Goal: Task Accomplishment & Management: Complete application form

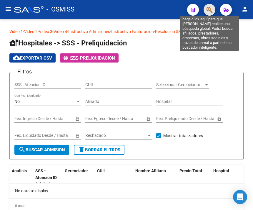
click at [210, 12] on icon "button" at bounding box center [210, 9] width 6 height 7
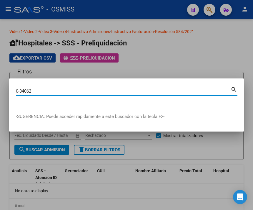
type input "0-34062"
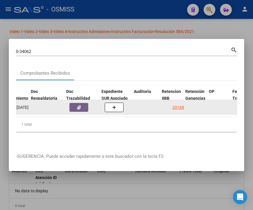
scroll to position [0, 346]
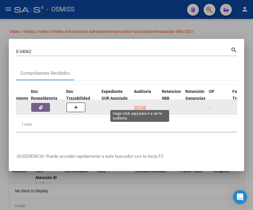
click at [144, 104] on div "20168" at bounding box center [140, 107] width 12 height 7
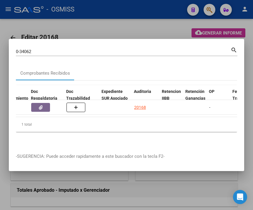
click at [139, 25] on div at bounding box center [126, 105] width 253 height 210
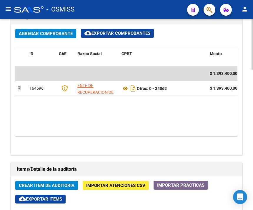
scroll to position [392, 0]
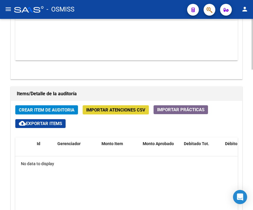
click at [116, 110] on span "Importar Atenciones CSV" at bounding box center [115, 109] width 59 height 5
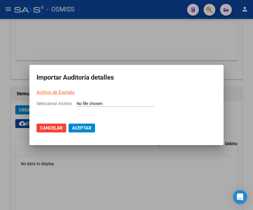
click at [55, 91] on link "Archivo de Ejemplo" at bounding box center [55, 91] width 38 height 5
click at [105, 103] on input "Seleccionar Archivo" at bounding box center [116, 104] width 78 height 6
type input "C:\fakepath\Auditoria-demo-saas - 2025-09-08T141110.693.csv"
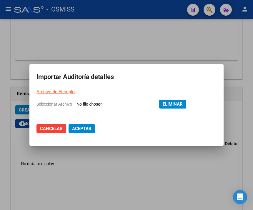
click at [79, 128] on span "Aceptar" at bounding box center [81, 128] width 19 height 5
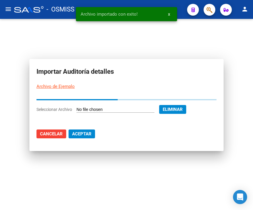
scroll to position [0, 0]
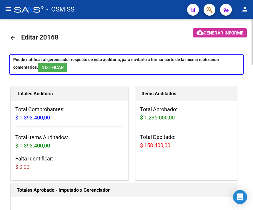
click at [107, 33] on mat-toolbar-row "arrow_back Editar 20168" at bounding box center [91, 37] width 164 height 19
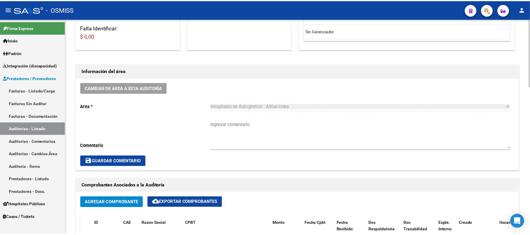
scroll to position [80, 0]
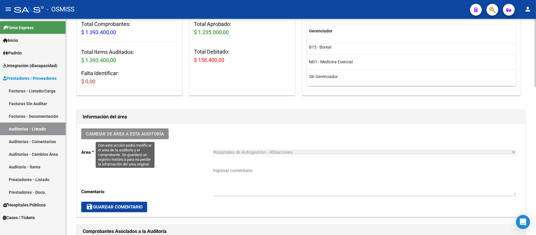
click at [159, 131] on span "Cambiar de área a esta auditoría" at bounding box center [125, 133] width 78 height 5
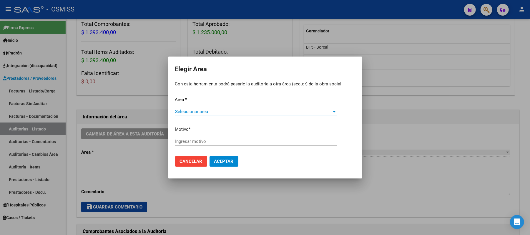
click at [196, 113] on span "Seleccionar area" at bounding box center [253, 111] width 157 height 5
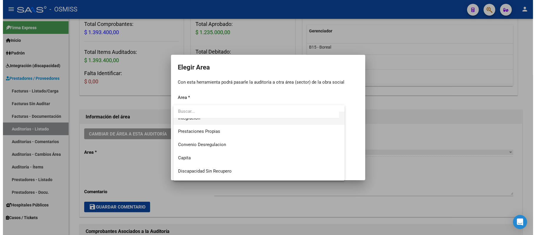
scroll to position [78, 0]
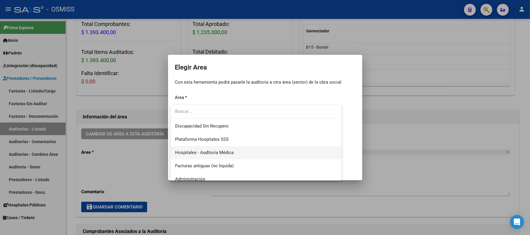
click at [237, 152] on span "Hospitales - Auditoría Médica" at bounding box center [256, 152] width 162 height 13
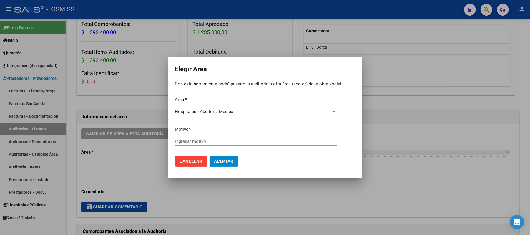
drag, startPoint x: 244, startPoint y: 134, endPoint x: 242, endPoint y: 138, distance: 4.7
click at [244, 135] on div "Area * Hospitales - Auditoría Médica Seleccionar area Motivo * [GEOGRAPHIC_DATA…" at bounding box center [265, 123] width 180 height 55
click at [241, 139] on input "Ingresar motivo" at bounding box center [256, 141] width 162 height 5
type input "OK"
click at [225, 164] on span "Aceptar" at bounding box center [223, 161] width 19 height 5
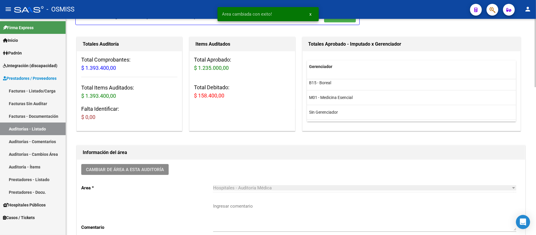
scroll to position [0, 0]
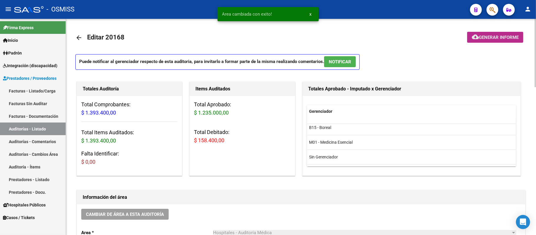
click at [253, 37] on span "Generar informe" at bounding box center [499, 37] width 40 height 5
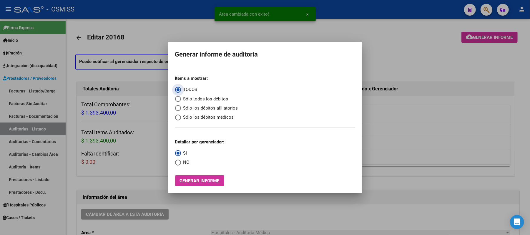
click at [204, 106] on span "Sólo los débitos afiliatorios" at bounding box center [209, 108] width 57 height 7
click at [181, 106] on input "Sólo los débitos afiliatorios" at bounding box center [178, 108] width 6 height 6
radio input "true"
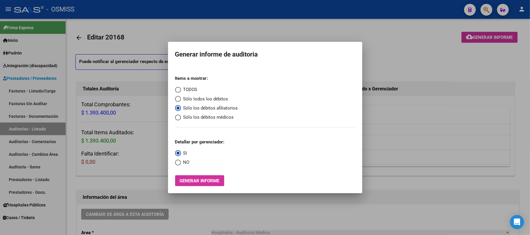
click at [176, 163] on span "Select an option" at bounding box center [178, 163] width 6 height 6
click at [176, 163] on input "NO" at bounding box center [178, 163] width 6 height 6
radio input "true"
click at [187, 182] on span "Generar informe" at bounding box center [200, 180] width 40 height 5
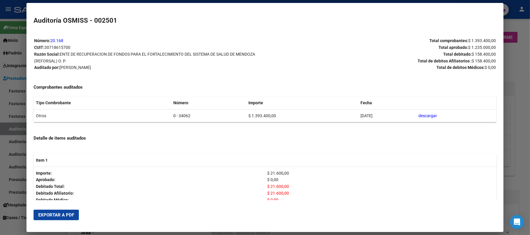
drag, startPoint x: 179, startPoint y: 117, endPoint x: 147, endPoint y: 111, distance: 32.0
click at [147, 111] on tr "Otros 0 - 34062 $ 1.393.400,00 [DATE] descargar" at bounding box center [265, 115] width 463 height 13
copy tr "0 - 34062"
click at [60, 209] on span "Exportar a PDF" at bounding box center [56, 214] width 36 height 5
click at [253, 55] on div at bounding box center [265, 117] width 530 height 235
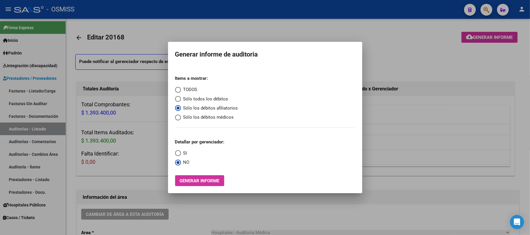
click at [253, 69] on div at bounding box center [265, 117] width 530 height 235
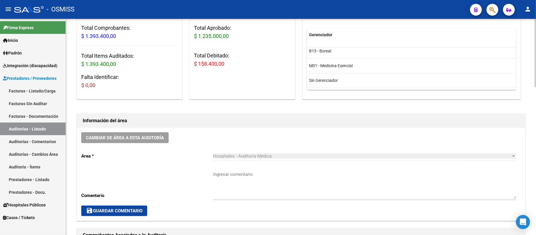
scroll to position [78, 0]
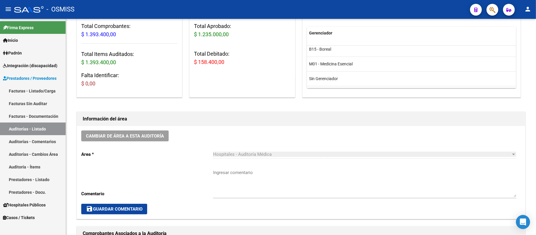
click at [22, 130] on link "Auditorías - Listado" at bounding box center [33, 128] width 66 height 13
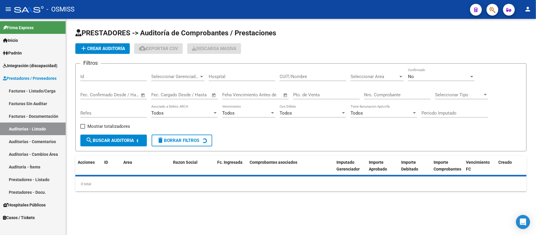
click at [99, 48] on span "add Crear Auditoría" at bounding box center [102, 48] width 45 height 5
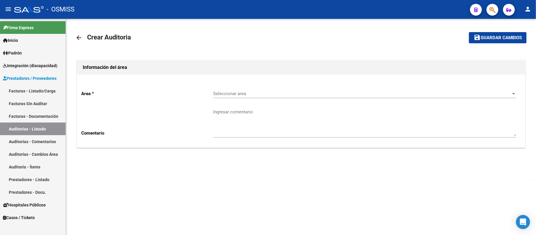
click at [253, 94] on span "Seleccionar area" at bounding box center [362, 93] width 298 height 5
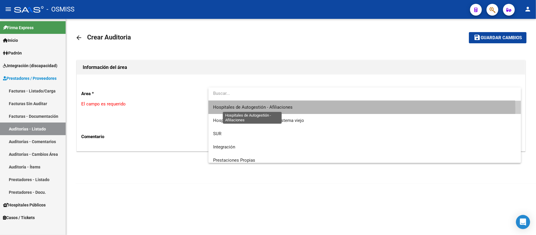
click at [253, 109] on span "Hospitales de Autogestión - Afiliaciones" at bounding box center [252, 106] width 79 height 5
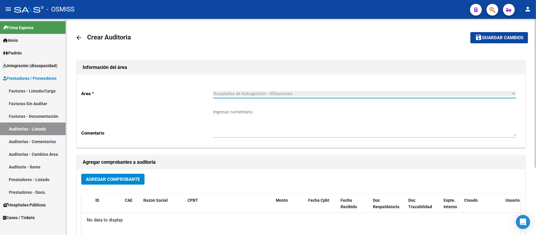
click at [129, 175] on button "Agregar Comprobante" at bounding box center [112, 179] width 63 height 11
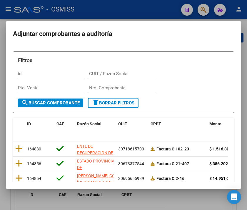
click at [129, 88] on input "Nro. Comprobante" at bounding box center [122, 87] width 67 height 5
click at [117, 87] on input "Nro. Comprobante" at bounding box center [122, 87] width 67 height 5
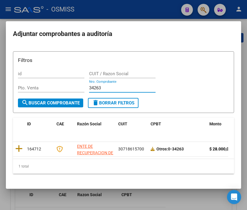
type input "34263"
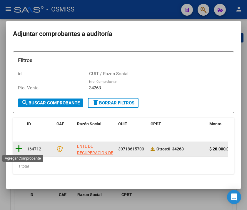
click at [19, 147] on icon at bounding box center [18, 148] width 7 height 8
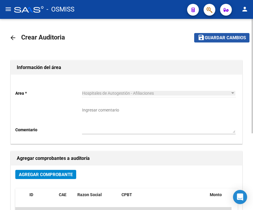
click at [207, 36] on span "Guardar cambios" at bounding box center [225, 37] width 41 height 5
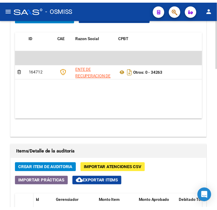
scroll to position [471, 0]
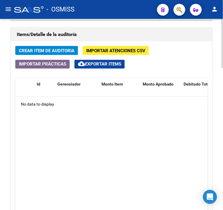
click at [39, 52] on span "Crear Item de Auditoria" at bounding box center [47, 50] width 56 height 5
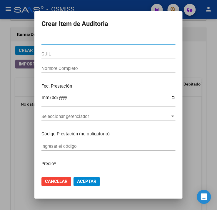
paste input "34610799"
type input "34610799"
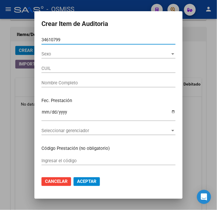
type input "27346107990"
type input "[PERSON_NAME] [PERSON_NAME]"
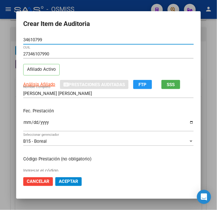
type input "34610799"
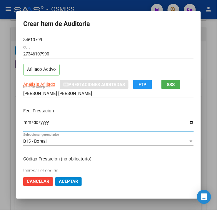
click at [24, 124] on input "Ingresar la fecha" at bounding box center [108, 124] width 171 height 9
type input "[DATE]"
click at [84, 114] on p "Fec. Prestación" at bounding box center [108, 110] width 171 height 7
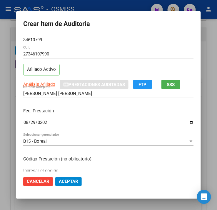
scroll to position [118, 0]
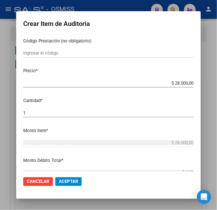
drag, startPoint x: 171, startPoint y: 84, endPoint x: 228, endPoint y: 85, distance: 56.5
click at [217, 85] on html "menu - OSMISS person Firma Express Inicio Instructivos Contacto OS Padrón Padró…" at bounding box center [108, 105] width 217 height 210
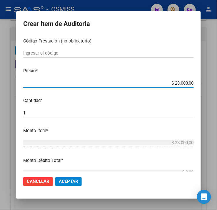
type input "$ 0,01"
type input "$ 0,10"
type input "$ 1,00"
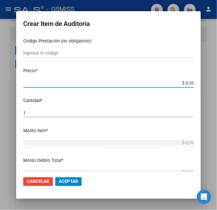
type input "$ 1,00"
type input "$ 10,00"
type input "$ 100,00"
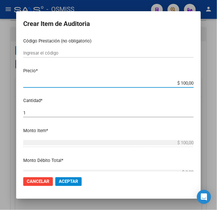
type input "$ 1.000,00"
type input "$ 10.000,00"
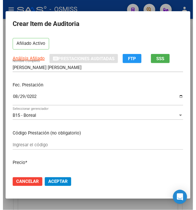
scroll to position [39, 0]
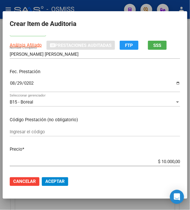
click at [55, 183] on span "Aceptar" at bounding box center [54, 181] width 19 height 5
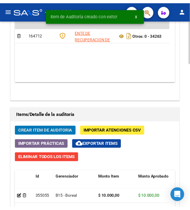
scroll to position [551, 0]
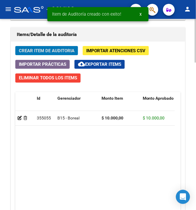
click at [52, 52] on span "Crear Item de Auditoria" at bounding box center [47, 50] width 56 height 5
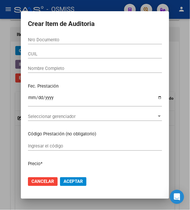
click at [39, 38] on input "Nro Documento" at bounding box center [95, 39] width 134 height 5
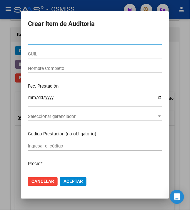
paste input "21372897"
type input "21372897"
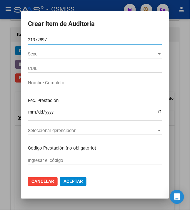
type input "20213728971"
type input "[PERSON_NAME] [PERSON_NAME]"
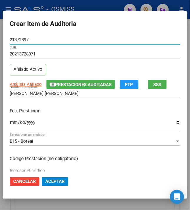
type input "21372897"
click at [10, 125] on input "Ingresar la fecha" at bounding box center [95, 124] width 171 height 9
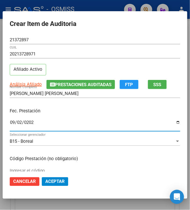
type input "[DATE]"
click at [79, 109] on p "Fec. Prestación" at bounding box center [95, 110] width 171 height 7
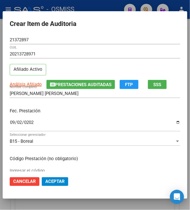
scroll to position [78, 0]
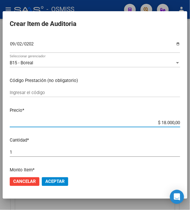
drag, startPoint x: 158, startPoint y: 123, endPoint x: 201, endPoint y: 125, distance: 42.7
click at [190, 125] on html "menu - OSMISS person Firma Express Inicio Instructivos Contacto OS Padrón Padró…" at bounding box center [95, 105] width 190 height 210
type input "$ 0,01"
type input "$ 0,10"
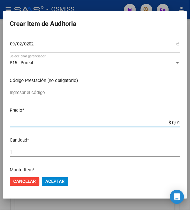
type input "$ 0,10"
type input "$ 1,00"
type input "$ 10,00"
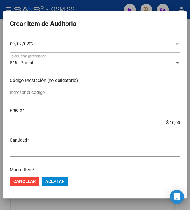
type input "$ 100,00"
type input "$ 1.000,00"
type input "$ 10.000,00"
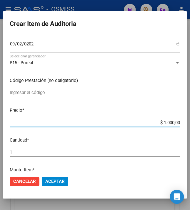
type input "$ 10.000,00"
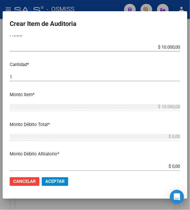
scroll to position [196, 0]
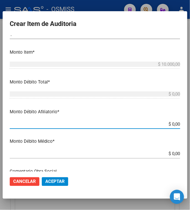
drag, startPoint x: 170, startPoint y: 125, endPoint x: 188, endPoint y: 120, distance: 19.5
click at [186, 122] on mat-dialog-content "21372897 Nro Documento 20213728971 CUIL Afiliado Activo Análisis Afiliado Prest…" at bounding box center [95, 103] width 185 height 136
type input "$ 0,01"
type input "$ 0,10"
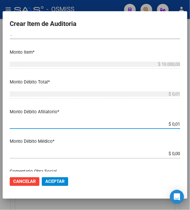
type input "$ 0,10"
type input "$ 1,00"
type input "$ 10,00"
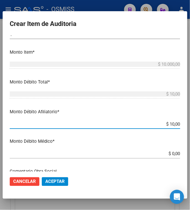
type input "$ 100,00"
type input "$ 1.000,00"
type input "$ 10.000,00"
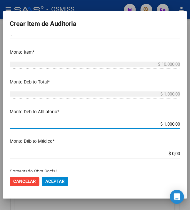
type input "$ 10.000,00"
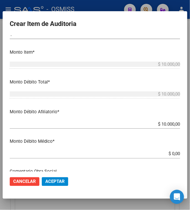
click at [99, 136] on mat-dialog-content "21372897 Nro Documento 20213728971 CUIL Afiliado Activo Análisis Afiliado Prest…" at bounding box center [95, 103] width 185 height 136
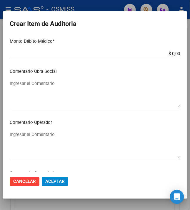
scroll to position [314, 0]
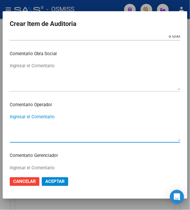
click at [100, 120] on textarea "Ingresar el Comentario" at bounding box center [95, 127] width 171 height 28
click at [79, 73] on textarea "Ingresar el Comentario" at bounding box center [95, 76] width 171 height 28
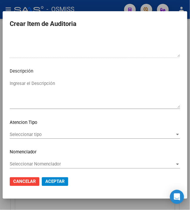
scroll to position [451, 0]
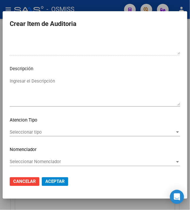
type textarea "RECHAZADO"
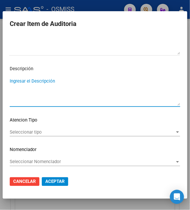
click at [71, 91] on textarea "Ingresar el Descripción" at bounding box center [95, 92] width 171 height 28
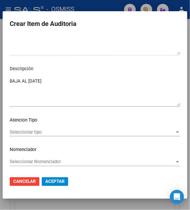
click at [66, 78] on textarea "BAJA AL [DATE]" at bounding box center [95, 92] width 171 height 28
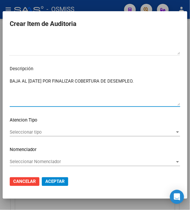
type textarea "BAJA AL [DATE] POR FINALIZAR COBERTURA DE DESEMPLEO."
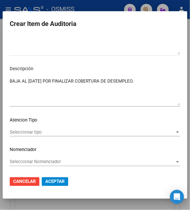
click at [164, 81] on textarea "BAJA AL [DATE] POR FINALIZAR COBERTURA DE DESEMPLEO." at bounding box center [95, 92] width 171 height 28
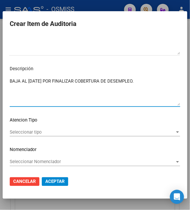
click at [164, 81] on textarea "BAJA AL [DATE] POR FINALIZAR COBERTURA DE DESEMPLEO." at bounding box center [95, 92] width 171 height 28
click at [147, 78] on textarea "BAJA AL [DATE] POR FINALIZAR COBERTURA DE DESEMPLEO." at bounding box center [95, 92] width 171 height 28
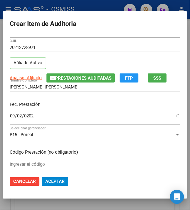
scroll to position [0, 0]
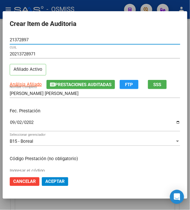
drag, startPoint x: 34, startPoint y: 39, endPoint x: -20, endPoint y: 41, distance: 54.2
click at [0, 41] on html "menu - OSMISS person Firma Express Inicio Instructivos Contacto OS Padrón Padró…" at bounding box center [95, 105] width 190 height 210
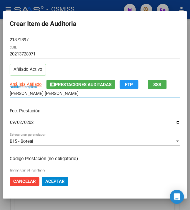
drag, startPoint x: 28, startPoint y: 93, endPoint x: -9, endPoint y: 92, distance: 37.1
click at [0, 92] on html "menu - OSMISS person Firma Express Inicio Instructivos Contacto OS Padrón Padró…" at bounding box center [95, 105] width 190 height 210
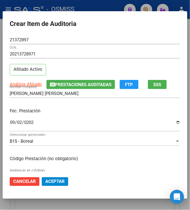
click at [75, 119] on div "[DATE] Ingresar la fecha" at bounding box center [95, 125] width 171 height 13
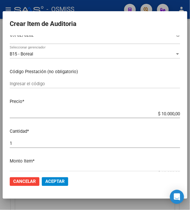
scroll to position [157, 0]
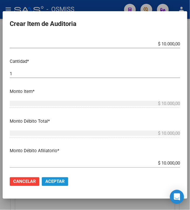
click at [53, 180] on span "Aceptar" at bounding box center [54, 181] width 19 height 5
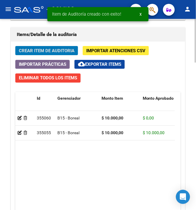
click at [56, 52] on span "Crear Item de Auditoria" at bounding box center [47, 50] width 56 height 5
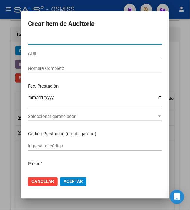
drag, startPoint x: 47, startPoint y: 36, endPoint x: 39, endPoint y: 38, distance: 8.8
click at [39, 38] on input "Nro Documento" at bounding box center [95, 39] width 134 height 5
paste input "27044231"
type input "27044231"
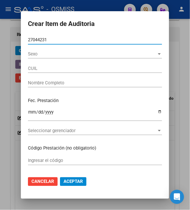
type input "27270442310"
type input "PUEBLA [PERSON_NAME]"
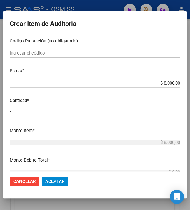
scroll to position [39, 0]
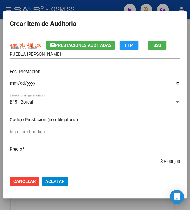
type input "27044231"
click at [10, 86] on input "Ingresar la fecha" at bounding box center [95, 85] width 171 height 9
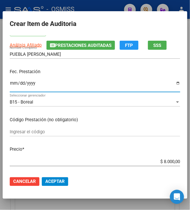
click at [40, 82] on input "Ingresar la fecha" at bounding box center [95, 85] width 171 height 9
click at [11, 83] on input "Ingresar la fecha" at bounding box center [95, 85] width 171 height 9
type input "[DATE]"
click at [48, 72] on p "Fec. Prestación" at bounding box center [95, 71] width 171 height 7
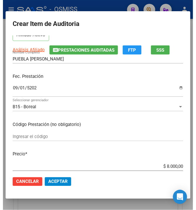
scroll to position [78, 0]
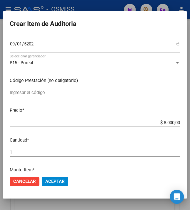
click at [50, 182] on span "Aceptar" at bounding box center [54, 181] width 19 height 5
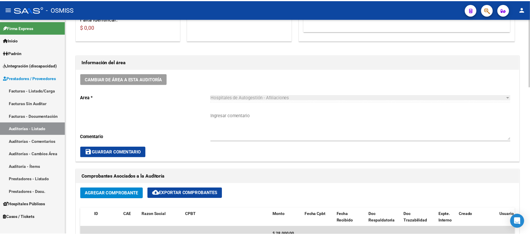
scroll to position [77, 0]
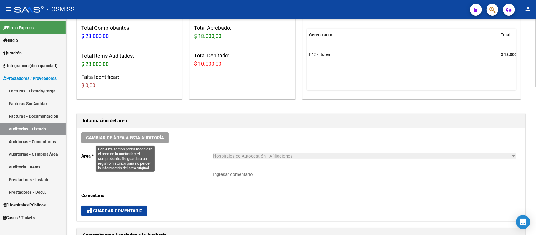
click at [145, 136] on span "Cambiar de área a esta auditoría" at bounding box center [125, 137] width 78 height 5
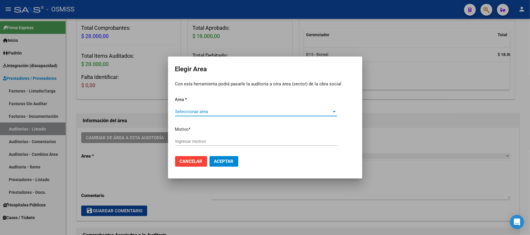
click at [209, 111] on span "Seleccionar area" at bounding box center [253, 111] width 157 height 5
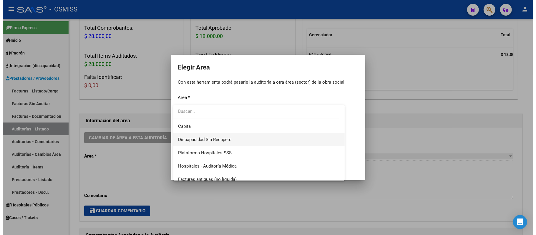
scroll to position [78, 0]
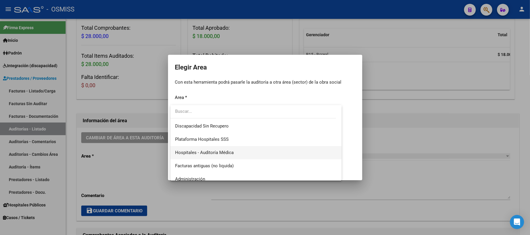
click at [248, 151] on span "Hospitales - Auditoría Médica" at bounding box center [256, 152] width 162 height 13
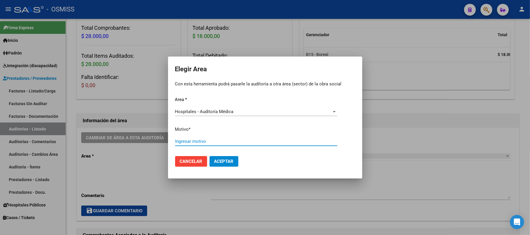
click at [248, 139] on input "Ingresar motivo" at bounding box center [256, 141] width 162 height 5
type input "OK"
click at [229, 160] on span "Aceptar" at bounding box center [223, 161] width 19 height 5
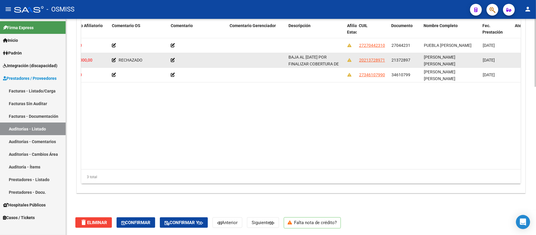
scroll to position [7, 0]
drag, startPoint x: 288, startPoint y: 56, endPoint x: 326, endPoint y: 62, distance: 39.0
click at [253, 62] on datatable-body-cell "BAJA AL [DATE] POR FINALIZAR COBERTURA DE DESEMPLEO." at bounding box center [315, 60] width 59 height 14
copy span "BAJA AL [DATE] POR FINALIZAR COBERTURA DE DESEMPLEO."
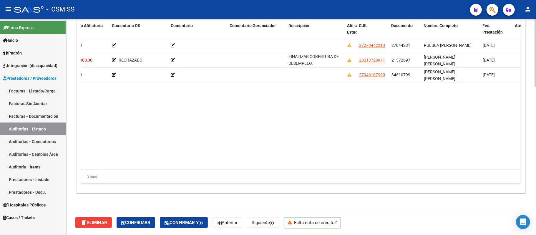
click at [121, 123] on datatable-body "355062 B15 - Boreal $ 8.000,00 $ 8.000,00 $ 0,00 $ 0,00 $ 0,00 27270442310 2704…" at bounding box center [333, 103] width 505 height 131
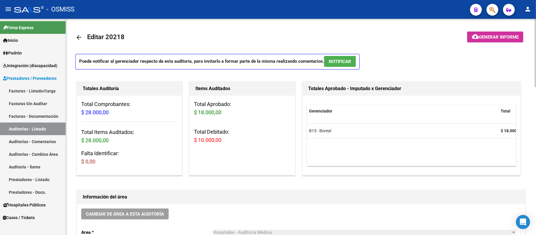
scroll to position [0, 0]
click at [253, 37] on span "Generar informe" at bounding box center [499, 37] width 40 height 5
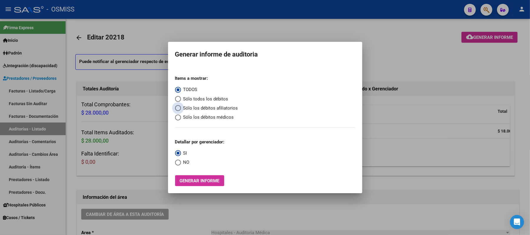
click at [194, 109] on span "Sólo los débitos afiliatorios" at bounding box center [209, 108] width 57 height 7
click at [181, 109] on input "Sólo los débitos afiliatorios" at bounding box center [178, 108] width 6 height 6
radio input "true"
click at [179, 165] on span "Select an option" at bounding box center [178, 163] width 6 height 6
click at [179, 165] on input "NO" at bounding box center [178, 163] width 6 height 6
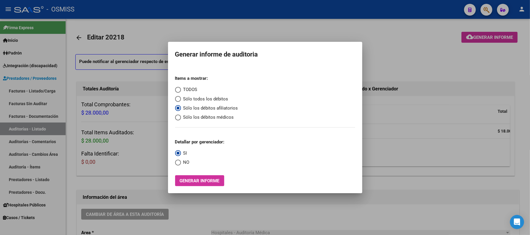
radio input "true"
click at [188, 178] on span "Generar informe" at bounding box center [200, 180] width 40 height 5
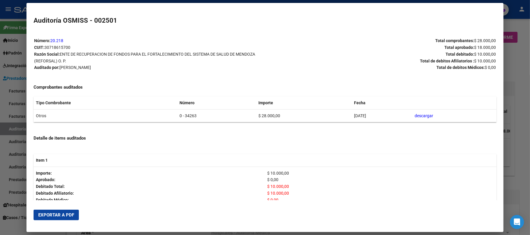
drag, startPoint x: 185, startPoint y: 114, endPoint x: 157, endPoint y: 112, distance: 28.4
click at [157, 112] on tr "Otros 0 - 34263 $ 28.000,00 [DATE] descargar" at bounding box center [265, 115] width 463 height 13
copy tr "0 - 34263"
click at [59, 209] on span "Exportar a PDF" at bounding box center [56, 214] width 36 height 5
click at [253, 61] on div at bounding box center [265, 117] width 530 height 235
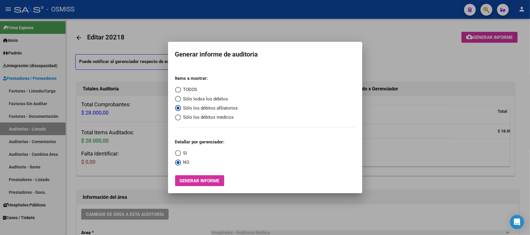
click at [253, 135] on div at bounding box center [265, 117] width 530 height 235
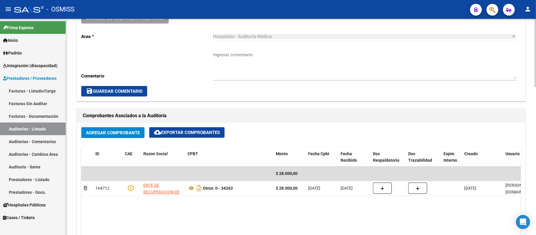
scroll to position [235, 0]
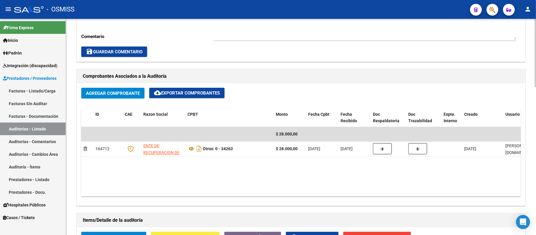
click at [253, 89] on div "Agregar Comprobante cloud_download Exportar Comprobantes" at bounding box center [300, 96] width 439 height 16
click at [35, 127] on link "Auditorías - Listado" at bounding box center [33, 128] width 66 height 13
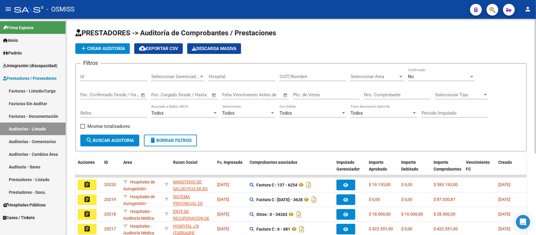
click at [108, 50] on span "add Crear Auditoría" at bounding box center [102, 48] width 45 height 5
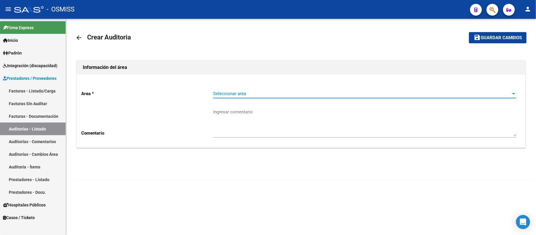
click at [238, 93] on span "Seleccionar area" at bounding box center [362, 93] width 298 height 5
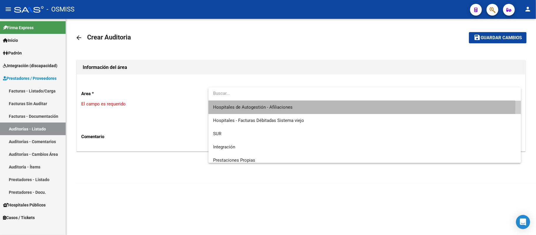
click at [253, 104] on span "Hospitales de Autogestión - Afiliaciones" at bounding box center [364, 107] width 303 height 13
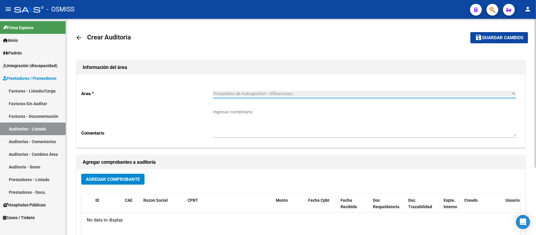
click at [138, 177] on span "Agregar Comprobante" at bounding box center [113, 179] width 54 height 5
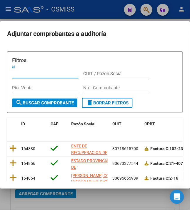
drag, startPoint x: 104, startPoint y: 88, endPoint x: 106, endPoint y: 87, distance: 3.2
click at [104, 88] on input "Nro. Comprobante" at bounding box center [116, 87] width 67 height 5
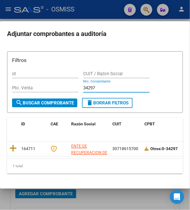
type input "34297"
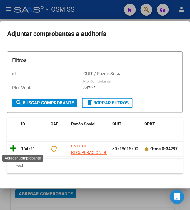
click at [11, 148] on icon at bounding box center [12, 148] width 7 height 8
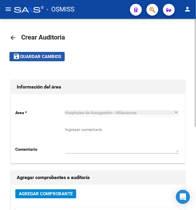
click at [27, 54] on span "save Guardar cambios" at bounding box center [37, 56] width 48 height 5
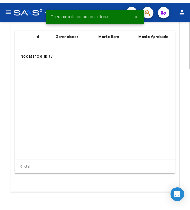
scroll to position [469, 0]
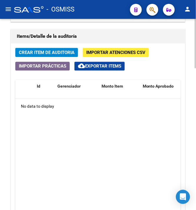
click at [42, 57] on button "Crear Item de Auditoria" at bounding box center [46, 52] width 63 height 9
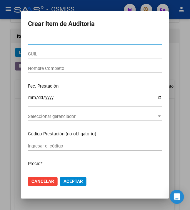
paste input "55921384"
type input "55921384"
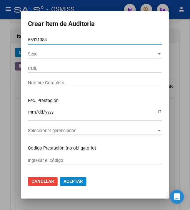
type input "27559213840"
type input "[PERSON_NAME]"
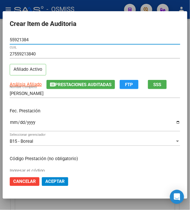
type input "55921384"
click at [12, 124] on input "Ingresar la fecha" at bounding box center [95, 124] width 171 height 9
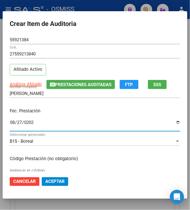
type input "[DATE]"
click at [122, 112] on p "Fec. Prestación" at bounding box center [95, 110] width 171 height 7
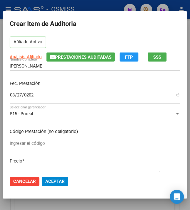
scroll to position [39, 0]
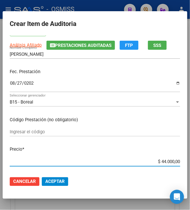
drag, startPoint x: 158, startPoint y: 163, endPoint x: 201, endPoint y: 155, distance: 43.1
click at [190, 155] on html "menu - OSMISS person Firma Express Inicio Instructivos Contacto OS Padrón Padró…" at bounding box center [95, 105] width 190 height 210
type input "$ 0,01"
type input "$ 0,18"
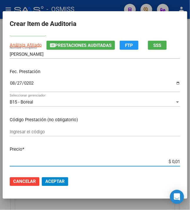
type input "$ 0,18"
type input "$ 1,80"
type input "$ 18,00"
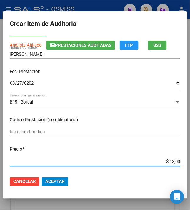
type input "$ 180,00"
type input "$ 1.800,00"
type input "$ 18.000,00"
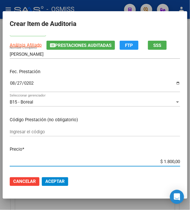
type input "$ 18.000,00"
click at [150, 145] on mat-dialog-content "55921384 Nro Documento 27559213840 CUIL Afiliado Activo Análisis Afiliado Prest…" at bounding box center [95, 103] width 185 height 136
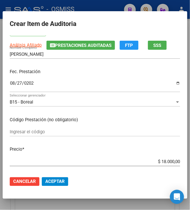
click at [54, 181] on span "Aceptar" at bounding box center [54, 181] width 19 height 5
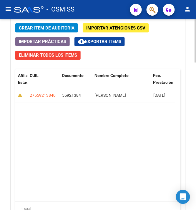
scroll to position [569, 0]
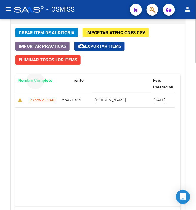
drag, startPoint x: 104, startPoint y: 23, endPoint x: 31, endPoint y: 83, distance: 94.7
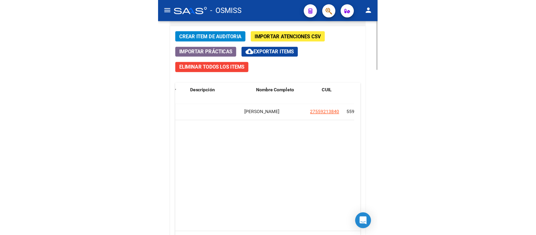
scroll to position [0, 456]
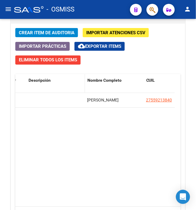
drag, startPoint x: 112, startPoint y: 81, endPoint x: 46, endPoint y: 80, distance: 65.9
click at [113, 147] on datatable-body "355076 B15 - Boreal $ 18.000,00 $ 18.000,00 $ 0,00 $ 0,00 $ 0,00 [PERSON_NAME] …" at bounding box center [95, 149] width 160 height 113
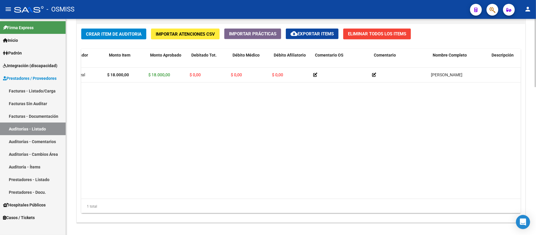
scroll to position [0, 58]
drag, startPoint x: 446, startPoint y: 57, endPoint x: 123, endPoint y: 65, distance: 323.5
click at [123, 65] on datatable-header-cell "Nombre Completo" at bounding box center [136, 62] width 59 height 26
click at [251, 136] on datatable-body "355076 B15 - Boreal $ 18.000,00 $ 18.000,00 $ 0,00 $ 0,00 $ 0,00 [PERSON_NAME] …" at bounding box center [333, 133] width 505 height 131
drag, startPoint x: 432, startPoint y: 155, endPoint x: 444, endPoint y: 96, distance: 60.7
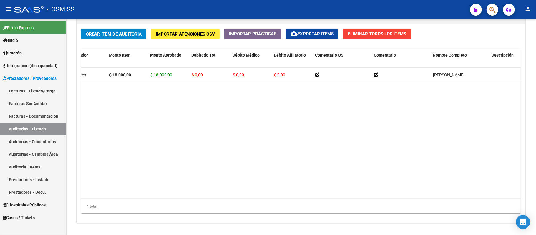
click at [253, 152] on datatable-body "355076 B15 - Boreal $ 18.000,00 $ 18.000,00 $ 0,00 $ 0,00 $ 0,00 [PERSON_NAME] …" at bounding box center [333, 133] width 505 height 131
drag, startPoint x: 444, startPoint y: 56, endPoint x: 122, endPoint y: 62, distance: 322.3
click at [122, 62] on datatable-header-cell "Nombre Completo" at bounding box center [137, 62] width 59 height 26
click at [253, 160] on datatable-body "355076 B15 - Boreal $ 18.000,00 $ 18.000,00 $ 0,00 $ 0,00 $ 0,00 [PERSON_NAME] …" at bounding box center [333, 133] width 505 height 131
click at [253, 173] on datatable-body "355076 B15 - Boreal $ 18.000,00 $ 18.000,00 $ 0,00 $ 0,00 $ 0,00 [PERSON_NAME] …" at bounding box center [333, 133] width 505 height 131
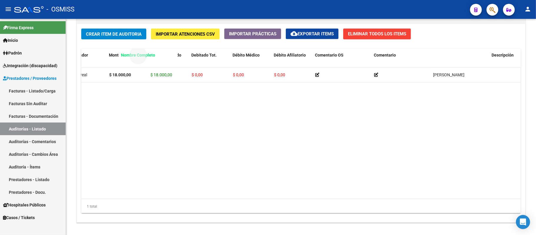
drag, startPoint x: 447, startPoint y: 57, endPoint x: 136, endPoint y: 57, distance: 311.7
click at [136, 57] on span "Nombre Completo" at bounding box center [138, 55] width 34 height 5
click at [253, 153] on datatable-body "355076 B15 - Boreal $ 18.000,00 $ 18.000,00 $ 0,00 $ 0,00 $ 0,00 [PERSON_NAME] …" at bounding box center [333, 133] width 505 height 131
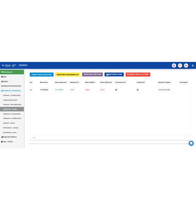
scroll to position [0, 0]
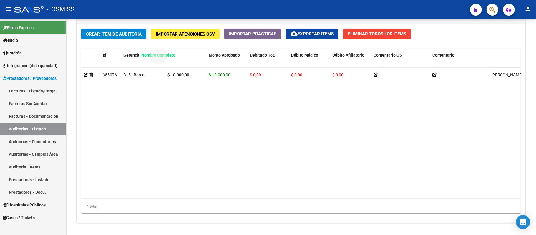
drag, startPoint x: 509, startPoint y: 57, endPoint x: 159, endPoint y: 55, distance: 349.9
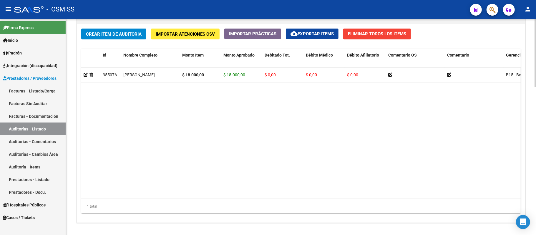
click at [228, 125] on datatable-body "355076 [PERSON_NAME] $ 18.000,00 $ 18.000,00 $ 0,00 $ 0,00 $ 0,00 B15 - Boreal …" at bounding box center [333, 133] width 505 height 131
click at [253, 158] on datatable-body "355076 [PERSON_NAME] $ 18.000,00 $ 18.000,00 $ 0,00 $ 0,00 $ 0,00 B15 - Boreal …" at bounding box center [333, 133] width 505 height 131
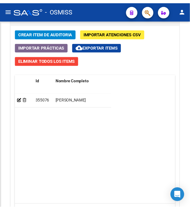
scroll to position [569, 0]
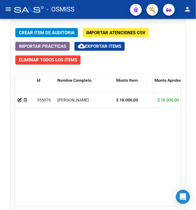
drag, startPoint x: 153, startPoint y: 83, endPoint x: 150, endPoint y: 83, distance: 3.8
click at [150, 83] on span at bounding box center [151, 87] width 3 height 26
drag, startPoint x: 150, startPoint y: 83, endPoint x: 147, endPoint y: 82, distance: 3.1
click at [147, 82] on datatable-header-cell "Monto Item" at bounding box center [132, 87] width 36 height 26
click at [159, 45] on div "Crear Item de Auditoria Importar Atenciones CSV Importar Prácticas cloud_downlo…" at bounding box center [98, 131] width 174 height 215
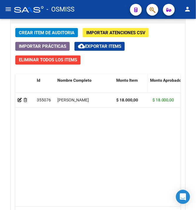
click at [146, 83] on span at bounding box center [146, 87] width 3 height 26
drag, startPoint x: 133, startPoint y: 164, endPoint x: 152, endPoint y: 78, distance: 87.7
click at [137, 157] on datatable-body "355076 [PERSON_NAME] $ 18.000,00 $ 18.000,00 $ 0,00 $ 0,00 $ 0,00 B15 - Boreal …" at bounding box center [97, 149] width 165 height 113
click at [155, 56] on div "Crear Item de Auditoria Importar Atenciones CSV Importar Prácticas cloud_downlo…" at bounding box center [98, 131] width 174 height 215
click at [62, 37] on button "Crear Item de Auditoria" at bounding box center [46, 32] width 63 height 9
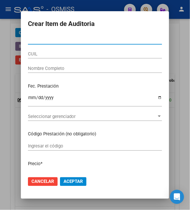
paste input "35200778"
type input "35200778"
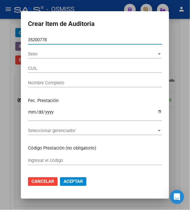
type input "27352007787"
type input "[PERSON_NAME]"
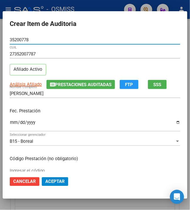
type input "35200778"
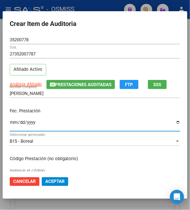
click at [11, 122] on input "Ingresar la fecha" at bounding box center [95, 124] width 171 height 9
type input "[DATE]"
click at [82, 107] on p "Fec. Prestación" at bounding box center [95, 110] width 171 height 7
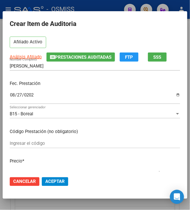
scroll to position [39, 0]
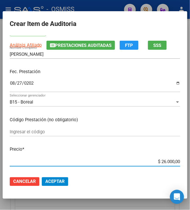
drag, startPoint x: 157, startPoint y: 162, endPoint x: 196, endPoint y: 161, distance: 38.9
click at [190, 162] on html "menu - OSMISS person Firma Express Inicio Instructivos Contacto OS Padrón Padró…" at bounding box center [95, 105] width 190 height 210
type input "$ 0,01"
type input "$ 0,10"
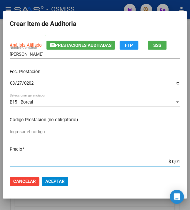
type input "$ 0,10"
type input "$ 1,00"
type input "$ 10,00"
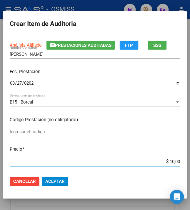
type input "$ 100,00"
type input "$ 1.000,00"
type input "$ 10.000,00"
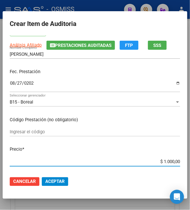
type input "$ 10.000,00"
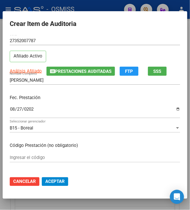
scroll to position [0, 0]
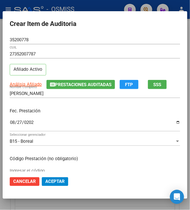
click at [92, 36] on div "35200778 Nro Documento" at bounding box center [95, 39] width 171 height 9
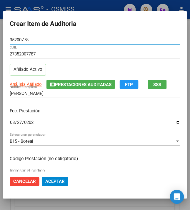
click at [104, 113] on p "Fec. Prestación" at bounding box center [95, 110] width 171 height 7
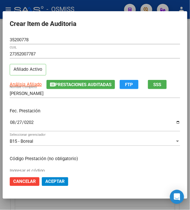
click at [78, 116] on div "Fec. Prestación [DATE] Ingresar la fecha" at bounding box center [95, 120] width 171 height 34
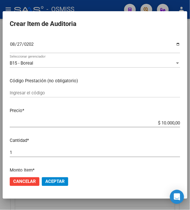
scroll to position [78, 0]
click at [52, 182] on span "Aceptar" at bounding box center [54, 181] width 19 height 5
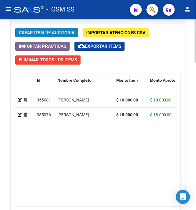
click at [43, 33] on span "Crear Item de Auditoria" at bounding box center [47, 32] width 56 height 5
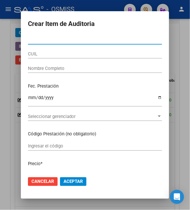
paste input "16442477"
type input "16442477"
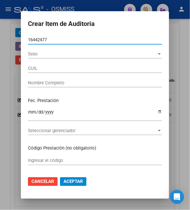
type input "20164424775"
type input "[PERSON_NAME]"
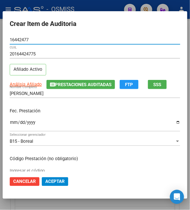
type input "16442477"
click at [10, 126] on input "Ingresar la fecha" at bounding box center [95, 124] width 171 height 9
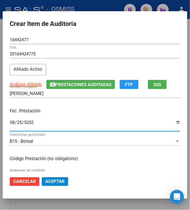
type input "[DATE]"
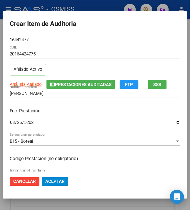
click at [55, 113] on p "Fec. Prestación" at bounding box center [95, 110] width 171 height 7
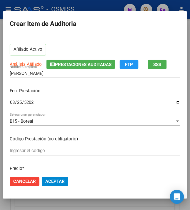
scroll to position [39, 0]
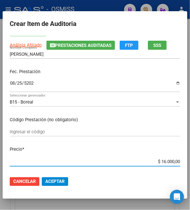
drag, startPoint x: 159, startPoint y: 160, endPoint x: 200, endPoint y: 158, distance: 41.3
click at [190, 158] on html "menu - OSMISS person Firma Express Inicio Instructivos Contacto OS Padrón Padró…" at bounding box center [95, 105] width 190 height 210
type input "$ 0,08"
type input "$ 0,80"
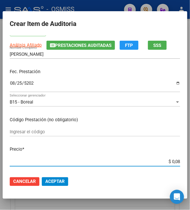
type input "$ 0,80"
type input "$ 8,00"
type input "$ 80,00"
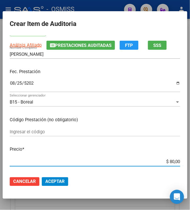
type input "$ 800,00"
type input "$ 8.000,00"
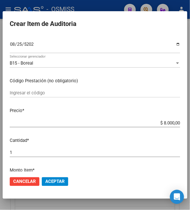
scroll to position [78, 0]
click at [52, 181] on span "Aceptar" at bounding box center [54, 181] width 19 height 5
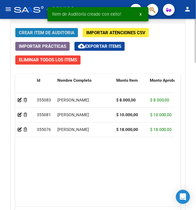
click at [50, 33] on span "Crear Item de Auditoria" at bounding box center [47, 32] width 56 height 5
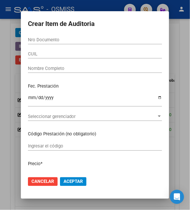
click at [31, 41] on input "Nro Documento" at bounding box center [95, 39] width 134 height 5
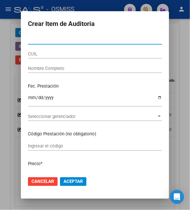
paste input "58473501"
type input "58473501"
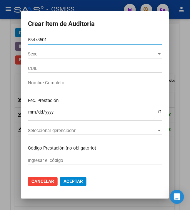
type input "20584735016"
type input "[PERSON_NAME] [PERSON_NAME]"
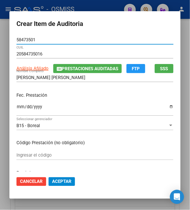
type input "58473501"
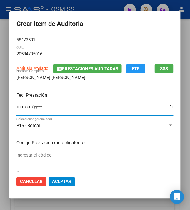
click at [18, 106] on input "Ingresar la fecha" at bounding box center [94, 108] width 157 height 9
type input "[DATE]"
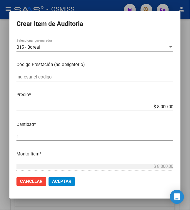
click at [65, 182] on span "Aceptar" at bounding box center [61, 181] width 19 height 5
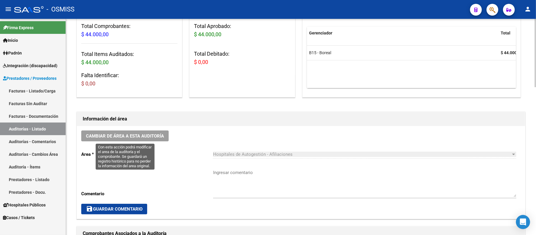
click at [159, 138] on span "Cambiar de área a esta auditoría" at bounding box center [125, 135] width 78 height 5
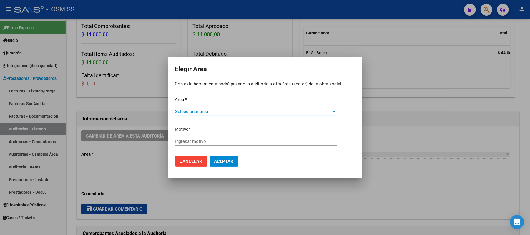
click at [204, 110] on span "Seleccionar area" at bounding box center [253, 111] width 157 height 5
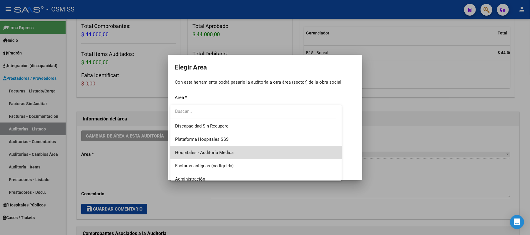
click at [253, 151] on span "Hospitales - Auditoría Médica" at bounding box center [256, 152] width 162 height 13
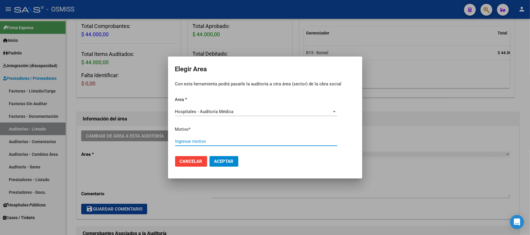
click at [253, 140] on input "Ingresar motivo" at bounding box center [256, 141] width 162 height 5
type input "OK"
click at [218, 161] on span "Aceptar" at bounding box center [223, 161] width 19 height 5
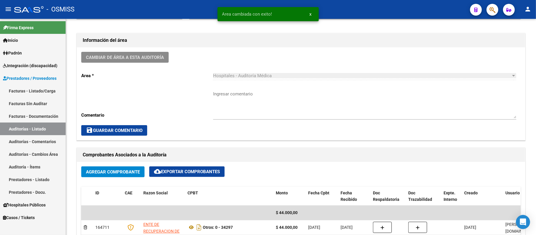
scroll to position [235, 0]
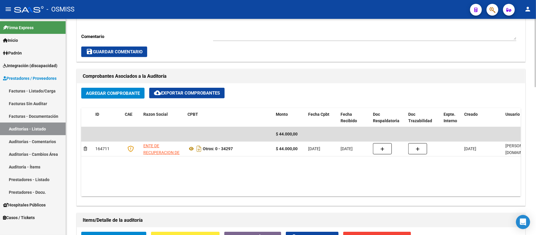
click at [253, 77] on h1 "Comprobantes Asociados a la Auditoría" at bounding box center [301, 76] width 436 height 9
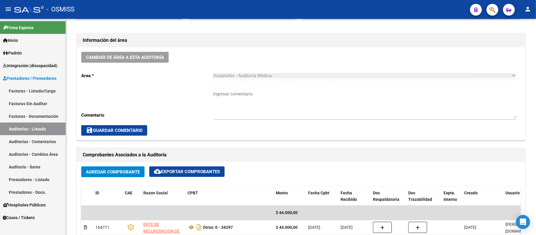
click at [45, 131] on link "Auditorías - Listado" at bounding box center [33, 128] width 66 height 13
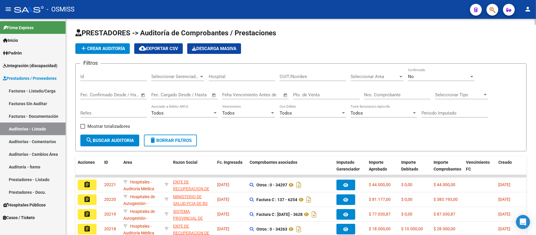
click at [106, 47] on span "add Crear Auditoría" at bounding box center [102, 48] width 45 height 5
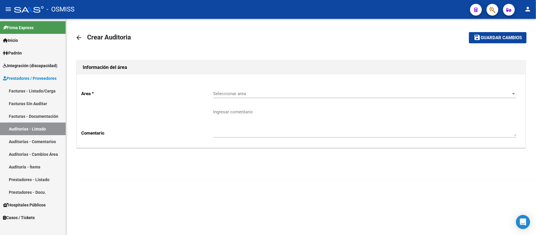
click at [253, 97] on div "Seleccionar area Seleccionar area" at bounding box center [364, 91] width 303 height 13
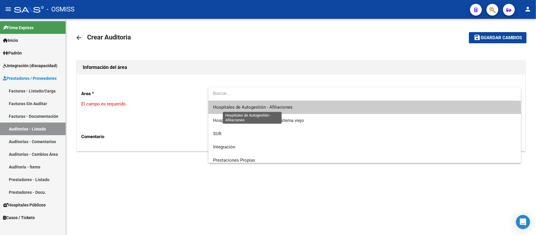
click at [253, 107] on span "Hospitales de Autogestión - Afiliaciones" at bounding box center [252, 106] width 79 height 5
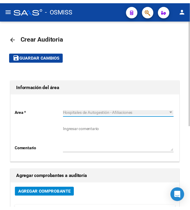
scroll to position [39, 0]
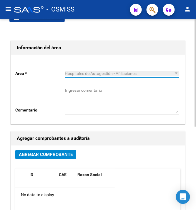
click at [58, 158] on button "Agregar Comprobante" at bounding box center [45, 154] width 61 height 9
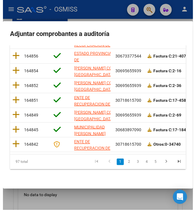
scroll to position [0, 0]
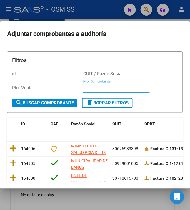
click at [111, 89] on input "Nro. Comprobante" at bounding box center [116, 87] width 67 height 5
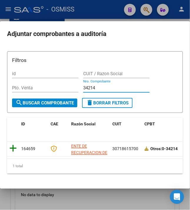
type input "34214"
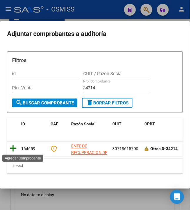
click at [11, 149] on icon at bounding box center [12, 148] width 7 height 8
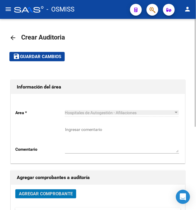
click at [44, 58] on span "Guardar cambios" at bounding box center [40, 56] width 41 height 5
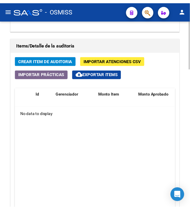
scroll to position [471, 0]
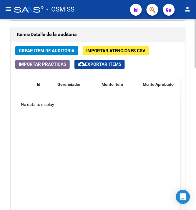
click at [31, 53] on span "Crear Item de Auditoria" at bounding box center [47, 50] width 56 height 5
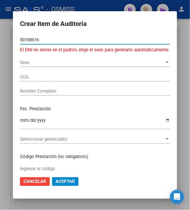
type input "50108616"
click at [31, 65] on span "Sexo" at bounding box center [92, 62] width 145 height 5
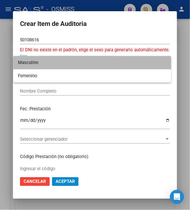
click at [31, 65] on span "Masculino" at bounding box center [92, 62] width 149 height 13
type input "23501086169"
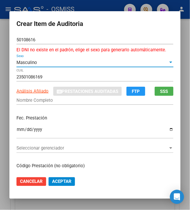
type input "[PERSON_NAME] [PERSON_NAME]"
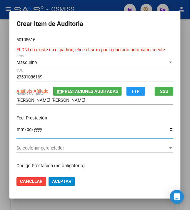
click at [16, 130] on input "Ingresar la fecha" at bounding box center [94, 131] width 157 height 9
type input "[DATE]"
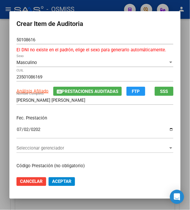
click at [64, 121] on div "Fec. Prestación [DATE] Ingresar la fecha" at bounding box center [94, 127] width 157 height 34
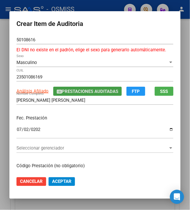
click at [98, 93] on span "Prestaciones Auditadas" at bounding box center [90, 91] width 57 height 5
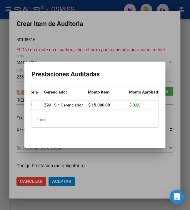
scroll to position [0, 0]
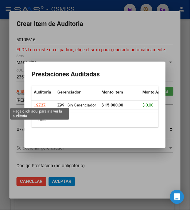
click at [39, 102] on div "19737" at bounding box center [40, 105] width 12 height 7
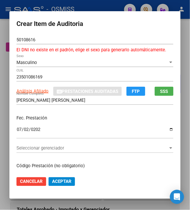
click at [107, 4] on div at bounding box center [95, 105] width 190 height 210
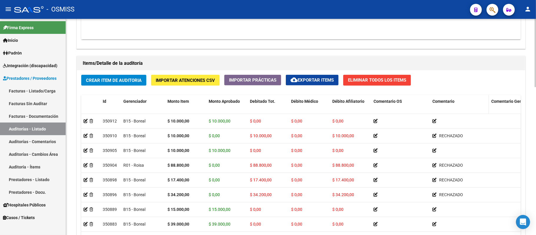
click at [253, 101] on span "Comentario" at bounding box center [443, 101] width 22 height 5
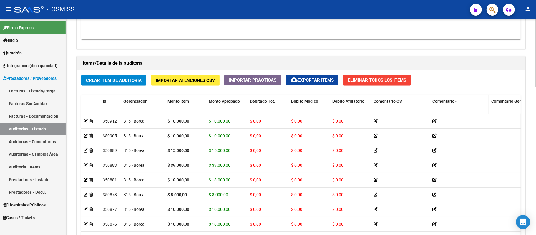
click at [253, 101] on span "Comentario" at bounding box center [443, 101] width 22 height 5
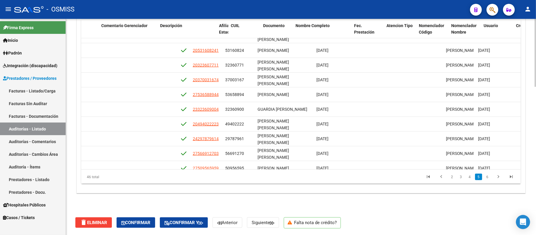
scroll to position [510, 382]
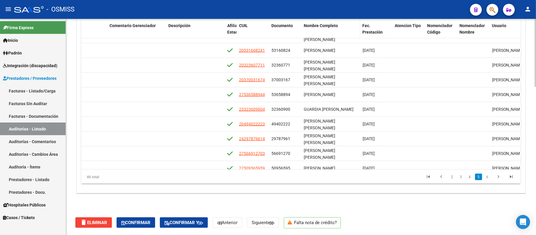
click at [253, 26] on span "Nombre Completo" at bounding box center [321, 25] width 34 height 5
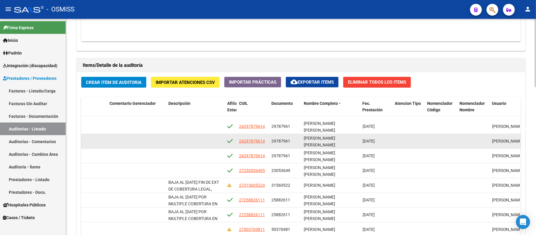
scroll to position [118, 382]
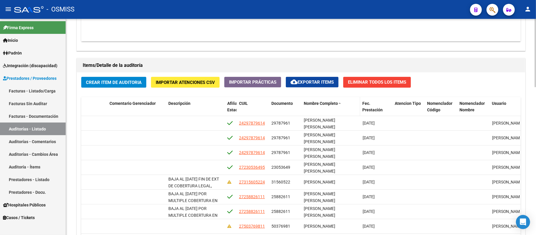
click at [253, 103] on span "Nombre Completo" at bounding box center [321, 103] width 34 height 5
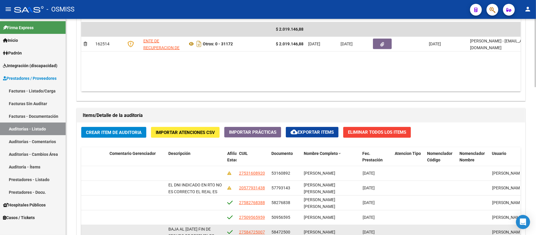
scroll to position [390, 0]
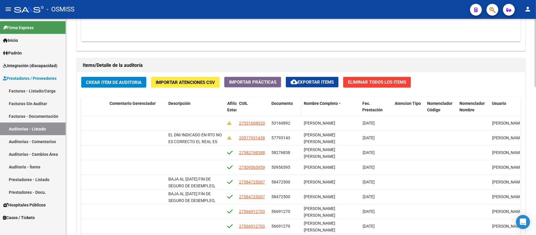
click at [253, 104] on span "Documento" at bounding box center [281, 103] width 21 height 5
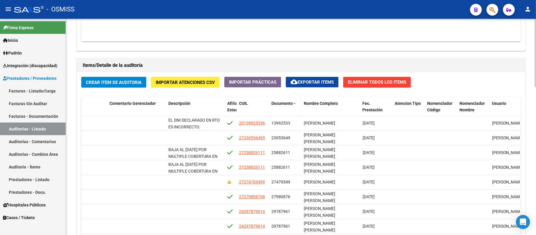
click at [253, 104] on span "Documento" at bounding box center [281, 103] width 21 height 5
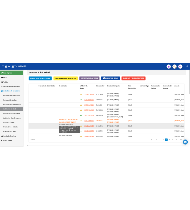
scroll to position [14, 0]
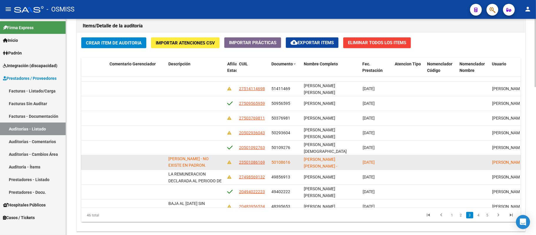
drag, startPoint x: 169, startPoint y: 160, endPoint x: 217, endPoint y: 167, distance: 49.1
click at [217, 167] on div "EL DNI DECLARADO SEGUN LA SSS CORRESPONDE A [PERSON_NAME] - NO EXISTE EN PADRON." at bounding box center [195, 162] width 54 height 12
copy span "EL DNI DECLARADO SEGUN LA SSS CORRESPONDE A [PERSON_NAME] - NO EXISTE EN PADRON."
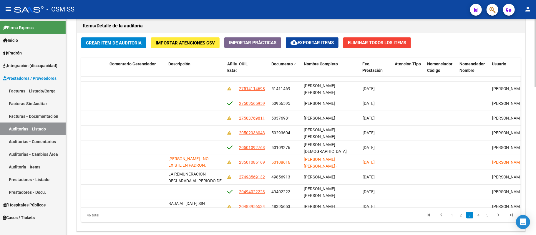
click at [253, 29] on h1 "Items/Detalle de la auditoría" at bounding box center [301, 25] width 436 height 9
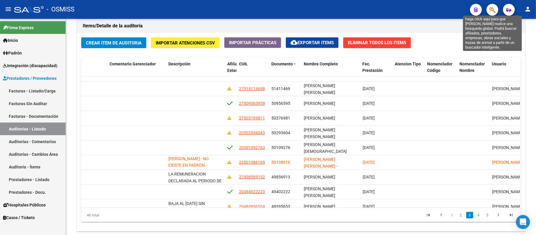
click at [253, 6] on icon "button" at bounding box center [492, 9] width 6 height 7
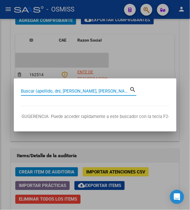
scroll to position [560, 0]
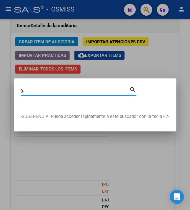
click at [44, 93] on input "0-" at bounding box center [75, 90] width 109 height 5
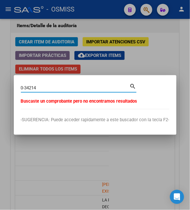
type input "0-34214"
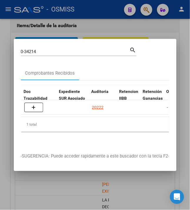
scroll to position [0, 393]
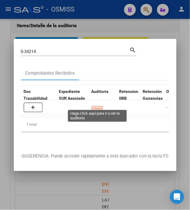
click at [97, 104] on div "20222" at bounding box center [98, 107] width 12 height 7
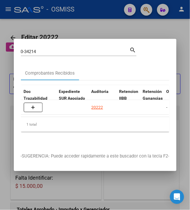
click at [118, 24] on div at bounding box center [95, 105] width 190 height 210
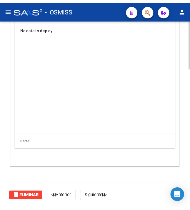
scroll to position [469, 0]
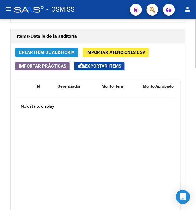
click at [54, 53] on span "Crear Item de Auditoria" at bounding box center [47, 52] width 56 height 5
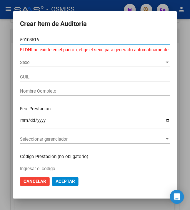
type input "50108616"
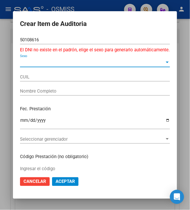
click at [23, 61] on span "Sexo" at bounding box center [92, 62] width 145 height 5
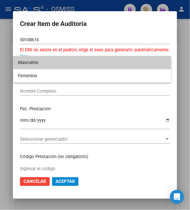
click at [23, 61] on span "Masculino" at bounding box center [92, 62] width 149 height 13
type input "23501086169"
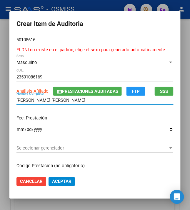
click at [105, 102] on input "[PERSON_NAME] [PERSON_NAME]" at bounding box center [94, 99] width 157 height 5
click at [96, 99] on input "[PERSON_NAME] [PERSON_NAME])" at bounding box center [94, 99] width 157 height 5
type input "[PERSON_NAME] [PERSON_NAME] - ( [PERSON_NAME])"
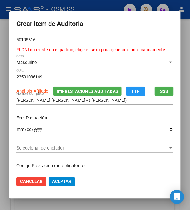
click at [12, 127] on mat-dialog-content "50108616 Nro Documento El DNI no existe en el padrón, elige el sexo para genera…" at bounding box center [94, 103] width 171 height 136
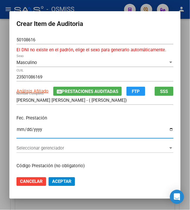
click at [16, 129] on input "Ingresar la fecha" at bounding box center [94, 131] width 157 height 9
type input "[DATE]"
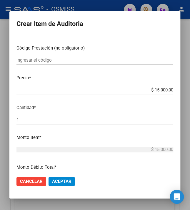
scroll to position [196, 0]
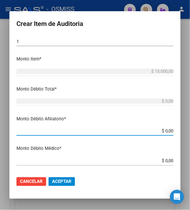
drag, startPoint x: 189, startPoint y: 134, endPoint x: 200, endPoint y: 132, distance: 11.8
click at [190, 132] on html "menu - OSMISS person Firma Express Inicio Instructivos Contacto OS Padrón Padró…" at bounding box center [95, 105] width 190 height 210
type input "$ 0,01"
type input "$ 0,15"
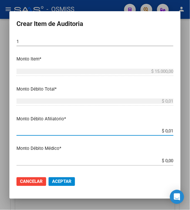
type input "$ 0,15"
type input "$ 1,50"
type input "$ 15,00"
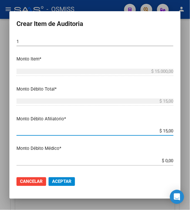
type input "$ 150,00"
type input "$ 1.500,00"
type input "$ 15.000,00"
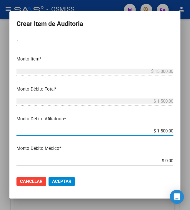
type input "$ 15.000,00"
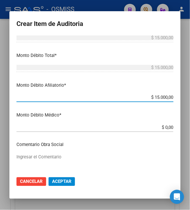
scroll to position [275, 0]
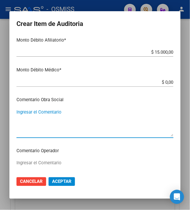
click at [73, 117] on textarea "Ingresar el Comentario" at bounding box center [94, 123] width 157 height 28
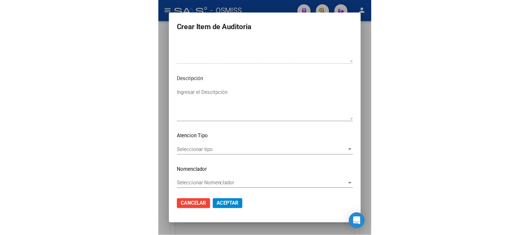
scroll to position [459, 0]
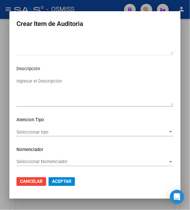
type textarea "RECHAZADO"
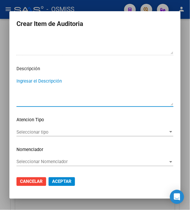
paste textarea "EL DNI DECLARADO SEGUN LA SSS CORRESPONDE A [PERSON_NAME] - NO EXISTE EN PADRON."
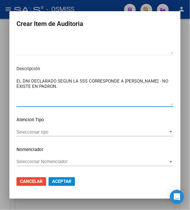
click at [91, 93] on textarea "EL DNI DECLARADO SEGUN LA SSS CORRESPONDE A [PERSON_NAME] - NO EXISTE EN PADRON." at bounding box center [94, 92] width 157 height 28
click at [92, 89] on textarea "EL DNI DECLARADO SEGUN LA SSS CORRESPONDE A [PERSON_NAME] - NO EXISTE EN PADRON." at bounding box center [94, 92] width 157 height 28
drag, startPoint x: 88, startPoint y: 86, endPoint x: 35, endPoint y: 87, distance: 53.6
click at [35, 87] on textarea "EL DNI DECLARADO SEGUN LA SSS CORRESPONDE A [PERSON_NAME] - NO EXISTE EN PADRON." at bounding box center [94, 92] width 157 height 28
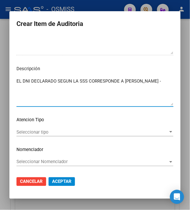
click at [16, 78] on textarea "EL DNI DECLARADO SEGUN LA SSS CORRESPONDE A [PERSON_NAME] -" at bounding box center [94, 92] width 157 height 28
paste textarea "NO EXISTE EN PADRON."
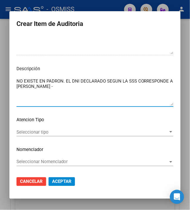
click at [91, 91] on textarea "NO EXISTE EN PADRON. EL DNI DECLARADO SEGUN LA SSS CORRESPONDE A [PERSON_NAME] -" at bounding box center [94, 92] width 157 height 28
type textarea "NO EXISTE EN PADRON. EL DNI DECLARADO SEGUN LA SSS CORRESPONDE A [PERSON_NAME] -"
click at [80, 92] on textarea "NO EXISTE EN PADRON. EL DNI DECLARADO SEGUN LA SSS CORRESPONDE A [PERSON_NAME] -" at bounding box center [94, 92] width 157 height 28
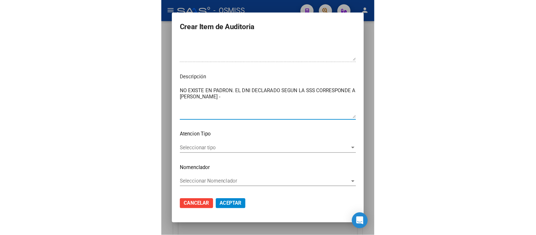
scroll to position [426, 0]
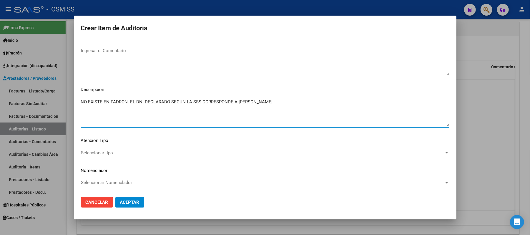
click at [128, 202] on span "Aceptar" at bounding box center [129, 202] width 19 height 5
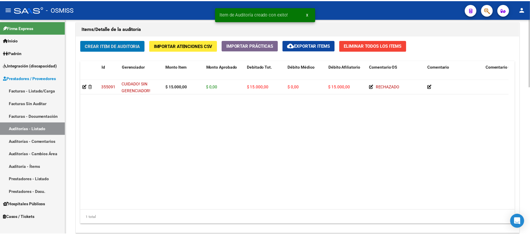
scroll to position [427, 0]
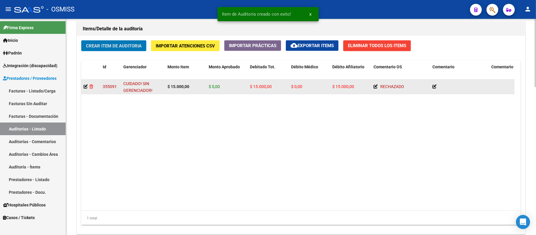
click at [91, 86] on icon at bounding box center [91, 86] width 4 height 4
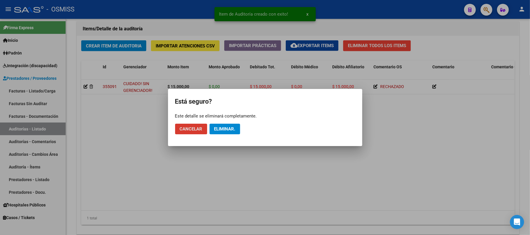
click at [191, 129] on span "Cancelar" at bounding box center [191, 128] width 23 height 5
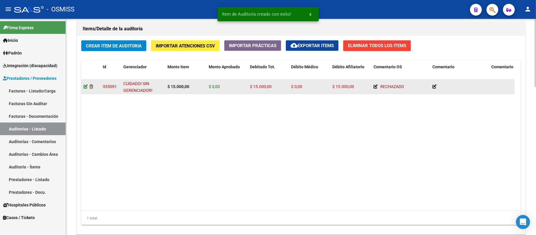
click at [87, 87] on icon at bounding box center [86, 86] width 4 height 4
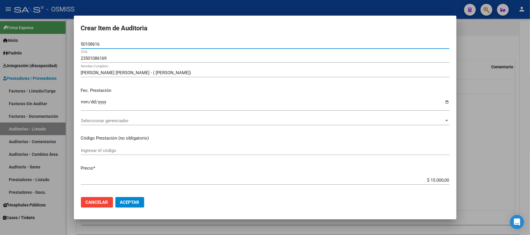
click at [122, 119] on span "Seleccionar gerenciador" at bounding box center [262, 120] width 363 height 5
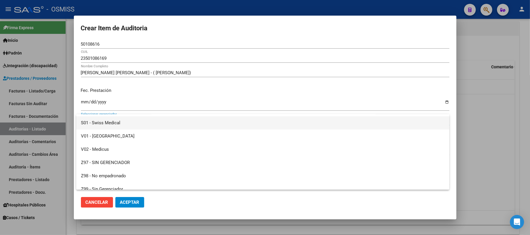
scroll to position [163, 0]
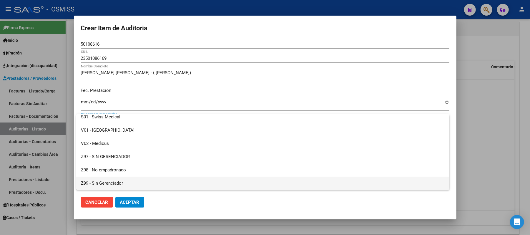
click at [143, 178] on span "Z99 - Sin Gerenciador" at bounding box center [263, 183] width 364 height 13
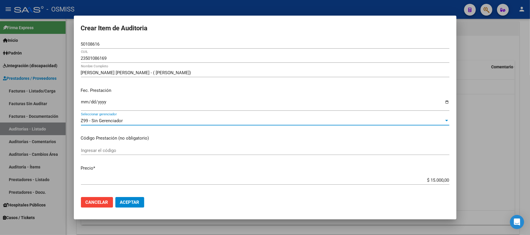
click at [134, 201] on span "Aceptar" at bounding box center [129, 202] width 19 height 5
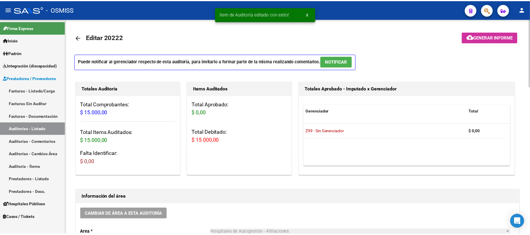
scroll to position [39, 0]
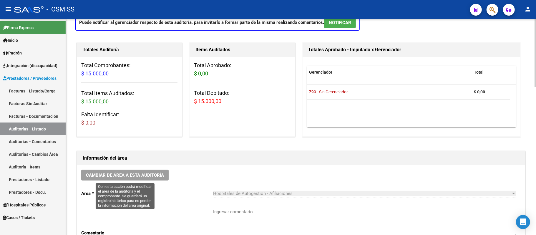
click at [164, 175] on span "Cambiar de área a esta auditoría" at bounding box center [125, 174] width 78 height 5
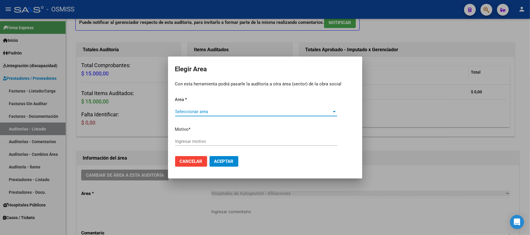
click at [227, 112] on span "Seleccionar area" at bounding box center [253, 111] width 157 height 5
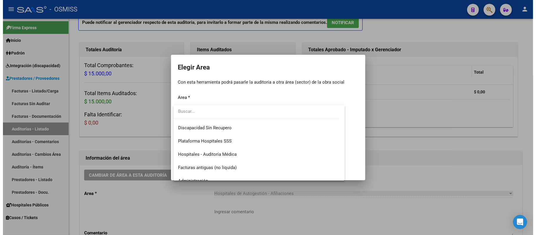
scroll to position [78, 0]
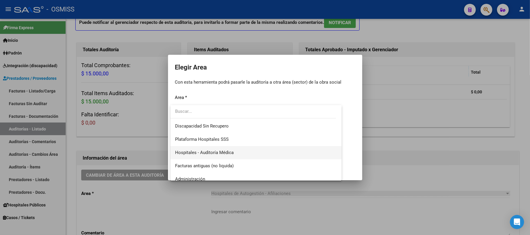
click at [253, 152] on span "Hospitales - Auditoría Médica" at bounding box center [256, 152] width 162 height 13
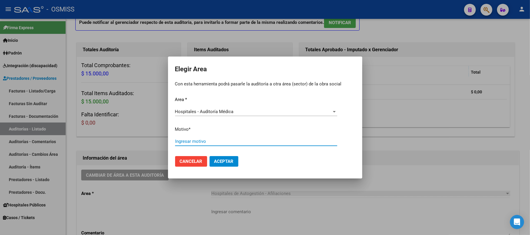
click at [253, 139] on input "Ingresar motivo" at bounding box center [256, 141] width 162 height 5
type input "OK"
click at [225, 162] on span "Aceptar" at bounding box center [223, 161] width 19 height 5
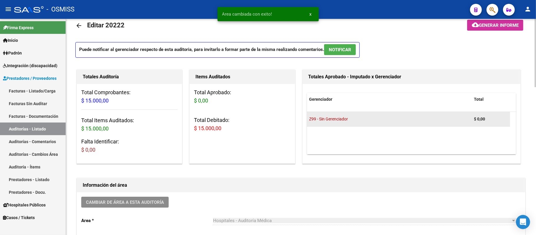
scroll to position [0, 0]
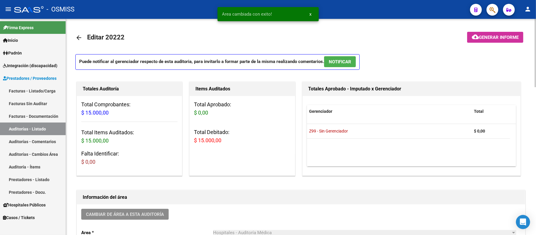
click at [253, 37] on span "Generar informe" at bounding box center [499, 37] width 40 height 5
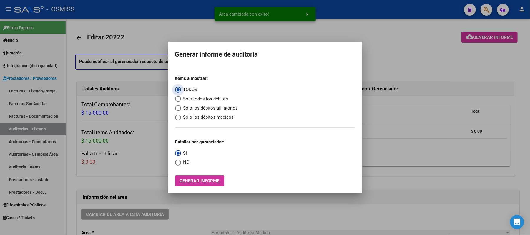
click at [228, 107] on span "Sólo los débitos afiliatorios" at bounding box center [209, 108] width 57 height 7
click at [181, 107] on input "Sólo los débitos afiliatorios" at bounding box center [178, 108] width 6 height 6
radio input "true"
click at [185, 162] on span "NO" at bounding box center [185, 162] width 9 height 7
click at [181, 162] on input "NO" at bounding box center [178, 163] width 6 height 6
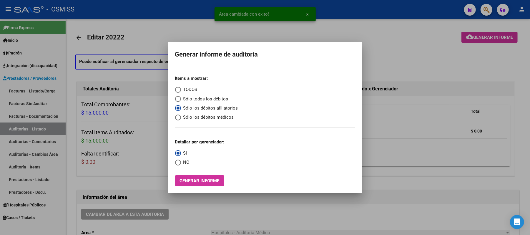
radio input "true"
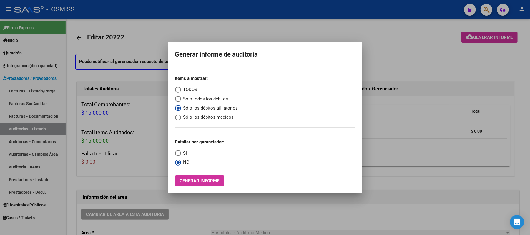
click at [190, 177] on button "Generar informe" at bounding box center [199, 180] width 49 height 11
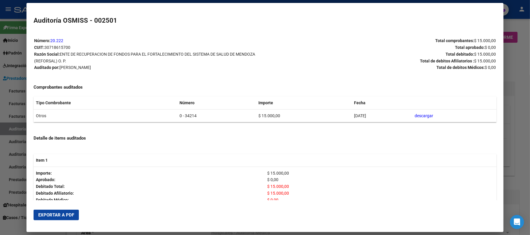
drag, startPoint x: 189, startPoint y: 118, endPoint x: 156, endPoint y: 114, distance: 33.2
click at [156, 114] on tr "Otros 0 - 34214 $ 15.000,00 [DATE] descargar" at bounding box center [265, 115] width 463 height 13
copy tr "0 - 34214"
click at [61, 209] on span "Exportar a PDF" at bounding box center [56, 214] width 36 height 5
click at [253, 44] on p "Total aprobado: $ 0,00" at bounding box center [380, 47] width 230 height 7
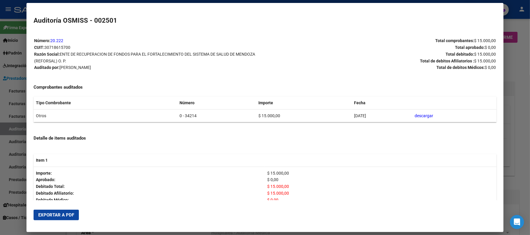
click at [253, 71] on div at bounding box center [265, 117] width 530 height 235
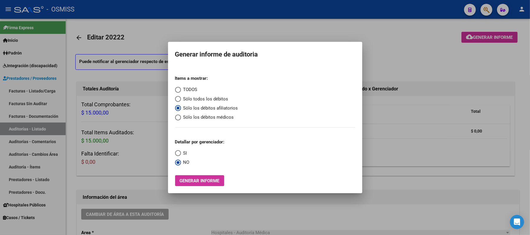
click at [253, 62] on div at bounding box center [265, 117] width 530 height 235
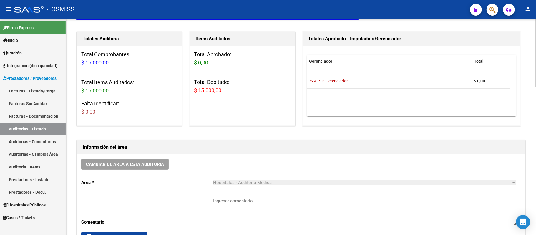
scroll to position [39, 0]
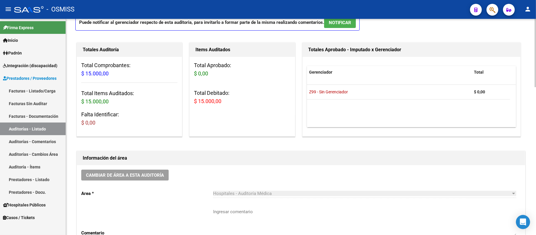
click at [253, 202] on div "Hospitales - Auditoría Médica Seleccionar area" at bounding box center [364, 194] width 303 height 18
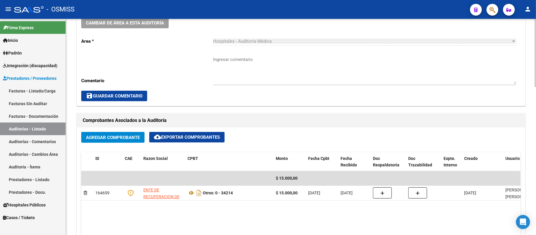
scroll to position [235, 0]
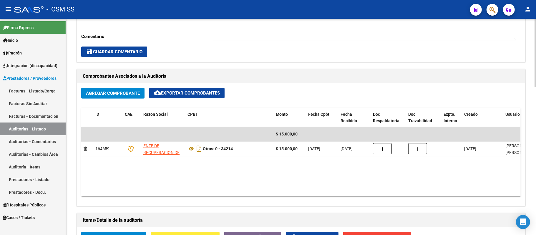
click at [253, 84] on div "Agregar Comprobante cloud_download Exportar Comprobantes ID CAE Razon Social CP…" at bounding box center [301, 144] width 448 height 122
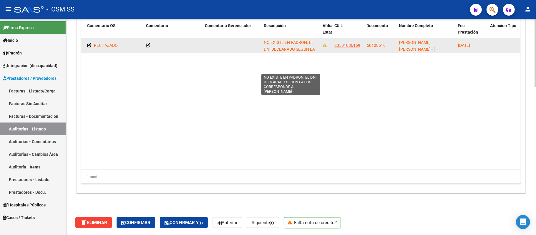
scroll to position [21, 0]
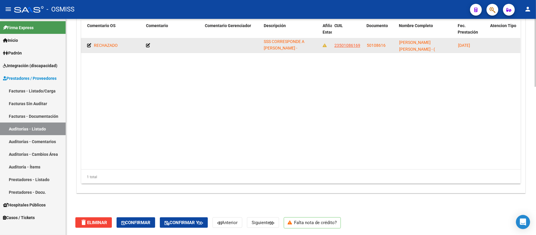
drag, startPoint x: 264, startPoint y: 41, endPoint x: 306, endPoint y: 49, distance: 42.8
click at [253, 49] on div "NO EXISTE EN PADRON. EL DNI DECLARADO SEGUN LA SSS CORRESPONDE A [PERSON_NAME] -" at bounding box center [291, 45] width 54 height 12
copy span "NO EXISTE EN PADRON. EL DNI DECLARADO SEGUN LA SSS CORRESPONDE A [PERSON_NAME] -"
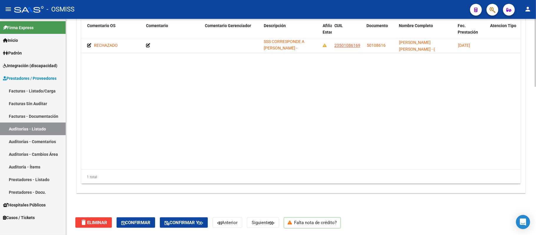
click at [253, 97] on datatable-body "355091 Z99 - Sin Gerenciador $ 15.000,00 $ 0,00 $ 15.000,00 $ 0,00 $ 15.000,00 …" at bounding box center [300, 103] width 439 height 131
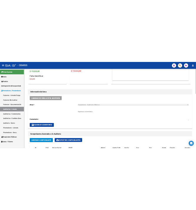
scroll to position [0, 0]
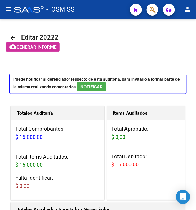
click at [8, 5] on button "menu" at bounding box center [8, 10] width 12 height 12
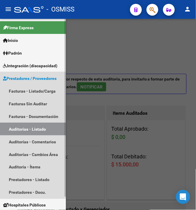
click at [31, 126] on link "Auditorías - Listado" at bounding box center [33, 128] width 66 height 13
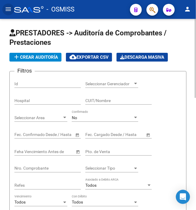
click at [36, 53] on button "add Crear Auditoría" at bounding box center [35, 57] width 52 height 9
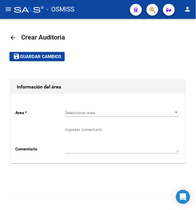
click at [79, 113] on span "Seleccionar area" at bounding box center [119, 112] width 109 height 5
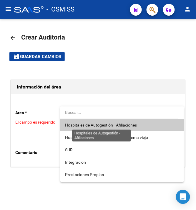
click at [83, 125] on span "Hospitales de Autogestión - Afiliaciones" at bounding box center [101, 124] width 72 height 5
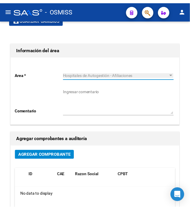
scroll to position [118, 0]
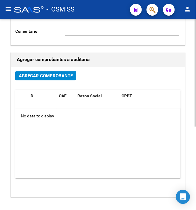
click at [60, 79] on button "Agregar Comprobante" at bounding box center [45, 75] width 61 height 9
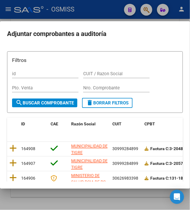
click at [106, 87] on input "Nro. Comprobante" at bounding box center [116, 87] width 67 height 5
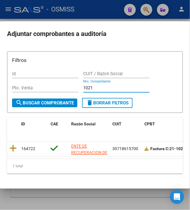
type input "1021"
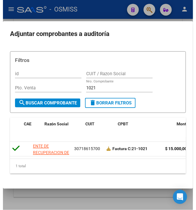
scroll to position [0, 0]
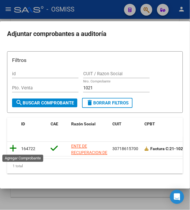
click at [9, 145] on icon at bounding box center [12, 148] width 7 height 8
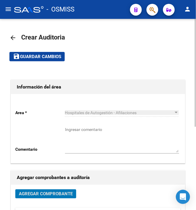
click at [48, 55] on span "Guardar cambios" at bounding box center [40, 56] width 41 height 5
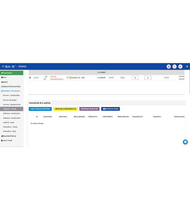
scroll to position [392, 0]
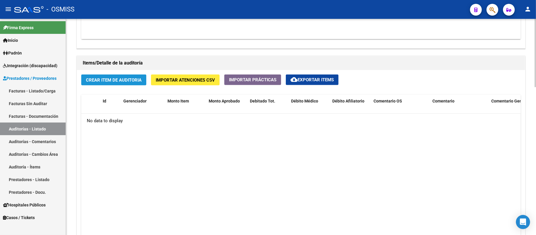
click at [137, 83] on span "Crear Item de Auditoria" at bounding box center [114, 79] width 56 height 5
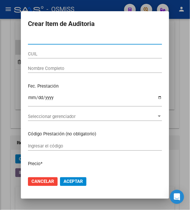
scroll to position [343, 0]
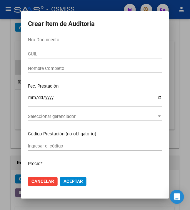
click at [62, 37] on input "Nro Documento" at bounding box center [95, 39] width 134 height 5
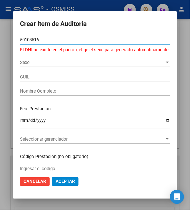
type input "50108616"
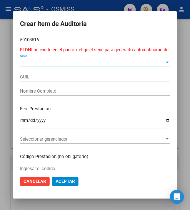
click at [38, 60] on span "Sexo" at bounding box center [92, 62] width 145 height 5
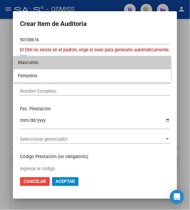
click at [39, 65] on span "Masculino" at bounding box center [92, 62] width 149 height 13
type input "23501086169"
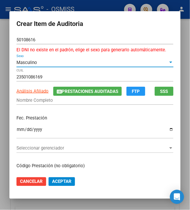
type input "[PERSON_NAME] [PERSON_NAME]"
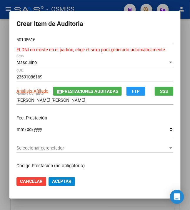
click at [16, 129] on input "Ingresar la fecha" at bounding box center [94, 131] width 157 height 9
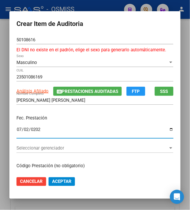
type input "[DATE]"
click at [79, 130] on input "[DATE]" at bounding box center [94, 131] width 157 height 9
click at [79, 128] on input "[DATE]" at bounding box center [94, 131] width 157 height 9
click at [81, 124] on div "Fec. Prestación [DATE] Ingresar la fecha" at bounding box center [94, 127] width 157 height 34
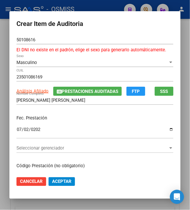
click at [63, 147] on span "Seleccionar gerenciador" at bounding box center [92, 147] width 152 height 5
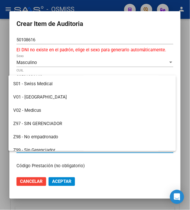
scroll to position [163, 0]
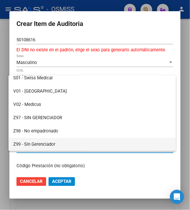
click at [45, 142] on span "Z99 - Sin Gerenciador" at bounding box center [92, 144] width 158 height 13
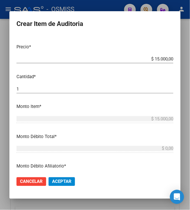
scroll to position [196, 0]
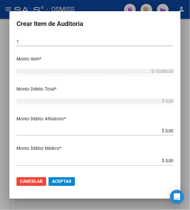
drag, startPoint x: 164, startPoint y: 132, endPoint x: 192, endPoint y: 123, distance: 30.0
click at [181, 129] on mat-dialog-content "50108616 Nro Documento El DNI no existe en el padrón, elige el sexo para genera…" at bounding box center [94, 103] width 171 height 136
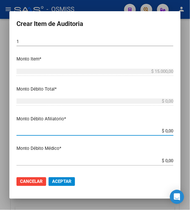
type input "$ 0,05"
type input "$ 0,50"
type input "$ 5,00"
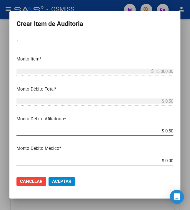
type input "$ 5,00"
type input "$ 50,00"
type input "$ 500,00"
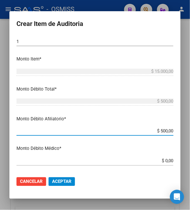
type input "$ 5.000,00"
type input "$ 500,00"
type input "$ 50,00"
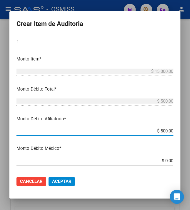
type input "$ 50,00"
type input "$ 5,00"
type input "$ 0,50"
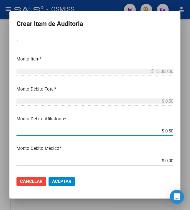
type input "$ 0,05"
type input "$ 0,00"
type input "$ 0,01"
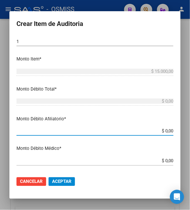
type input "$ 0,01"
type input "$ 0,15"
type input "$ 1,50"
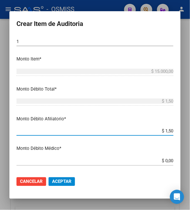
type input "$ 15,00"
type input "$ 150,00"
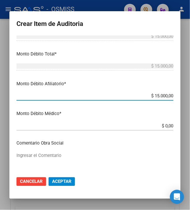
scroll to position [275, 0]
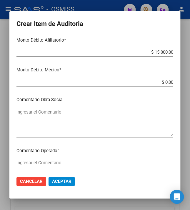
click at [46, 107] on div "Ingresar el Comentario" at bounding box center [94, 122] width 157 height 30
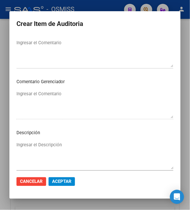
scroll to position [459, 0]
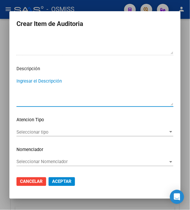
paste textarea "NO EXISTE EN PADRON. EL DNI DECLARADO SEGUN LA SSS CORRESPONDE A [PERSON_NAME] -"
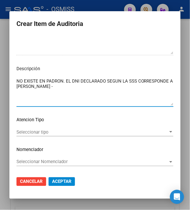
click at [99, 85] on textarea "NO EXISTE EN PADRON. EL DNI DECLARADO SEGUN LA SSS CORRESPONDE A [PERSON_NAME] -" at bounding box center [94, 92] width 157 height 28
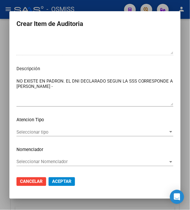
click at [112, 95] on textarea "NO EXISTE EN PADRON. EL DNI DECLARADO SEGUN LA SSS CORRESPONDE A [PERSON_NAME] -" at bounding box center [94, 92] width 157 height 28
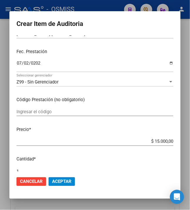
scroll to position [0, 0]
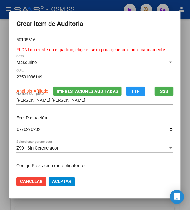
click at [111, 99] on input "[PERSON_NAME] [PERSON_NAME]" at bounding box center [94, 99] width 157 height 5
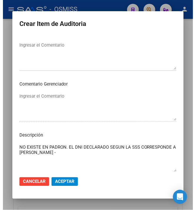
scroll to position [459, 0]
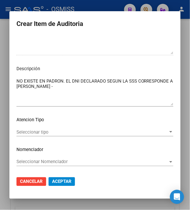
click at [58, 181] on span "Aceptar" at bounding box center [61, 181] width 19 height 5
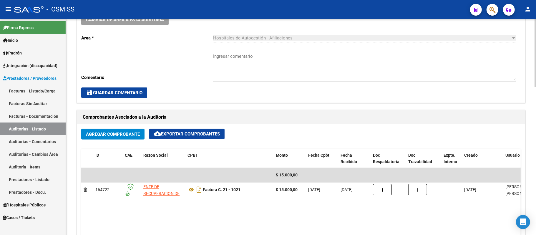
scroll to position [196, 0]
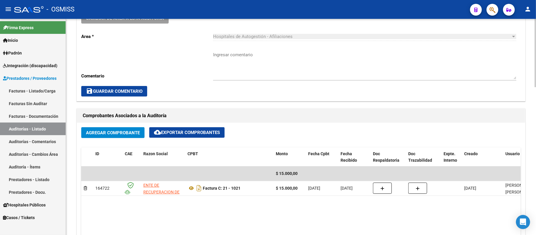
click at [253, 110] on div "Comprobantes Asociados a la Auditoría" at bounding box center [301, 116] width 448 height 14
click at [253, 88] on div "save Guardar Comentario" at bounding box center [300, 91] width 439 height 11
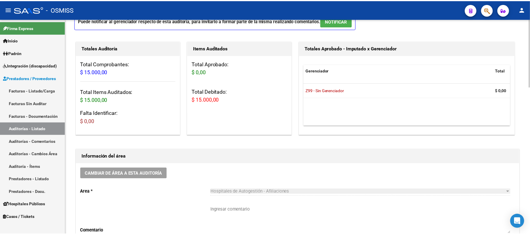
scroll to position [37, 0]
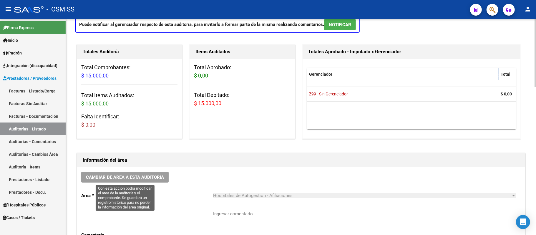
click at [136, 177] on span "Cambiar de área a esta auditoría" at bounding box center [125, 177] width 78 height 5
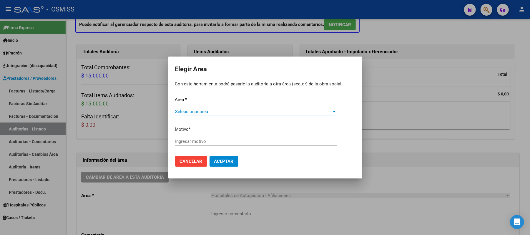
click at [218, 111] on span "Seleccionar area" at bounding box center [253, 111] width 157 height 5
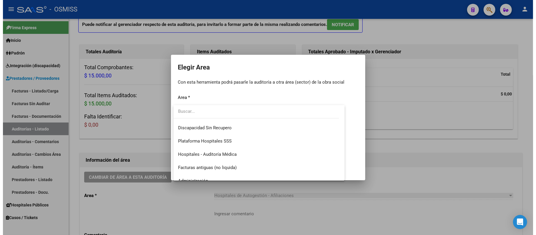
scroll to position [78, 0]
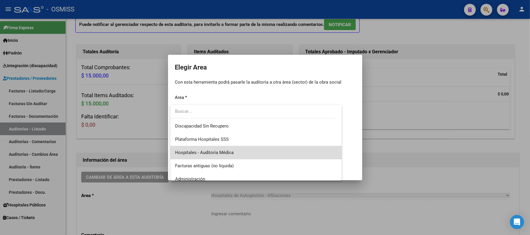
click at [253, 155] on span "Hospitales - Auditoría Médica" at bounding box center [256, 152] width 162 height 13
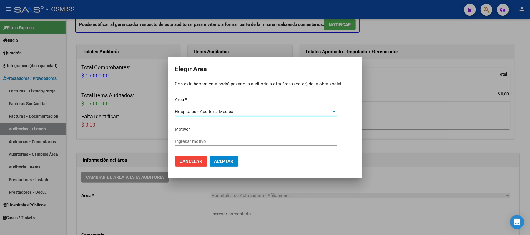
click at [253, 143] on input "Ingresar motivo" at bounding box center [256, 141] width 162 height 5
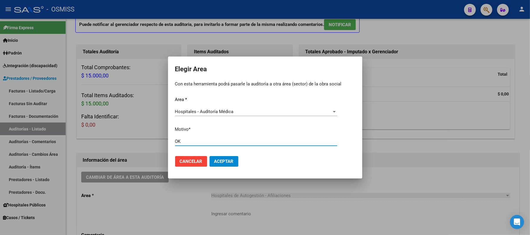
click at [219, 161] on span "Aceptar" at bounding box center [223, 161] width 19 height 5
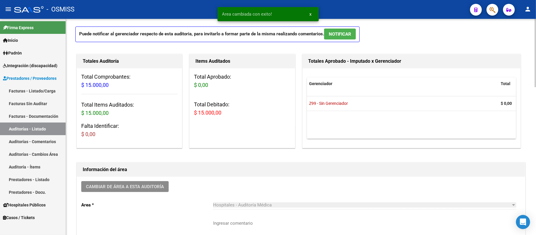
scroll to position [0, 0]
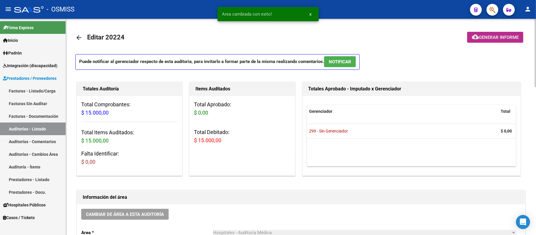
click at [253, 35] on span "Generar informe" at bounding box center [499, 37] width 40 height 5
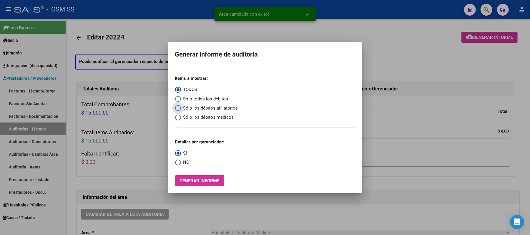
click at [213, 106] on span "Sólo los débitos afiliatorios" at bounding box center [209, 108] width 57 height 7
click at [181, 106] on input "Sólo los débitos afiliatorios" at bounding box center [178, 108] width 6 height 6
click at [183, 165] on span "NO" at bounding box center [185, 162] width 9 height 7
click at [181, 165] on input "NO" at bounding box center [178, 163] width 6 height 6
click at [190, 181] on span "Generar informe" at bounding box center [200, 180] width 40 height 5
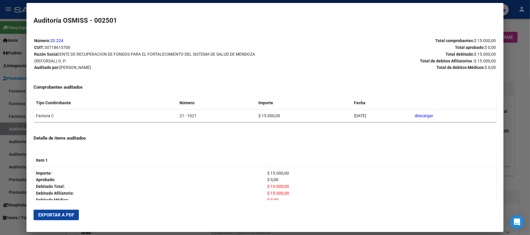
drag, startPoint x: 175, startPoint y: 114, endPoint x: 158, endPoint y: 115, distance: 16.8
click at [158, 115] on tr "Factura C 21 - 1021 $ 15.000,00 [DATE] descargar" at bounding box center [265, 115] width 463 height 13
copy tr "21 - 1021"
click at [45, 209] on span "Exportar a PDF" at bounding box center [56, 214] width 36 height 5
click at [253, 58] on p "Total de debitos Afiliatorios : $ 15.000,00" at bounding box center [380, 61] width 230 height 7
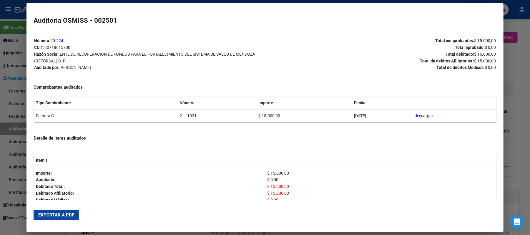
click at [253, 55] on div at bounding box center [265, 117] width 530 height 235
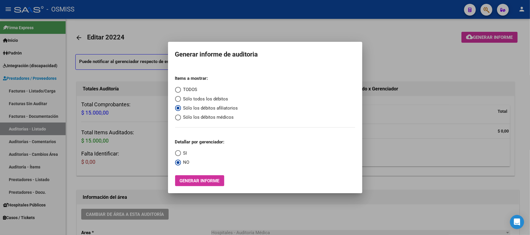
click at [253, 58] on div at bounding box center [265, 117] width 530 height 235
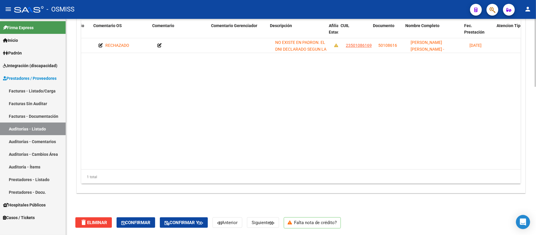
scroll to position [0, 288]
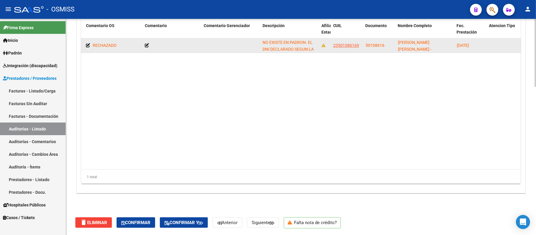
drag, startPoint x: 384, startPoint y: 44, endPoint x: 366, endPoint y: 45, distance: 18.3
click at [253, 45] on div "50108616" at bounding box center [380, 45] width 28 height 7
copy span "50108616"
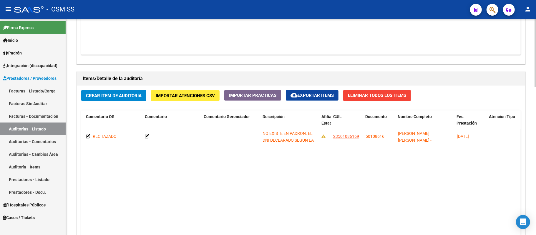
scroll to position [273, 0]
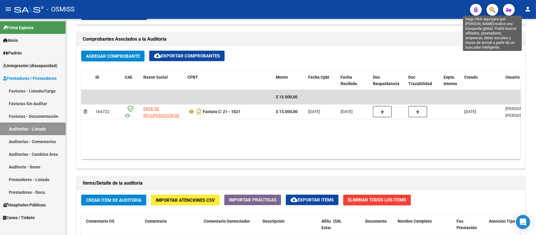
click at [253, 12] on icon "button" at bounding box center [492, 9] width 6 height 7
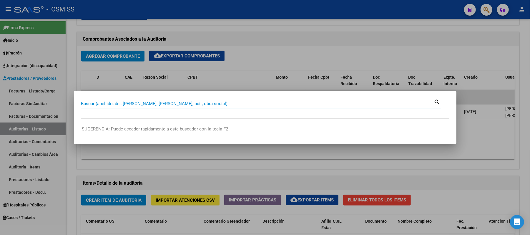
click at [175, 106] on input "Buscar (apellido, dni, [PERSON_NAME], [PERSON_NAME], cuit, obra social)" at bounding box center [257, 103] width 353 height 5
click at [246, 42] on div at bounding box center [265, 117] width 530 height 235
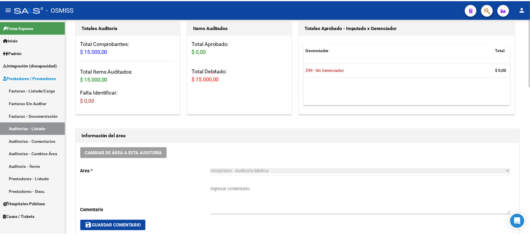
scroll to position [37, 0]
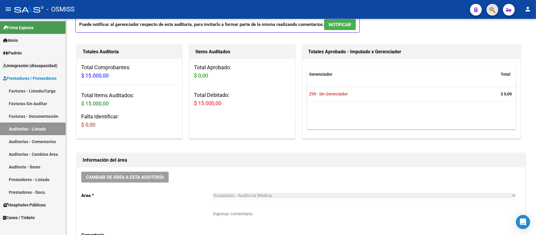
click at [253, 12] on button "button" at bounding box center [492, 10] width 12 height 12
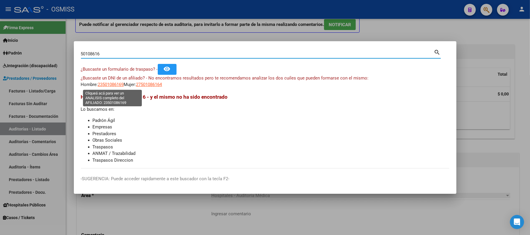
click at [111, 86] on span "23501086169" at bounding box center [111, 84] width 26 height 5
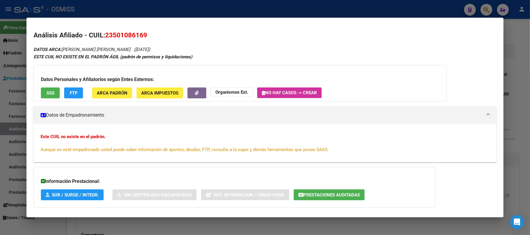
scroll to position [29, 0]
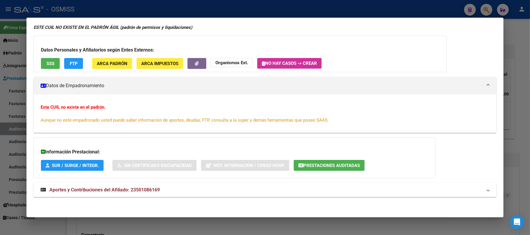
click at [253, 166] on span "Prestaciones Auditadas" at bounding box center [331, 165] width 57 height 5
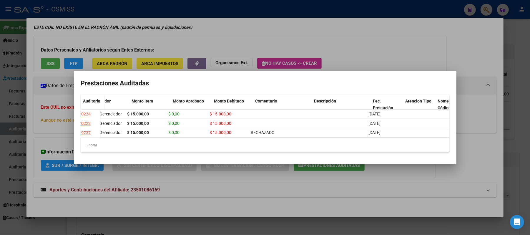
scroll to position [0, 0]
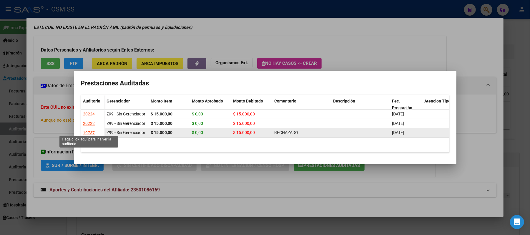
click at [89, 130] on div "19737" at bounding box center [89, 132] width 12 height 7
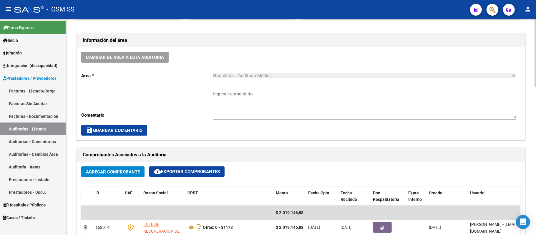
scroll to position [275, 0]
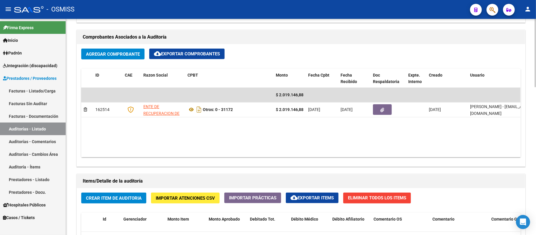
click at [253, 142] on datatable-body "$ 2.019.146,88 162514 ENTE DE RECUPERACION DE FONDOS PARA EL FORTALECIMIENTO DE…" at bounding box center [300, 122] width 439 height 69
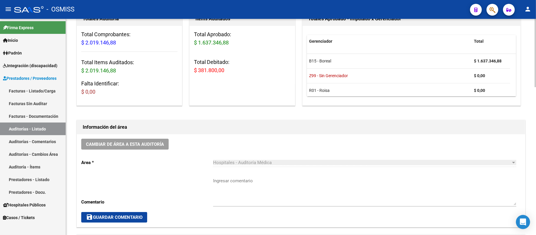
scroll to position [0, 0]
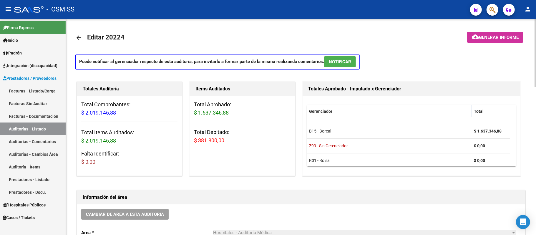
drag, startPoint x: 421, startPoint y: 45, endPoint x: 422, endPoint y: 51, distance: 6.3
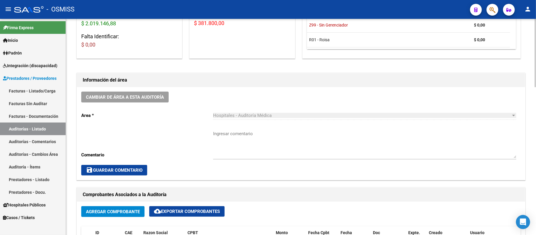
scroll to position [118, 0]
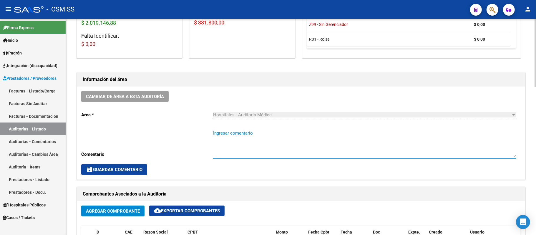
click at [253, 140] on textarea "Ingresar comentario" at bounding box center [364, 144] width 303 height 28
click at [38, 134] on link "Auditorías - Listado" at bounding box center [33, 128] width 66 height 13
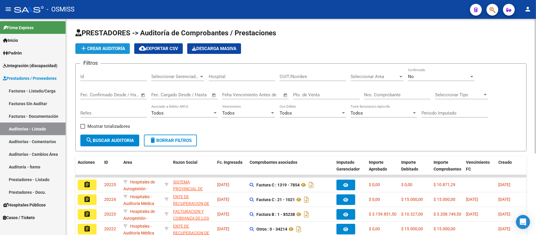
click at [117, 51] on button "add Crear Auditoría" at bounding box center [102, 48] width 54 height 11
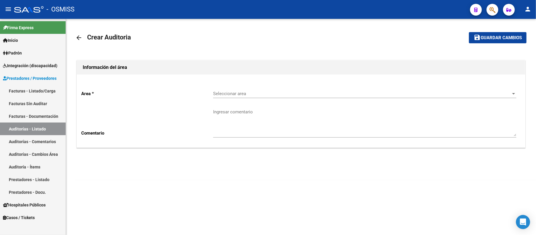
click at [253, 95] on span "Seleccionar area" at bounding box center [362, 93] width 298 height 5
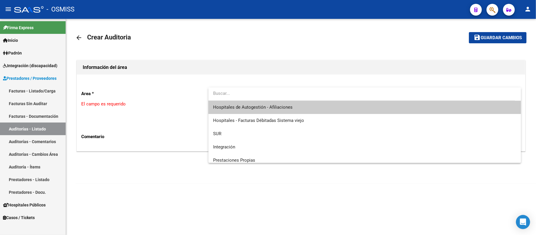
click at [253, 110] on span "Hospitales de Autogestión - Afiliaciones" at bounding box center [364, 107] width 303 height 13
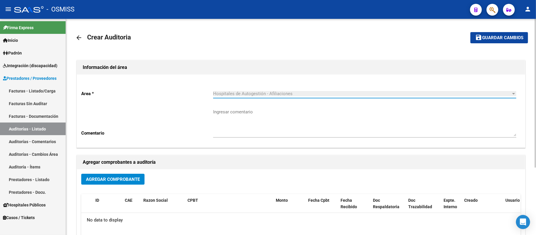
click at [115, 180] on span "Agregar Comprobante" at bounding box center [113, 179] width 54 height 5
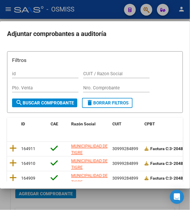
click at [118, 87] on input "Nro. Comprobante" at bounding box center [116, 87] width 67 height 5
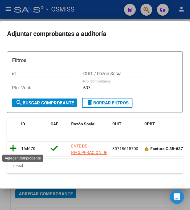
click at [12, 150] on icon at bounding box center [12, 148] width 7 height 8
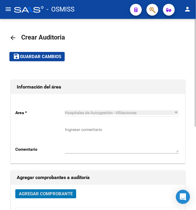
click at [43, 54] on span "Guardar cambios" at bounding box center [40, 56] width 41 height 5
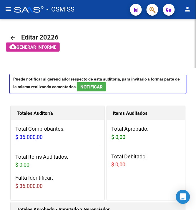
click at [118, 54] on mat-toolbar-row at bounding box center [97, 56] width 177 height 19
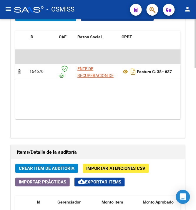
scroll to position [392, 0]
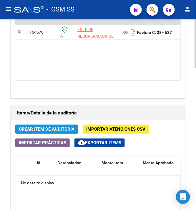
click at [59, 131] on span "Crear Item de Auditoria" at bounding box center [47, 129] width 56 height 5
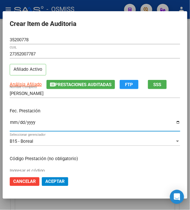
click at [11, 122] on input "Ingresar la fecha" at bounding box center [95, 124] width 171 height 9
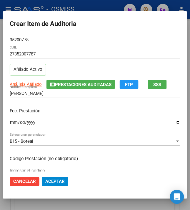
click at [68, 108] on p "Fec. Prestación" at bounding box center [95, 110] width 171 height 7
click at [87, 107] on p "Fec. Prestación" at bounding box center [95, 110] width 171 height 7
click at [46, 183] on span "Aceptar" at bounding box center [54, 181] width 19 height 5
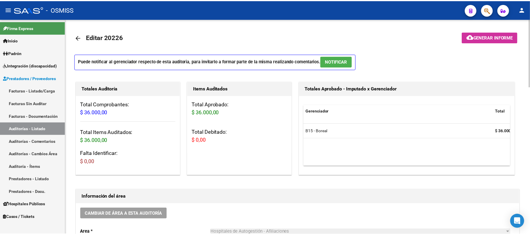
scroll to position [78, 0]
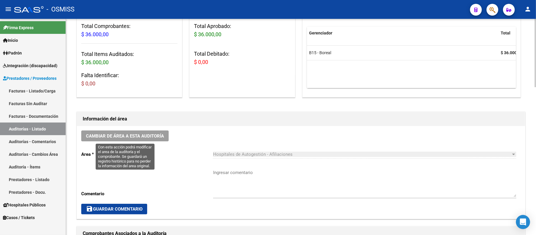
click at [149, 138] on span "Cambiar de área a esta auditoría" at bounding box center [125, 135] width 78 height 5
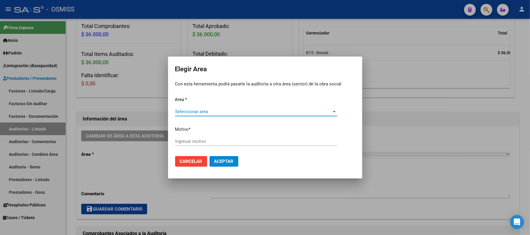
click at [204, 111] on span "Seleccionar area" at bounding box center [253, 111] width 157 height 5
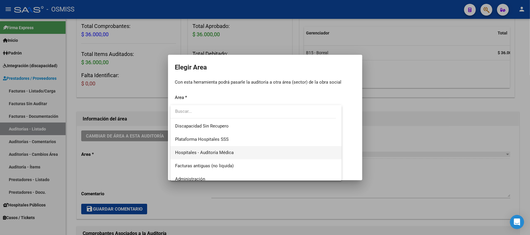
click at [238, 149] on span "Hospitales - Auditoría Médica" at bounding box center [256, 152] width 162 height 13
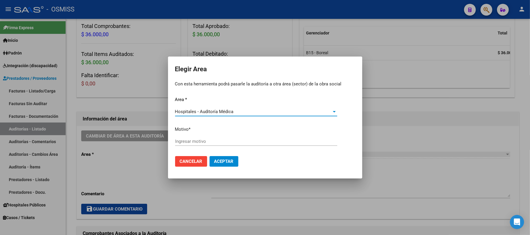
click at [239, 137] on div "Ingresar motivo" at bounding box center [256, 141] width 162 height 9
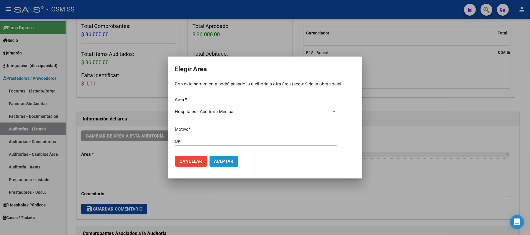
click at [230, 160] on span "Aceptar" at bounding box center [223, 161] width 19 height 5
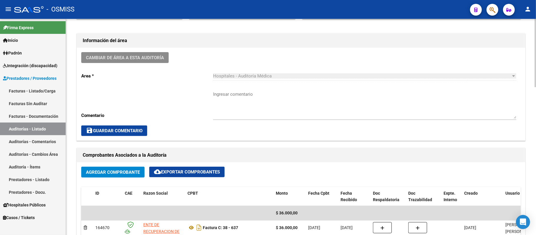
scroll to position [157, 0]
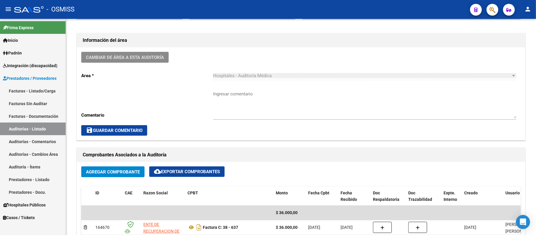
click at [45, 129] on link "Auditorías - Listado" at bounding box center [33, 128] width 66 height 13
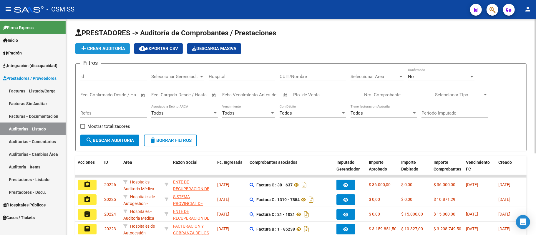
click at [100, 53] on button "add Crear Auditoría" at bounding box center [102, 48] width 54 height 11
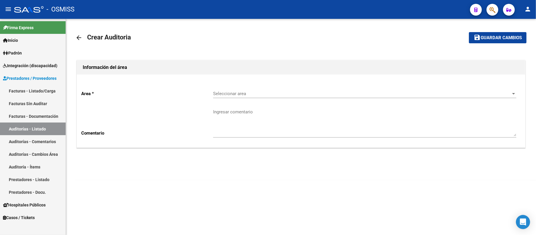
click at [242, 92] on span "Seleccionar area" at bounding box center [362, 93] width 298 height 5
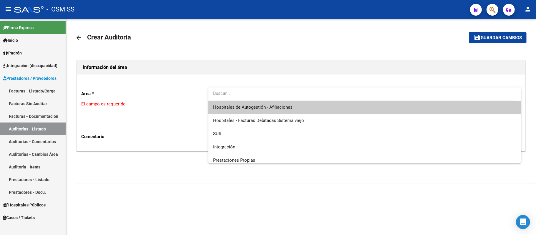
drag, startPoint x: 253, startPoint y: 103, endPoint x: 258, endPoint y: 106, distance: 6.2
click at [253, 104] on span "Hospitales de Autogestión - Afiliaciones" at bounding box center [364, 107] width 303 height 13
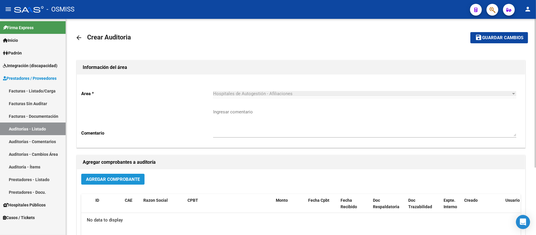
click at [129, 180] on span "Agregar Comprobante" at bounding box center [113, 179] width 54 height 5
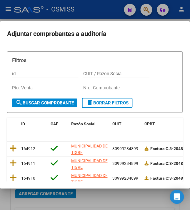
click at [117, 89] on input "Nro. Comprobante" at bounding box center [116, 87] width 67 height 5
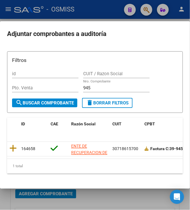
click at [143, 54] on form "Filtros id CUIT / Razon Social Pto. Venta 945 Nro. Comprobante search Buscar Co…" at bounding box center [95, 82] width 176 height 62
click at [160, 38] on h2 "Adjuntar comprobantes a auditoría" at bounding box center [95, 33] width 176 height 11
click at [10, 147] on icon at bounding box center [12, 148] width 7 height 8
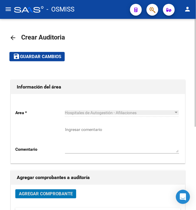
click at [30, 56] on span "Guardar cambios" at bounding box center [40, 56] width 41 height 5
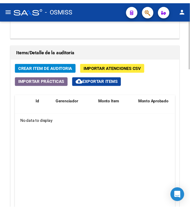
scroll to position [430, 0]
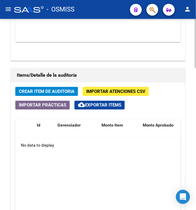
click at [46, 92] on span "Crear Item de Auditoria" at bounding box center [47, 91] width 56 height 5
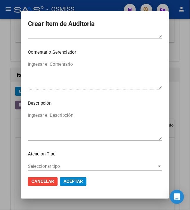
scroll to position [426, 0]
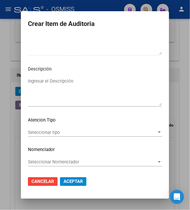
click at [71, 89] on textarea "Ingresar el Descripción" at bounding box center [95, 92] width 134 height 28
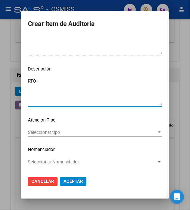
paste textarea "0 - 31870"
click at [73, 81] on textarea "RTO - 0 - 31870" at bounding box center [95, 92] width 134 height 28
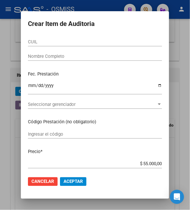
scroll to position [0, 0]
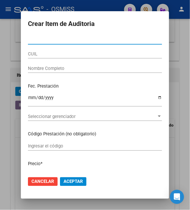
drag, startPoint x: 104, startPoint y: 39, endPoint x: 125, endPoint y: 74, distance: 41.0
click at [129, 90] on div "Fec. Prestación Ingresar la fecha" at bounding box center [95, 95] width 134 height 34
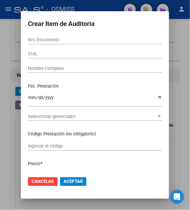
drag, startPoint x: 32, startPoint y: 38, endPoint x: 114, endPoint y: 25, distance: 83.3
click at [114, 25] on h2 "Crear Item de Auditoria" at bounding box center [95, 23] width 134 height 11
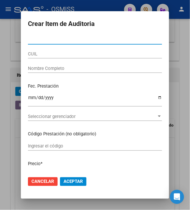
drag, startPoint x: 48, startPoint y: 38, endPoint x: 36, endPoint y: 42, distance: 13.0
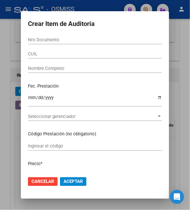
drag, startPoint x: 36, startPoint y: 42, endPoint x: 27, endPoint y: 39, distance: 9.4
click at [21, 46] on mat-dialog-content "Nro Documento CUIL Nombre Completo Fec. Prestación Ingresar la fecha Selecciona…" at bounding box center [95, 103] width 148 height 136
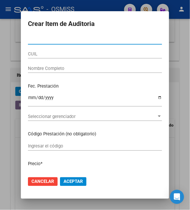
click at [29, 37] on input "Nro Documento" at bounding box center [95, 39] width 134 height 5
drag, startPoint x: 29, startPoint y: 37, endPoint x: 27, endPoint y: 40, distance: 3.8
click at [28, 40] on input "Nro Documento" at bounding box center [95, 39] width 134 height 5
paste input "57581598"
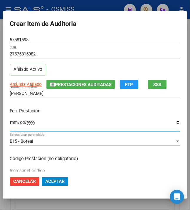
click at [10, 125] on input "Ingresar la fecha" at bounding box center [95, 124] width 171 height 9
click at [124, 112] on p "Fec. Prestación" at bounding box center [95, 110] width 171 height 7
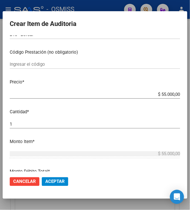
scroll to position [118, 0]
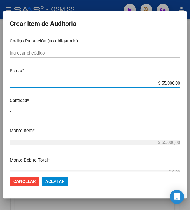
drag, startPoint x: 158, startPoint y: 83, endPoint x: 218, endPoint y: 94, distance: 60.5
click at [190, 94] on html "menu - OSMISS person Firma Express Inicio Instructivos Contacto OS Padrón Padró…" at bounding box center [95, 105] width 190 height 210
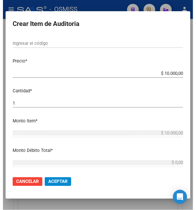
scroll to position [39, 0]
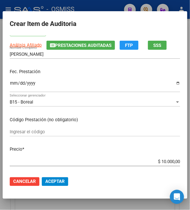
click at [56, 184] on span "Aceptar" at bounding box center [54, 181] width 19 height 5
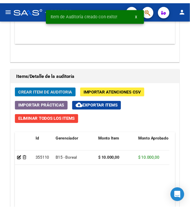
scroll to position [510, 0]
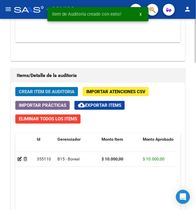
click at [66, 92] on span "Crear Item de Auditoria" at bounding box center [47, 91] width 56 height 5
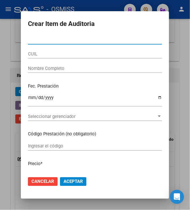
drag, startPoint x: 32, startPoint y: 39, endPoint x: 24, endPoint y: 39, distance: 8.5
click at [24, 39] on mat-dialog-content "Nro Documento CUIL Nombre Completo Fec. Prestación Ingresar la fecha Selecciona…" at bounding box center [95, 103] width 148 height 136
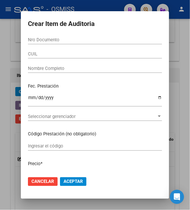
click at [32, 41] on input "Nro Documento" at bounding box center [95, 39] width 134 height 5
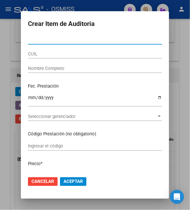
paste input "59229143"
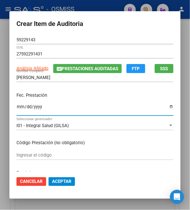
click at [19, 106] on input "Ingresar la fecha" at bounding box center [94, 108] width 157 height 9
click at [71, 96] on p "Fec. Prestación" at bounding box center [94, 95] width 157 height 7
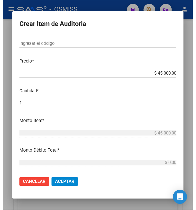
scroll to position [118, 0]
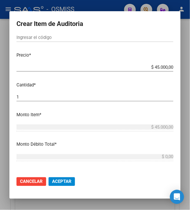
click at [57, 182] on span "Aceptar" at bounding box center [61, 181] width 19 height 5
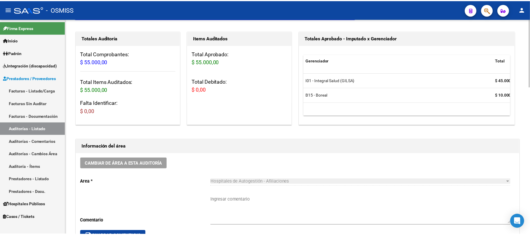
scroll to position [39, 0]
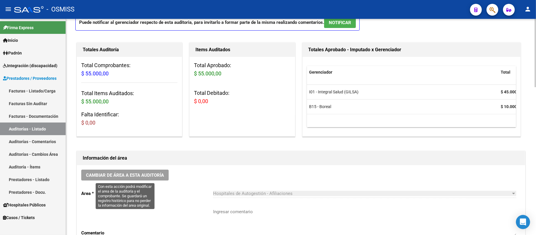
click at [133, 173] on span "Cambiar de área a esta auditoría" at bounding box center [125, 174] width 78 height 5
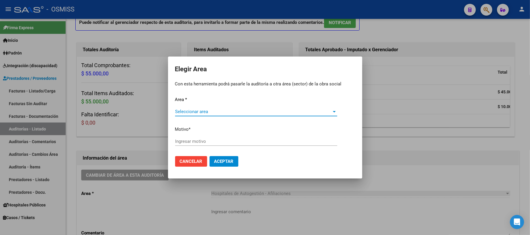
click at [201, 109] on span "Seleccionar area" at bounding box center [253, 111] width 157 height 5
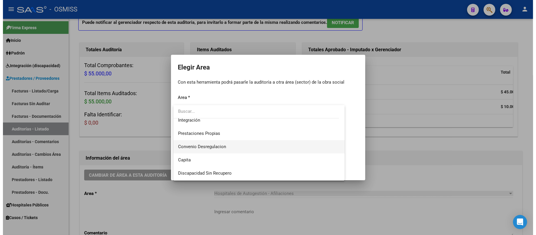
scroll to position [78, 0]
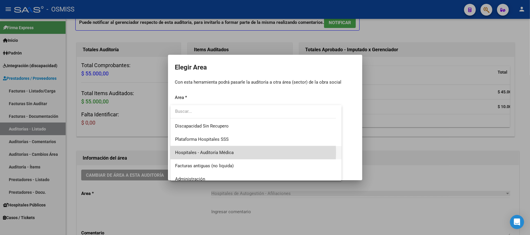
click at [239, 152] on span "Hospitales - Auditoría Médica" at bounding box center [256, 152] width 162 height 13
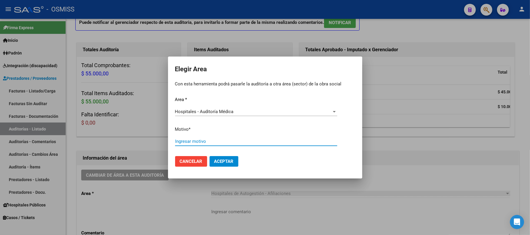
click at [240, 143] on input "Ingresar motivo" at bounding box center [256, 141] width 162 height 5
click at [235, 161] on button "Aceptar" at bounding box center [224, 161] width 29 height 11
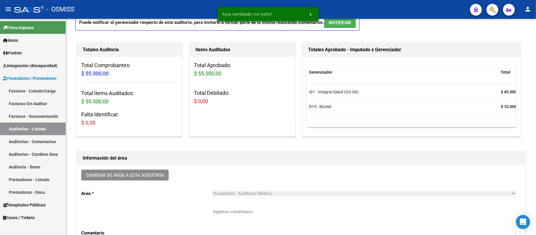
click at [36, 129] on link "Auditorías - Listado" at bounding box center [33, 128] width 66 height 13
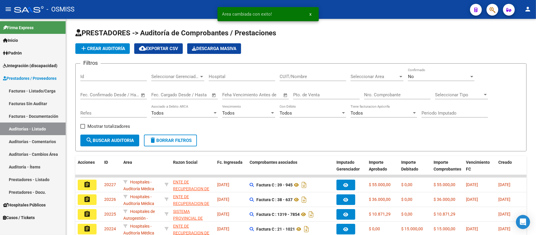
click at [116, 48] on span "add Crear Auditoría" at bounding box center [102, 48] width 45 height 5
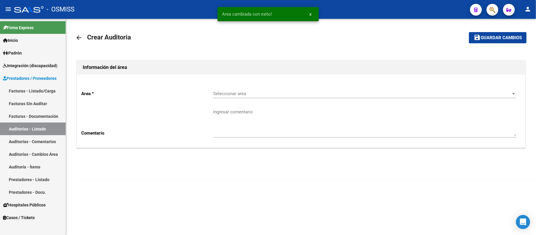
click at [231, 90] on div "Seleccionar area Seleccionar area" at bounding box center [364, 91] width 303 height 13
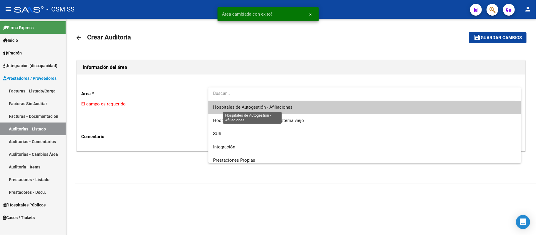
click at [249, 104] on span "Hospitales de Autogestión - Afiliaciones" at bounding box center [364, 107] width 303 height 13
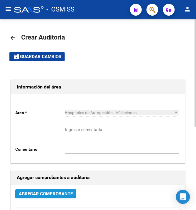
click at [60, 194] on span "Agregar Comprobante" at bounding box center [46, 193] width 54 height 5
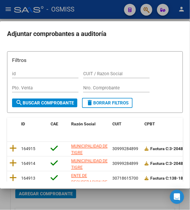
click at [125, 89] on input "Nro. Comprobante" at bounding box center [116, 87] width 67 height 5
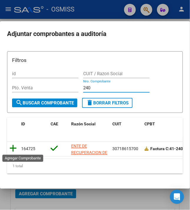
click at [9, 149] on icon at bounding box center [12, 148] width 7 height 8
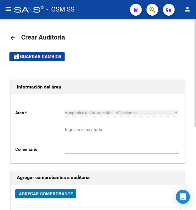
click at [26, 56] on span "Guardar cambios" at bounding box center [40, 56] width 41 height 5
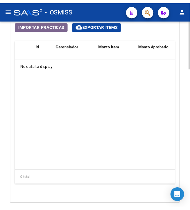
scroll to position [471, 0]
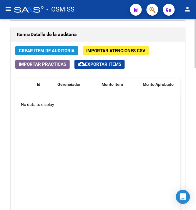
click at [28, 52] on span "Crear Item de Auditoria" at bounding box center [47, 50] width 56 height 5
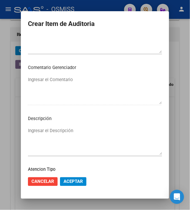
scroll to position [426, 0]
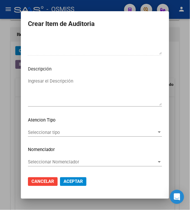
click at [72, 91] on textarea "Ingresar el Descripción" at bounding box center [95, 92] width 134 height 28
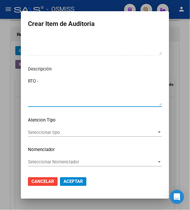
paste textarea "0 - 32385"
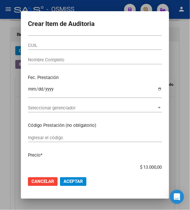
scroll to position [0, 0]
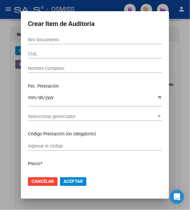
drag, startPoint x: 82, startPoint y: 42, endPoint x: 108, endPoint y: 32, distance: 27.9
drag, startPoint x: 108, startPoint y: 32, endPoint x: 59, endPoint y: 36, distance: 49.3
drag, startPoint x: 59, startPoint y: 36, endPoint x: 35, endPoint y: 39, distance: 24.1
click at [35, 39] on input "Nro Documento" at bounding box center [95, 39] width 134 height 5
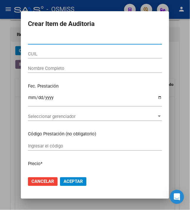
paste input "30012932"
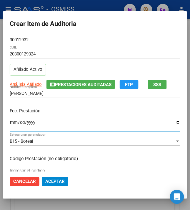
click at [10, 122] on input "Ingresar la fecha" at bounding box center [95, 124] width 171 height 9
click at [56, 117] on div "Fec. Prestación [DATE] Ingresar la fecha" at bounding box center [95, 120] width 171 height 34
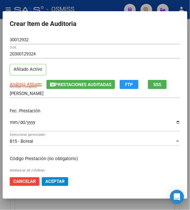
click at [117, 110] on p "Fec. Prestación" at bounding box center [95, 110] width 171 height 7
click at [54, 181] on span "Aceptar" at bounding box center [54, 181] width 19 height 5
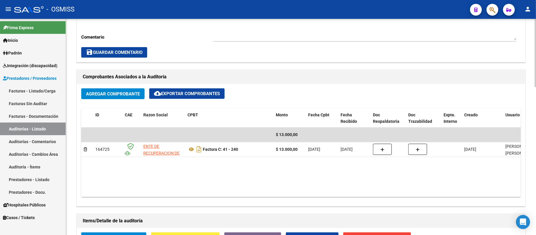
scroll to position [314, 0]
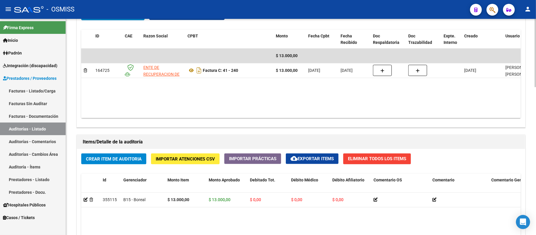
click at [253, 125] on div "Agregar Comprobante cloud_download Exportar Comprobantes ID CAE Razon Social CP…" at bounding box center [301, 66] width 448 height 122
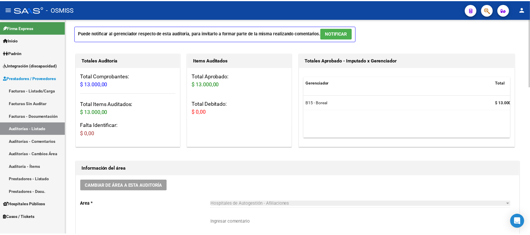
scroll to position [39, 0]
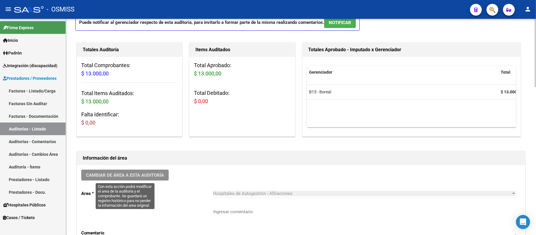
click at [145, 178] on button "Cambiar de área a esta auditoría" at bounding box center [124, 175] width 87 height 11
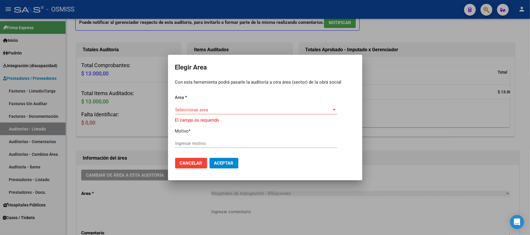
drag, startPoint x: 207, startPoint y: 108, endPoint x: 196, endPoint y: 122, distance: 17.2
click at [197, 125] on div "Area * Seleccionar area Seleccionar area El campo es requerido Motivo * Ingresa…" at bounding box center [265, 123] width 180 height 59
click at [192, 105] on div "Seleccionar area Seleccionar area" at bounding box center [256, 109] width 162 height 9
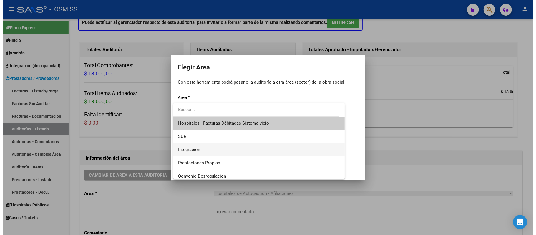
scroll to position [78, 0]
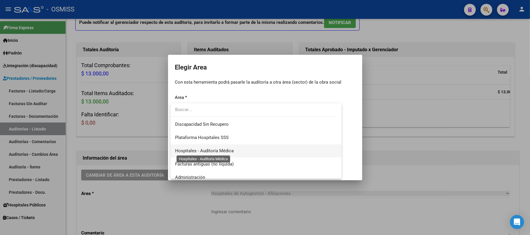
click at [215, 148] on span "Hospitales - Auditoría Médica" at bounding box center [204, 150] width 59 height 5
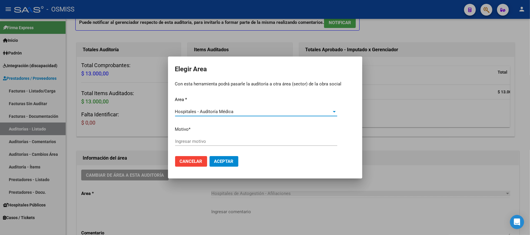
click at [214, 139] on input "Ingresar motivo" at bounding box center [256, 141] width 162 height 5
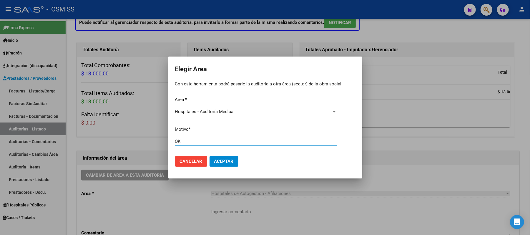
click at [219, 161] on span "Aceptar" at bounding box center [223, 161] width 19 height 5
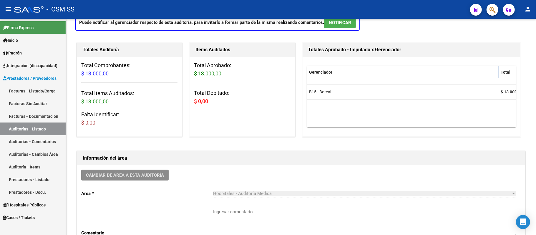
click at [38, 130] on link "Auditorías - Listado" at bounding box center [33, 128] width 66 height 13
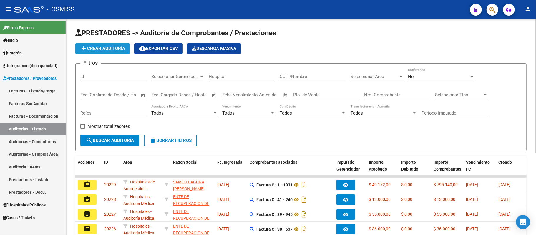
click at [120, 51] on button "add Crear Auditoría" at bounding box center [102, 48] width 54 height 11
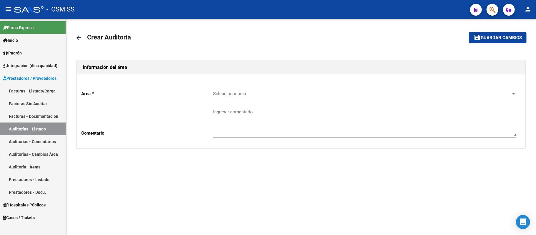
click at [232, 94] on span "Seleccionar area" at bounding box center [362, 93] width 298 height 5
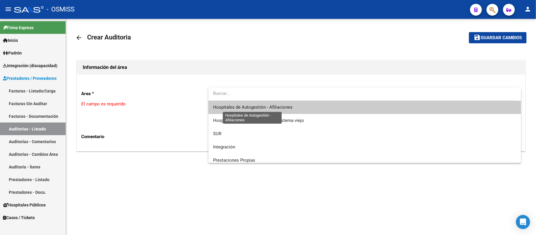
click at [251, 106] on span "Hospitales de Autogestión - Afiliaciones" at bounding box center [252, 106] width 79 height 5
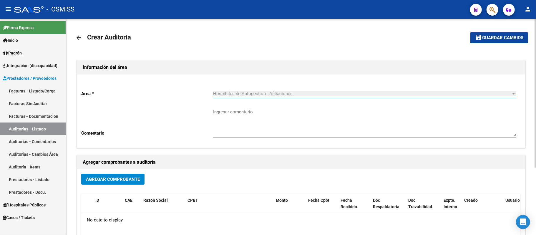
click at [134, 178] on span "Agregar Comprobante" at bounding box center [113, 179] width 54 height 5
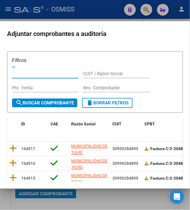
drag, startPoint x: 112, startPoint y: 89, endPoint x: 115, endPoint y: 81, distance: 7.9
click at [112, 88] on input "Nro. Comprobante" at bounding box center [116, 87] width 67 height 5
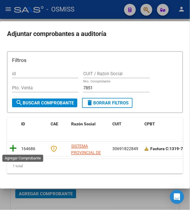
click at [12, 145] on icon at bounding box center [12, 148] width 7 height 8
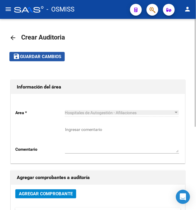
click at [25, 57] on span "Guardar cambios" at bounding box center [40, 56] width 41 height 5
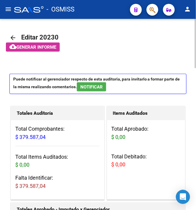
click at [126, 32] on mat-toolbar-row "arrow_back Editar 20230" at bounding box center [97, 37] width 177 height 19
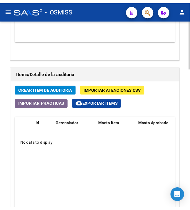
scroll to position [431, 0]
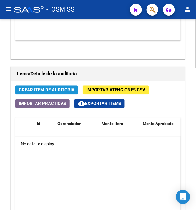
click at [34, 89] on span "Crear Item de Auditoria" at bounding box center [47, 89] width 56 height 5
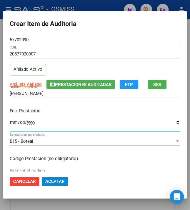
click at [10, 123] on input "Ingresar la fecha" at bounding box center [95, 124] width 171 height 9
click at [60, 122] on input "[DATE]" at bounding box center [95, 124] width 171 height 9
click at [68, 121] on input "[DATE]" at bounding box center [95, 124] width 171 height 9
click at [69, 114] on p "Fec. Prestación" at bounding box center [95, 110] width 171 height 7
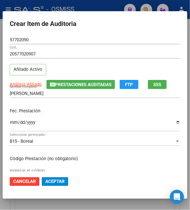
scroll to position [39, 0]
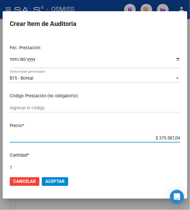
drag, startPoint x: 154, startPoint y: 162, endPoint x: 181, endPoint y: 164, distance: 27.7
click at [181, 164] on mat-dialog-content "57702090 Nro Documento 20577020907 CUIL Afiliado Activo Análisis Afiliado Prest…" at bounding box center [95, 103] width 185 height 136
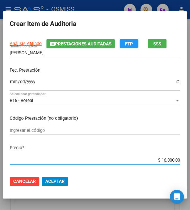
scroll to position [0, 0]
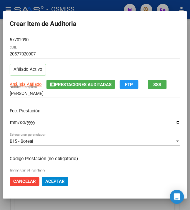
click at [101, 97] on div "[PERSON_NAME] Nombre Completo" at bounding box center [95, 93] width 171 height 9
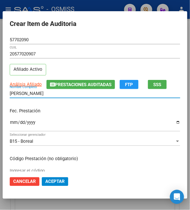
click at [117, 114] on p "Fec. Prestación" at bounding box center [95, 110] width 171 height 7
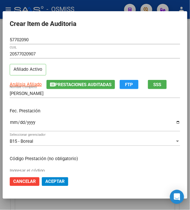
click at [62, 106] on div "Fec. Prestación [DATE] Ingresar la fecha" at bounding box center [95, 120] width 171 height 34
click at [91, 111] on p "Fec. Prestación" at bounding box center [95, 110] width 171 height 7
click at [138, 122] on input "[DATE]" at bounding box center [95, 124] width 171 height 9
click at [68, 102] on div "[PERSON_NAME] Nombre Completo" at bounding box center [95, 96] width 171 height 14
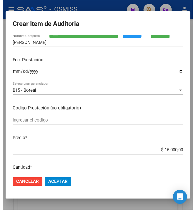
scroll to position [118, 0]
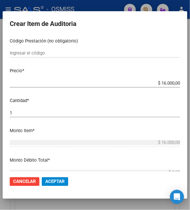
click at [52, 184] on span "Aceptar" at bounding box center [54, 181] width 19 height 5
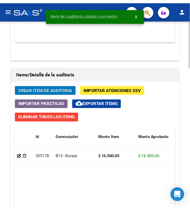
scroll to position [511, 0]
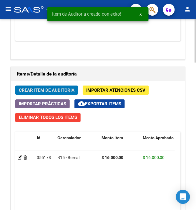
click at [38, 88] on span "Crear Item de Auditoria" at bounding box center [47, 89] width 56 height 5
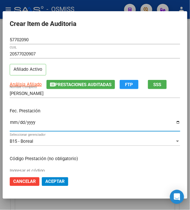
click at [10, 126] on input "Ingresar la fecha" at bounding box center [95, 124] width 171 height 9
click at [76, 113] on p "Fec. Prestación" at bounding box center [95, 110] width 171 height 7
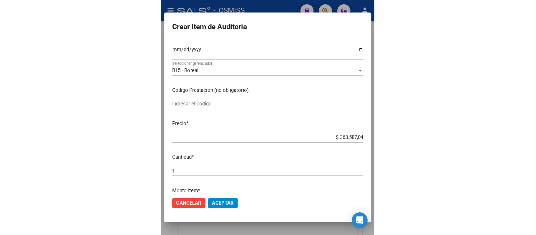
scroll to position [78, 0]
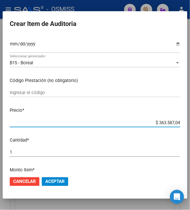
drag, startPoint x: 155, startPoint y: 123, endPoint x: 198, endPoint y: 121, distance: 43.3
click at [190, 121] on html "menu - OSMISS person Firma Express Inicio Instructivos Contacto OS Padrón Padró…" at bounding box center [95, 105] width 190 height 210
click at [58, 180] on span "Aceptar" at bounding box center [54, 181] width 19 height 5
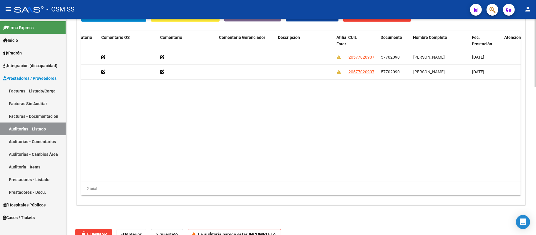
scroll to position [448, 0]
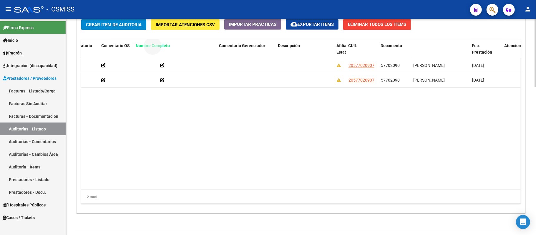
drag, startPoint x: 437, startPoint y: 24, endPoint x: 152, endPoint y: 41, distance: 285.7
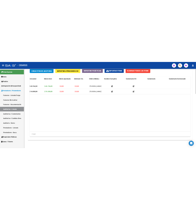
scroll to position [0, 0]
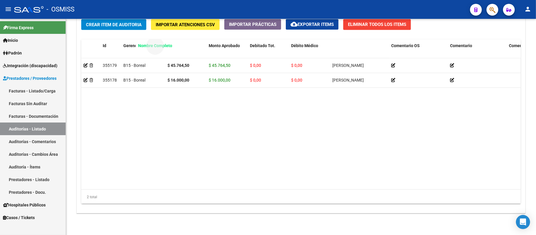
drag, startPoint x: 351, startPoint y: 48, endPoint x: 157, endPoint y: 53, distance: 194.9
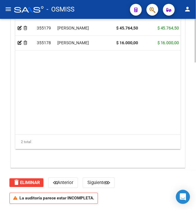
scroll to position [602, 0]
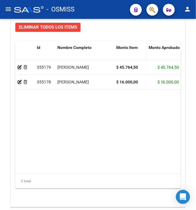
drag, startPoint x: 152, startPoint y: 52, endPoint x: 139, endPoint y: 50, distance: 13.7
click at [139, 50] on datatable-header-cell "Monto Item" at bounding box center [130, 54] width 33 height 26
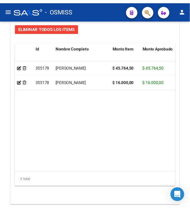
scroll to position [562, 0]
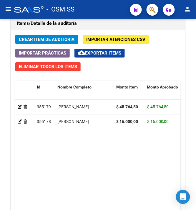
click at [57, 37] on button "Crear Item de Auditoria" at bounding box center [46, 39] width 63 height 9
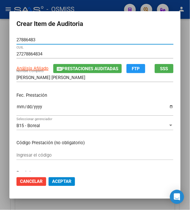
click at [16, 111] on input "Ingresar la fecha" at bounding box center [94, 108] width 157 height 9
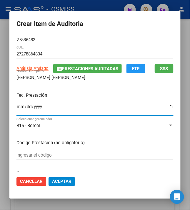
click at [107, 89] on div "Fec. Prestación [DATE] Ingresar la fecha" at bounding box center [94, 104] width 157 height 34
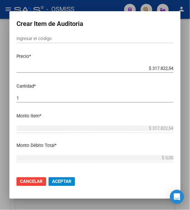
scroll to position [78, 0]
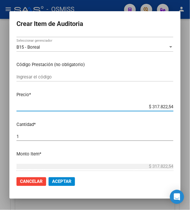
drag, startPoint x: 147, startPoint y: 107, endPoint x: 197, endPoint y: 95, distance: 51.1
click at [190, 95] on html "menu - OSMISS person Firma Express Inicio Instructivos Contacto OS Padrón Padró…" at bounding box center [95, 105] width 190 height 210
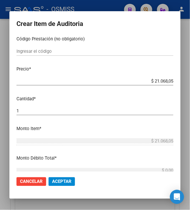
scroll to position [118, 0]
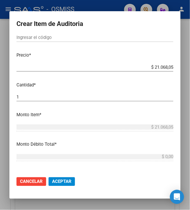
click at [64, 178] on button "Aceptar" at bounding box center [62, 181] width 26 height 9
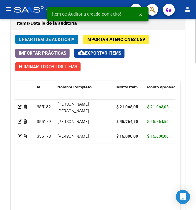
click at [60, 41] on span "Crear Item de Auditoria" at bounding box center [47, 39] width 56 height 5
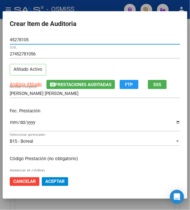
click at [10, 125] on input "Ingresar la fecha" at bounding box center [95, 124] width 171 height 9
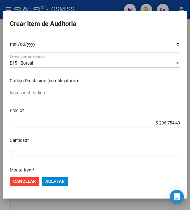
scroll to position [78, 0]
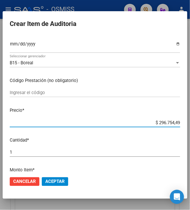
drag, startPoint x: 156, startPoint y: 122, endPoint x: 197, endPoint y: 127, distance: 41.4
click at [190, 127] on html "menu - OSMISS person Firma Express Inicio Instructivos Contacto OS Padrón Padró…" at bounding box center [95, 105] width 190 height 210
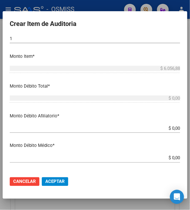
scroll to position [196, 0]
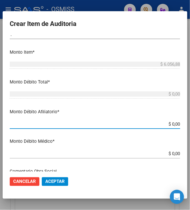
drag, startPoint x: 168, startPoint y: 124, endPoint x: 197, endPoint y: 123, distance: 29.4
click at [190, 123] on html "menu - OSMISS person Firma Express Inicio Instructivos Contacto OS Padrón Padró…" at bounding box center [95, 105] width 190 height 210
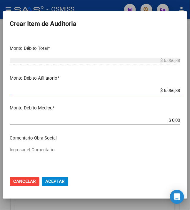
scroll to position [275, 0]
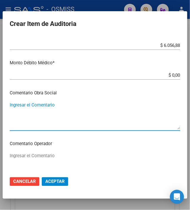
click at [65, 107] on textarea "Ingresar el Comentario" at bounding box center [95, 116] width 171 height 28
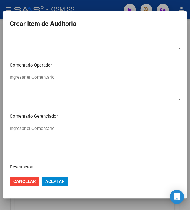
scroll to position [451, 0]
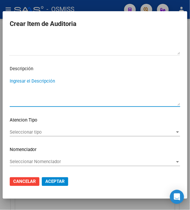
click at [40, 83] on textarea "Ingresar el Descripción" at bounding box center [95, 92] width 171 height 28
click at [88, 82] on textarea "BAJA AL [DATE]" at bounding box center [95, 92] width 171 height 28
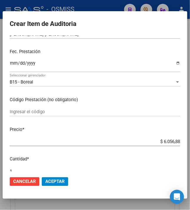
scroll to position [0, 0]
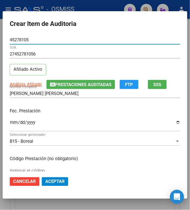
drag, startPoint x: 18, startPoint y: 36, endPoint x: -17, endPoint y: 31, distance: 35.5
click at [0, 31] on html "menu - OSMISS person Firma Express Inicio Instructivos Contacto OS Padrón Padró…" at bounding box center [95, 105] width 190 height 210
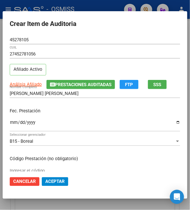
click at [101, 119] on div "[DATE] Ingresar la fecha" at bounding box center [95, 125] width 171 height 13
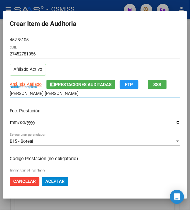
drag, startPoint x: 62, startPoint y: 94, endPoint x: -8, endPoint y: 92, distance: 70.7
click at [0, 92] on html "menu - OSMISS person Firma Express Inicio Instructivos Contacto OS Padrón Padró…" at bounding box center [95, 105] width 190 height 210
click at [84, 114] on p "Fec. Prestación" at bounding box center [95, 110] width 171 height 7
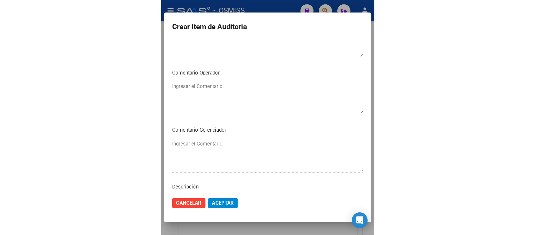
scroll to position [451, 0]
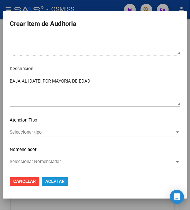
click at [54, 179] on span "Aceptar" at bounding box center [54, 181] width 19 height 5
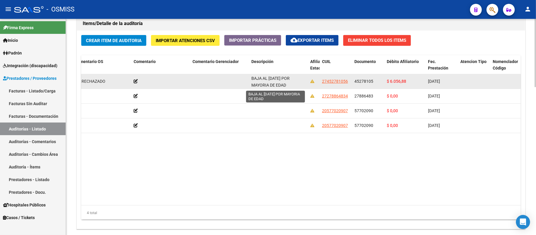
scroll to position [1, 0]
drag, startPoint x: 251, startPoint y: 78, endPoint x: 294, endPoint y: 88, distance: 43.8
click at [253, 88] on datatable-body-cell "BAJA AL [DATE] POR MAYORIA DE EDAD" at bounding box center [278, 81] width 59 height 14
copy span "BAJA AL [DATE] POR MAYORIA DE EDAD"
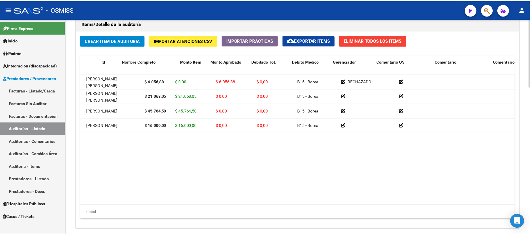
scroll to position [0, 0]
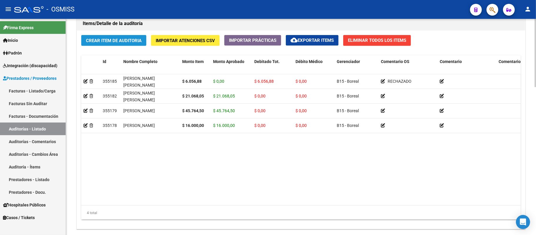
click at [98, 41] on span "Crear Item de Auditoria" at bounding box center [114, 40] width 56 height 5
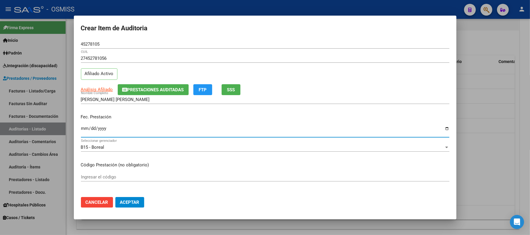
click at [84, 127] on input "Ingresar la fecha" at bounding box center [265, 130] width 368 height 9
click at [174, 122] on div "Fec. Prestación [DATE] Ingresar la fecha" at bounding box center [265, 126] width 368 height 34
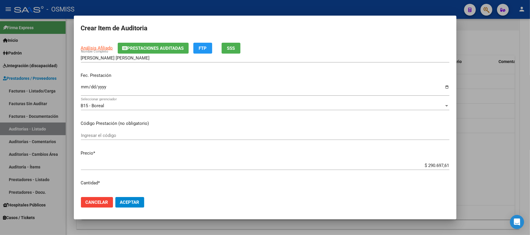
scroll to position [78, 0]
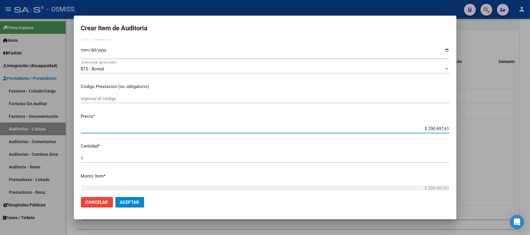
drag, startPoint x: 422, startPoint y: 128, endPoint x: 470, endPoint y: 138, distance: 49.1
click at [253, 138] on div "Crear Item de Auditoria 45278105 Nro Documento 27452781056 CUIL Afiliado Activo…" at bounding box center [265, 117] width 530 height 235
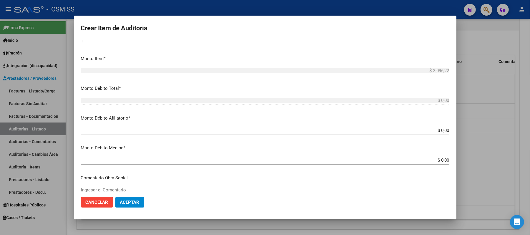
scroll to position [196, 0]
drag, startPoint x: 436, startPoint y: 129, endPoint x: 478, endPoint y: 115, distance: 44.5
click at [253, 120] on div "Crear Item de Auditoria 45278105 Nro Documento 27452781056 CUIL Afiliado Activo…" at bounding box center [265, 117] width 530 height 235
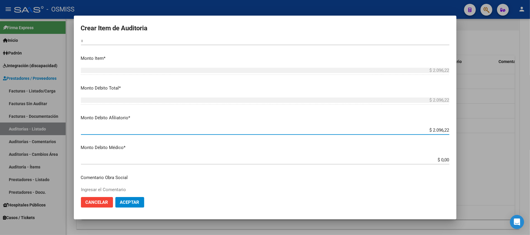
click at [227, 178] on p "Comentario Obra Social" at bounding box center [265, 177] width 368 height 7
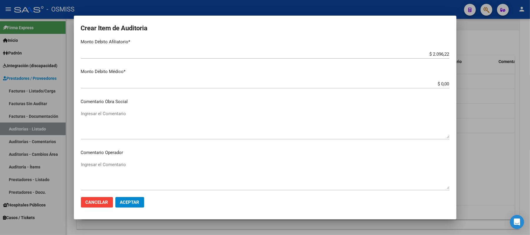
scroll to position [275, 0]
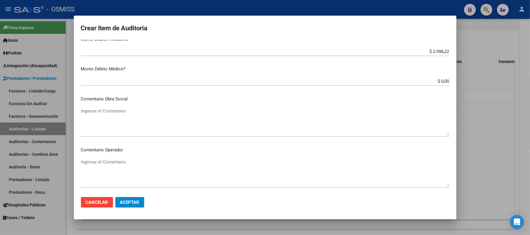
click at [182, 120] on textarea "Ingresar el Comentario" at bounding box center [265, 122] width 368 height 28
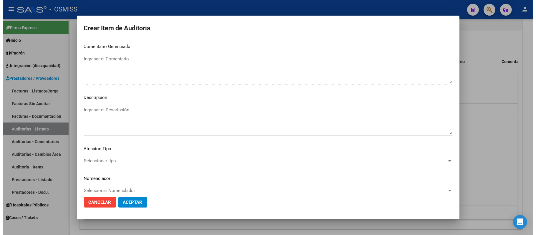
scroll to position [437, 0]
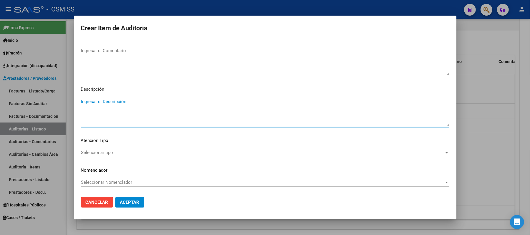
paste textarea "BAJA AL [DATE] POR MAYORIA DE EDAD"
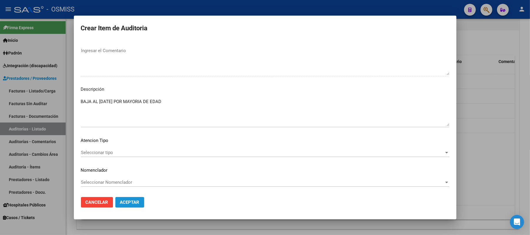
click at [132, 204] on span "Aceptar" at bounding box center [129, 202] width 19 height 5
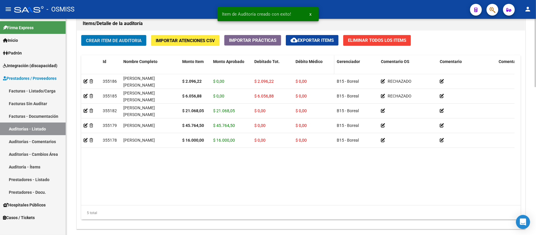
click at [253, 62] on span "Débito Médico" at bounding box center [308, 61] width 27 height 5
click at [253, 62] on span "Debitado Tot." at bounding box center [266, 61] width 25 height 5
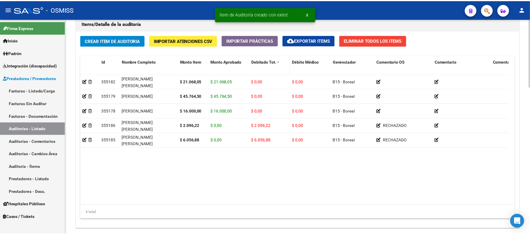
scroll to position [0, 0]
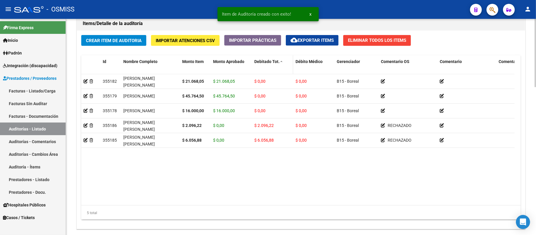
click at [253, 62] on span "Debitado Tot." at bounding box center [266, 61] width 25 height 5
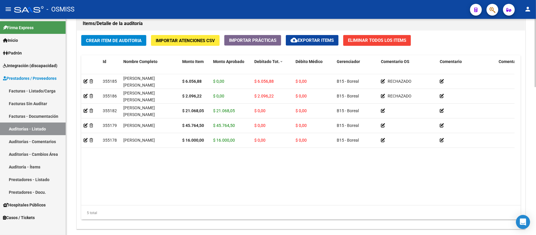
click at [116, 41] on span "Crear Item de Auditoria" at bounding box center [114, 40] width 56 height 5
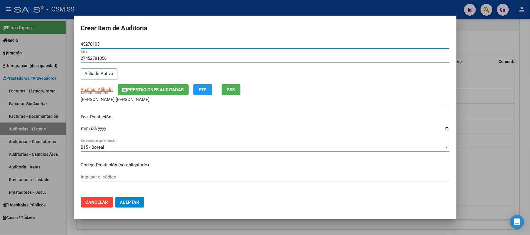
click at [82, 128] on input "Ingresar la fecha" at bounding box center [265, 130] width 368 height 9
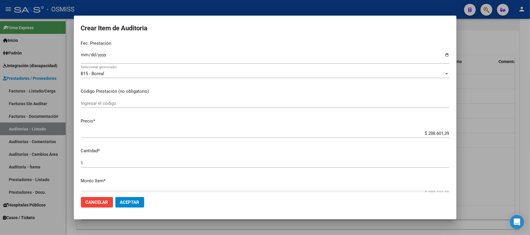
scroll to position [118, 0]
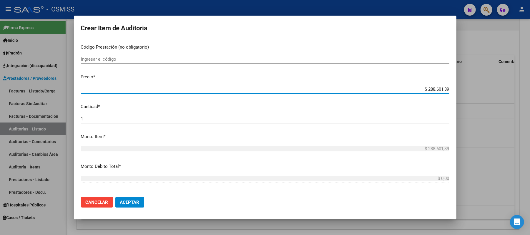
drag, startPoint x: 423, startPoint y: 89, endPoint x: 464, endPoint y: 90, distance: 41.2
click at [253, 90] on div "Crear Item de Auditoria 45278105 Nro Documento 27452781056 CUIL Afiliado Activo…" at bounding box center [265, 117] width 530 height 235
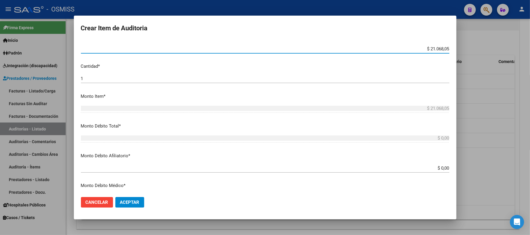
scroll to position [196, 0]
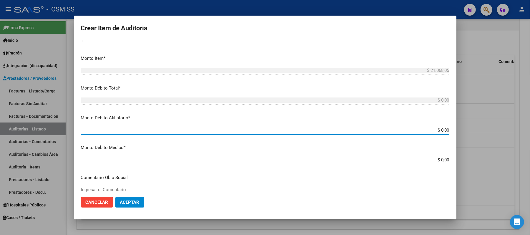
drag, startPoint x: 444, startPoint y: 130, endPoint x: 470, endPoint y: 126, distance: 26.4
click at [253, 127] on div "Crear Item de Auditoria 45278105 Nro Documento 27452781056 CUIL Afiliado Activo…" at bounding box center [265, 117] width 530 height 235
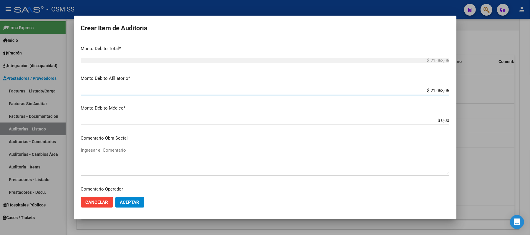
click at [250, 147] on textarea "Ingresar el Comentario" at bounding box center [265, 161] width 368 height 28
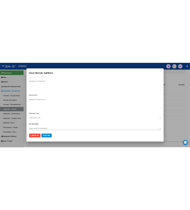
scroll to position [437, 0]
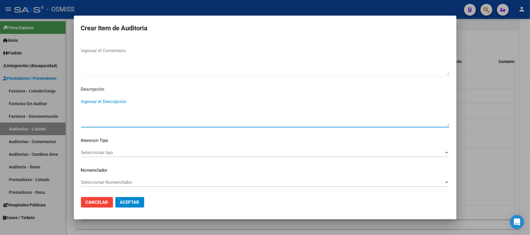
paste textarea "BAJA AL [DATE] POR MAYORIA DE EDAD"
click at [139, 202] on span "Aceptar" at bounding box center [129, 202] width 19 height 5
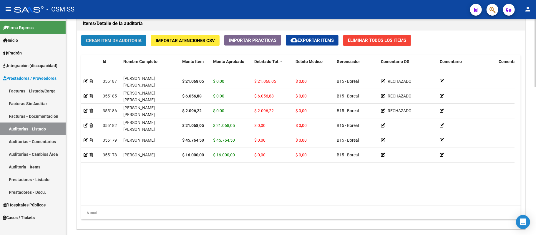
click at [103, 42] on span "Crear Item de Auditoria" at bounding box center [114, 40] width 56 height 5
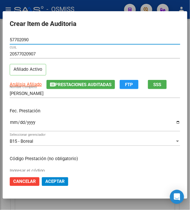
scroll to position [562, 0]
click at [11, 122] on input "Ingresar la fecha" at bounding box center [95, 124] width 171 height 9
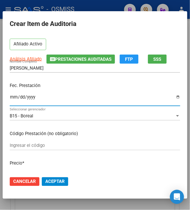
scroll to position [39, 0]
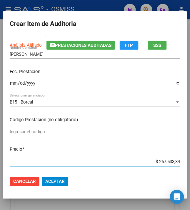
drag, startPoint x: 155, startPoint y: 163, endPoint x: 197, endPoint y: 162, distance: 42.4
click at [190, 162] on html "menu - OSMISS person Firma Express Inicio Instructivos Contacto OS Padrón Padró…" at bounding box center [95, 105] width 190 height 210
click at [60, 177] on button "Aceptar" at bounding box center [55, 181] width 26 height 9
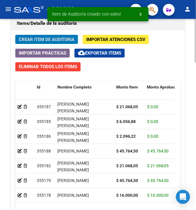
click at [43, 42] on span "Crear Item de Auditoria" at bounding box center [47, 39] width 56 height 5
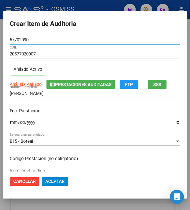
click at [10, 122] on input "Ingresar la fecha" at bounding box center [95, 124] width 171 height 9
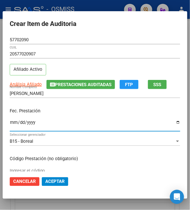
click at [69, 117] on div "Fec. Prestación [DATE] Ingresar la fecha" at bounding box center [95, 120] width 171 height 34
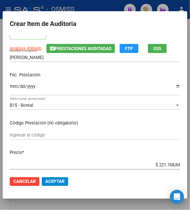
scroll to position [78, 0]
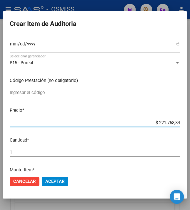
drag, startPoint x: 156, startPoint y: 123, endPoint x: 186, endPoint y: 132, distance: 31.8
click at [186, 132] on mat-dialog-content "57702090 Nro Documento 20577020907 CUIL Afiliado Activo Análisis Afiliado Prest…" at bounding box center [95, 103] width 185 height 136
click at [52, 185] on button "Aceptar" at bounding box center [55, 181] width 26 height 9
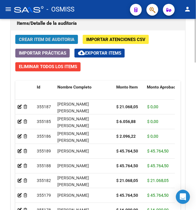
click at [31, 39] on span "Crear Item de Auditoria" at bounding box center [47, 39] width 56 height 5
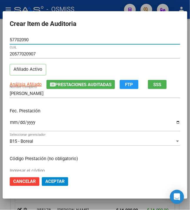
click at [10, 122] on input "Ingresar la fecha" at bounding box center [95, 124] width 171 height 9
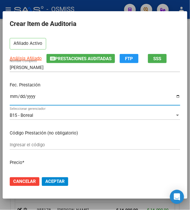
scroll to position [39, 0]
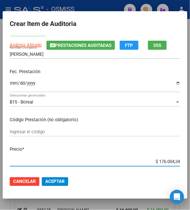
drag, startPoint x: 155, startPoint y: 159, endPoint x: 180, endPoint y: 160, distance: 25.0
click at [180, 160] on app-form-text-field "Precio * $ 176.004,34 Ingresar el precio" at bounding box center [97, 155] width 175 height 18
click at [56, 179] on span "Aceptar" at bounding box center [54, 181] width 19 height 5
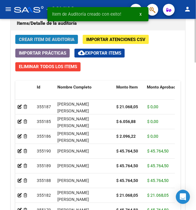
click at [48, 42] on span "Crear Item de Auditoria" at bounding box center [47, 39] width 56 height 5
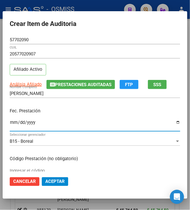
click at [10, 120] on input "Ingresar la fecha" at bounding box center [95, 124] width 171 height 9
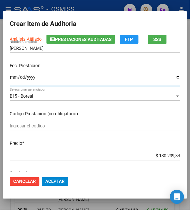
scroll to position [118, 0]
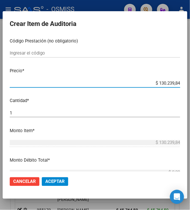
drag, startPoint x: 155, startPoint y: 83, endPoint x: 197, endPoint y: 92, distance: 43.4
click at [190, 92] on html "menu - OSMISS person Firma Express Inicio Instructivos Contacto OS Padrón Padró…" at bounding box center [95, 105] width 190 height 210
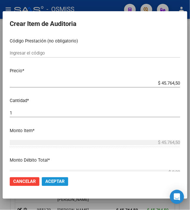
click at [53, 180] on span "Aceptar" at bounding box center [54, 181] width 19 height 5
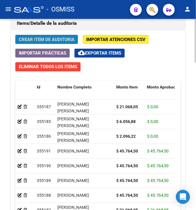
click at [54, 38] on span "Crear Item de Auditoria" at bounding box center [47, 39] width 56 height 5
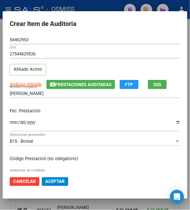
click at [10, 125] on input "Ingresar la fecha" at bounding box center [95, 124] width 171 height 9
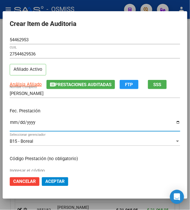
click at [73, 112] on p "Fec. Prestación" at bounding box center [95, 110] width 171 height 7
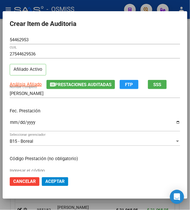
click at [73, 112] on p "Fec. Prestación" at bounding box center [95, 110] width 171 height 7
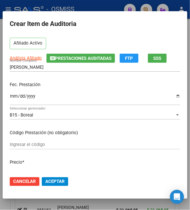
scroll to position [39, 0]
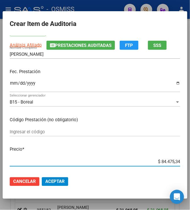
drag, startPoint x: 156, startPoint y: 164, endPoint x: 187, endPoint y: 160, distance: 30.8
click at [187, 160] on mat-dialog-content "54462953 Nro Documento 27544629536 CUIL Afiliado Activo Análisis Afiliado Prest…" at bounding box center [95, 103] width 185 height 136
drag, startPoint x: 160, startPoint y: 161, endPoint x: 197, endPoint y: 155, distance: 38.2
click at [190, 155] on html "menu - OSMISS person Firma Express Inicio Instructivos Contacto OS Padrón Padró…" at bounding box center [95, 105] width 190 height 210
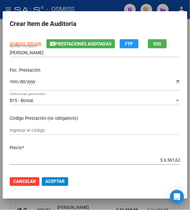
scroll to position [78, 0]
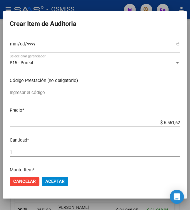
click at [54, 181] on span "Aceptar" at bounding box center [54, 181] width 19 height 5
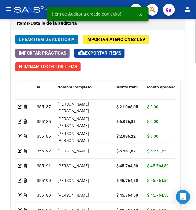
click at [49, 41] on span "Crear Item de Auditoria" at bounding box center [47, 39] width 56 height 5
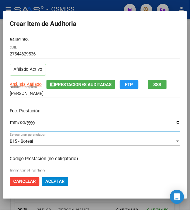
click at [10, 121] on input "Ingresar la fecha" at bounding box center [95, 124] width 171 height 9
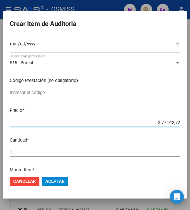
drag, startPoint x: 159, startPoint y: 124, endPoint x: 197, endPoint y: 131, distance: 38.3
click at [190, 131] on html "menu - OSMISS person Firma Express Inicio Instructivos Contacto OS Padrón Padró…" at bounding box center [95, 105] width 190 height 210
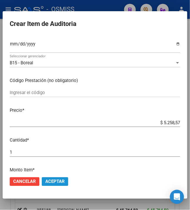
click at [52, 181] on span "Aceptar" at bounding box center [54, 181] width 19 height 5
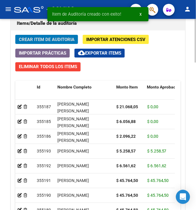
click at [47, 42] on span "Crear Item de Auditoria" at bounding box center [47, 39] width 56 height 5
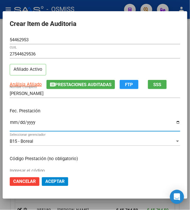
click at [11, 123] on input "Ingresar la fecha" at bounding box center [95, 124] width 171 height 9
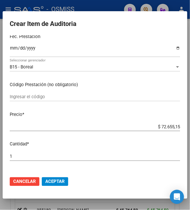
scroll to position [118, 0]
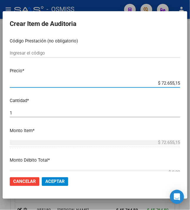
drag, startPoint x: 157, startPoint y: 81, endPoint x: 195, endPoint y: 91, distance: 39.5
click at [190, 91] on html "menu - OSMISS person Firma Express Inicio Instructivos Contacto OS Padrón Padró…" at bounding box center [95, 105] width 190 height 210
click at [50, 176] on mat-dialog-actions "Cancelar Aceptar" at bounding box center [95, 181] width 171 height 20
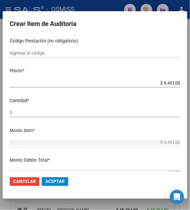
click at [53, 180] on span "Aceptar" at bounding box center [54, 181] width 19 height 5
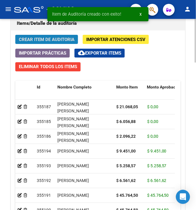
click at [50, 39] on span "Crear Item de Auditoria" at bounding box center [47, 39] width 56 height 5
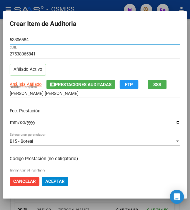
drag, startPoint x: 9, startPoint y: 116, endPoint x: 9, endPoint y: 119, distance: 3.2
click at [10, 118] on div "Fec. Prestación Ingresar la fecha" at bounding box center [95, 120] width 171 height 34
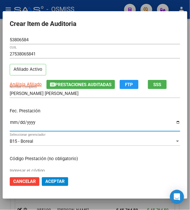
click at [11, 124] on input "Ingresar la fecha" at bounding box center [95, 124] width 171 height 9
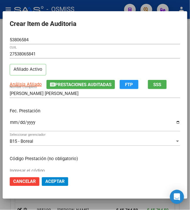
click at [61, 111] on p "Fec. Prestación" at bounding box center [95, 110] width 171 height 7
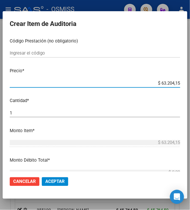
drag, startPoint x: 157, startPoint y: 82, endPoint x: 197, endPoint y: 91, distance: 41.3
click at [190, 91] on html "menu - OSMISS person Firma Express Inicio Instructivos Contacto OS Padrón Padró…" at bounding box center [95, 105] width 190 height 210
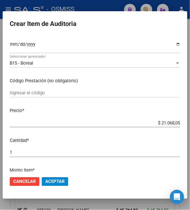
scroll to position [78, 0]
click at [49, 180] on span "Aceptar" at bounding box center [54, 181] width 19 height 5
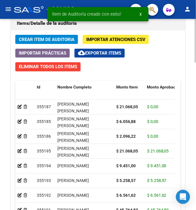
click at [44, 34] on div "Crear Item de Auditoria Importar Atenciones CSV Importar Prácticas cloud_downlo…" at bounding box center [98, 137] width 174 height 215
click at [44, 37] on span "Crear Item de Auditoria" at bounding box center [47, 39] width 56 height 5
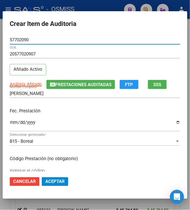
click at [11, 124] on input "Ingresar la fecha" at bounding box center [95, 124] width 171 height 9
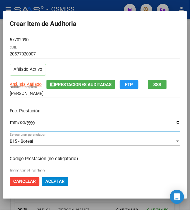
click at [80, 107] on div "Fec. Prestación [DATE] Ingresar la fecha" at bounding box center [95, 120] width 171 height 34
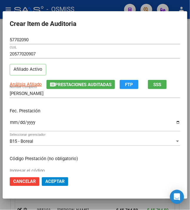
scroll to position [39, 0]
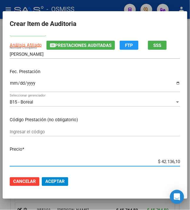
drag, startPoint x: 158, startPoint y: 164, endPoint x: 195, endPoint y: 162, distance: 37.7
click at [190, 162] on html "menu - OSMISS person Firma Express Inicio Instructivos Contacto OS Padrón Padró…" at bounding box center [95, 105] width 190 height 210
click at [50, 183] on span "Aceptar" at bounding box center [54, 181] width 19 height 5
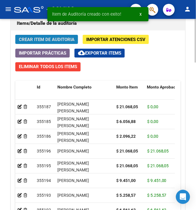
click at [45, 41] on span "Crear Item de Auditoria" at bounding box center [47, 39] width 56 height 5
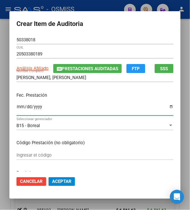
click at [17, 105] on input "Ingresar la fecha" at bounding box center [94, 108] width 157 height 9
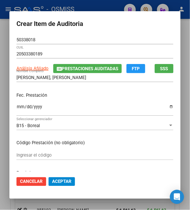
click at [79, 99] on div "Fec. Prestación [DATE] Ingresar la fecha" at bounding box center [94, 104] width 157 height 34
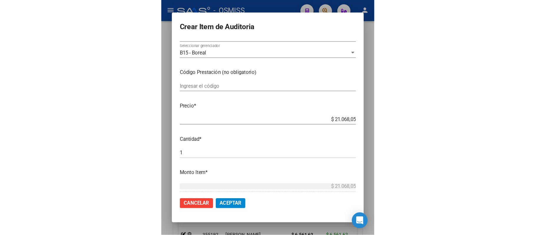
scroll to position [0, 0]
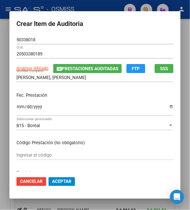
click at [64, 181] on span "Aceptar" at bounding box center [61, 181] width 19 height 5
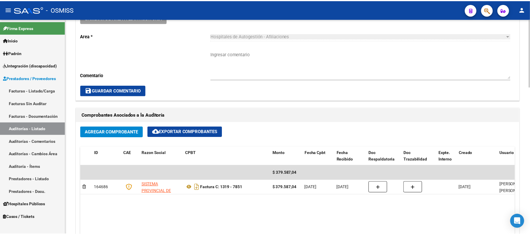
scroll to position [79, 0]
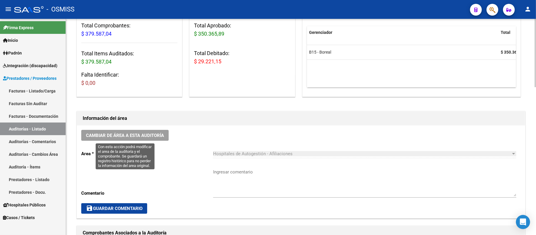
click at [152, 132] on span "Cambiar de área a esta auditoría" at bounding box center [125, 134] width 78 height 5
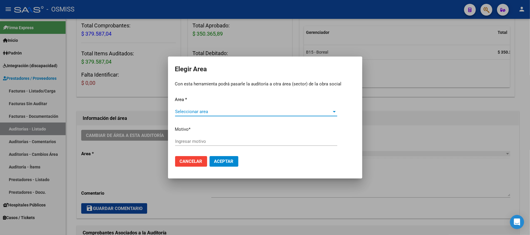
click at [205, 111] on span "Seleccionar area" at bounding box center [253, 111] width 157 height 5
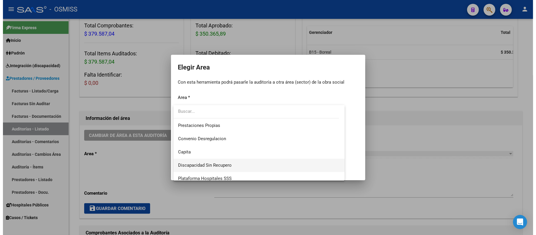
scroll to position [78, 0]
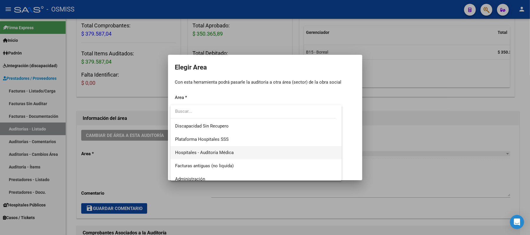
click at [253, 154] on span "Hospitales - Auditoría Médica" at bounding box center [256, 152] width 162 height 13
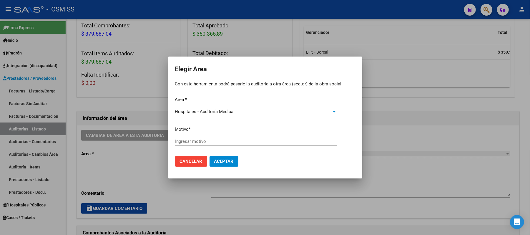
click at [253, 142] on input "Ingresar motivo" at bounding box center [256, 141] width 162 height 5
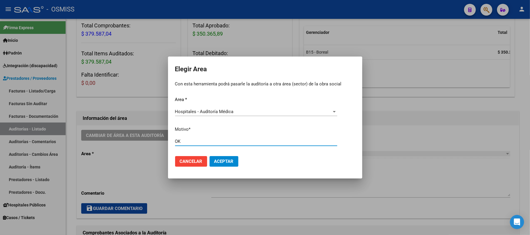
click at [225, 159] on span "Aceptar" at bounding box center [223, 161] width 19 height 5
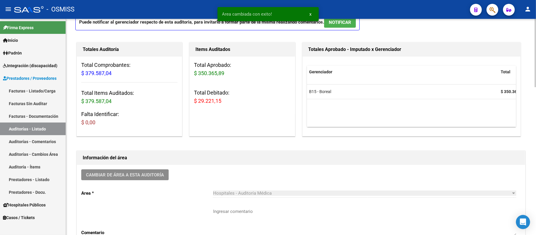
scroll to position [0, 0]
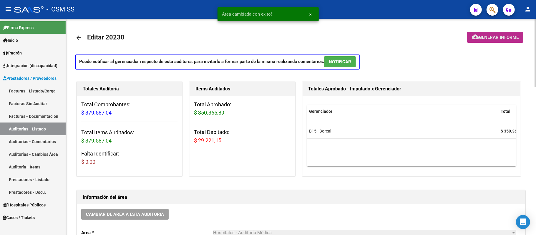
click at [253, 37] on span "Generar informe" at bounding box center [499, 37] width 40 height 5
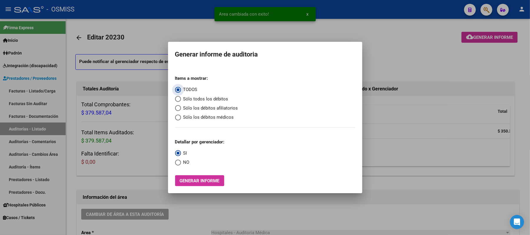
click at [212, 107] on span "Sólo los débitos afiliatorios" at bounding box center [209, 108] width 57 height 7
click at [181, 107] on input "Sólo los débitos afiliatorios" at bounding box center [178, 108] width 6 height 6
click at [179, 164] on span "Select an option" at bounding box center [178, 163] width 6 height 6
click at [179, 164] on input "NO" at bounding box center [178, 163] width 6 height 6
click at [190, 180] on span "Generar informe" at bounding box center [200, 180] width 40 height 5
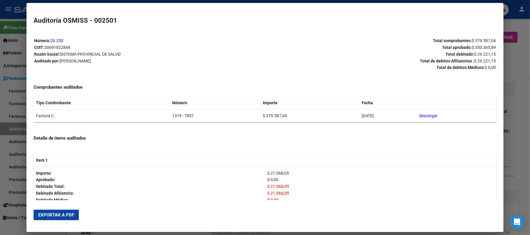
drag, startPoint x: 187, startPoint y: 115, endPoint x: 150, endPoint y: 118, distance: 37.5
click at [150, 118] on tr "Factura C 1319 - 7851 $ 379.587,04 [DATE] descargar" at bounding box center [265, 115] width 463 height 13
copy tr "1319 - 7851"
click at [52, 209] on span "Exportar a PDF" at bounding box center [56, 214] width 36 height 5
click at [253, 63] on div at bounding box center [265, 117] width 530 height 235
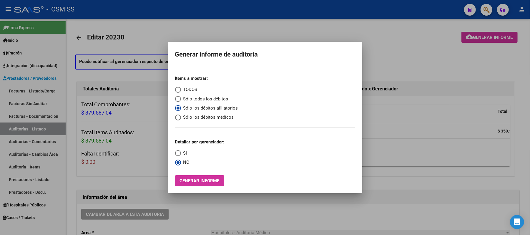
click at [253, 59] on div at bounding box center [265, 117] width 530 height 235
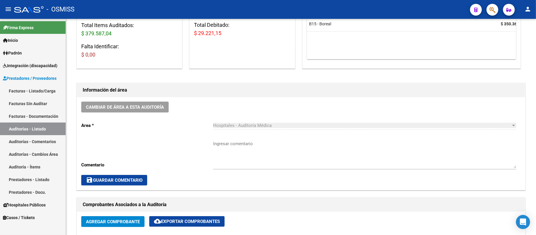
scroll to position [39, 0]
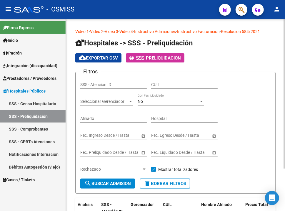
click at [205, 53] on div "cloud_download Exportar CSV - PRELIQUIDACION" at bounding box center [175, 57] width 200 height 9
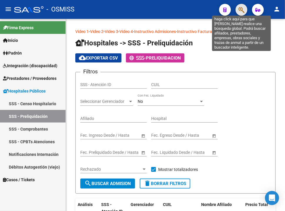
click at [239, 12] on icon "button" at bounding box center [242, 9] width 6 height 7
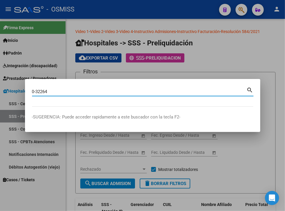
type input "0-32264"
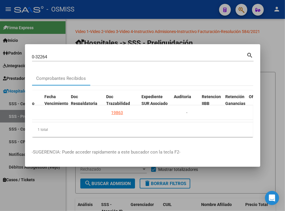
scroll to position [0, 389]
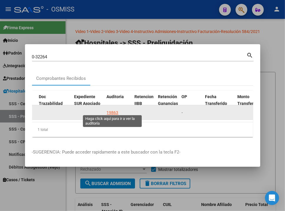
click at [113, 109] on div "19863" at bounding box center [113, 112] width 12 height 7
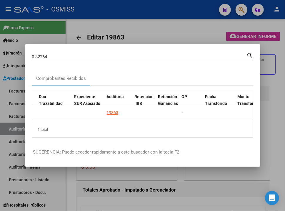
click at [158, 30] on div at bounding box center [142, 105] width 285 height 211
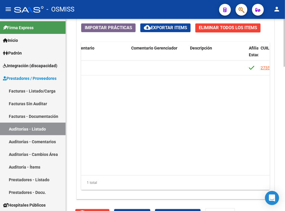
scroll to position [0, 541]
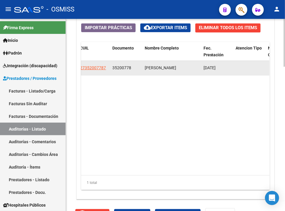
drag, startPoint x: 126, startPoint y: 69, endPoint x: 111, endPoint y: 68, distance: 14.7
click at [111, 68] on datatable-body-cell "35200778" at bounding box center [126, 68] width 32 height 14
copy span "35200778"
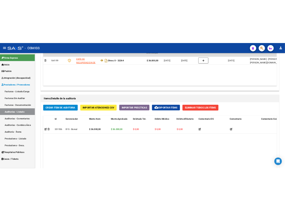
scroll to position [443, 0]
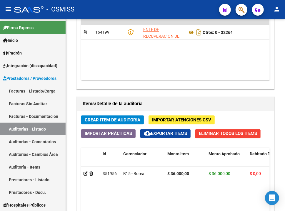
click at [240, 6] on span "button" at bounding box center [242, 10] width 6 height 12
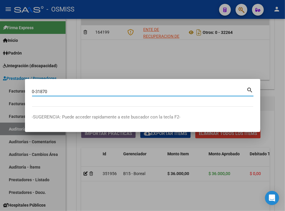
type input "0-31870"
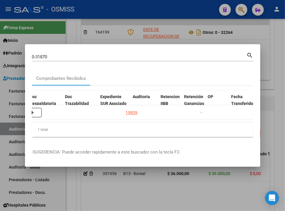
scroll to position [0, 372]
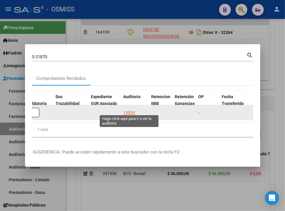
drag, startPoint x: 129, startPoint y: 111, endPoint x: 129, endPoint y: 107, distance: 4.2
click at [129, 110] on div "19839" at bounding box center [130, 112] width 12 height 7
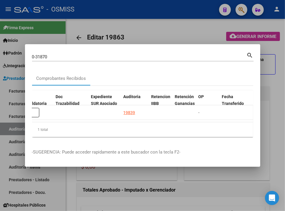
click at [139, 18] on div at bounding box center [142, 105] width 285 height 211
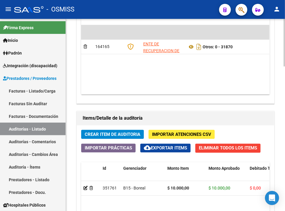
scroll to position [431, 0]
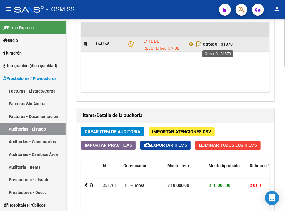
drag, startPoint x: 231, startPoint y: 44, endPoint x: 216, endPoint y: 42, distance: 15.4
click at [216, 42] on div "Otros: 0 - 31870" at bounding box center [229, 44] width 84 height 9
copy strong "0 - 31870"
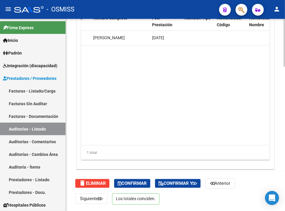
scroll to position [541, 0]
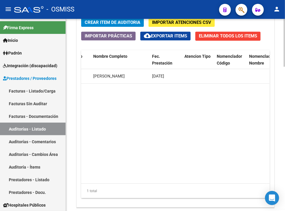
drag, startPoint x: 208, startPoint y: 178, endPoint x: 197, endPoint y: 177, distance: 11.2
click at [197, 177] on datatable-body "351761 B15 - Boreal $ 10.000,00 $ 10.000,00 $ 0,00 $ 0,00 $ 0,00 AUD. CM 275758…" at bounding box center [175, 126] width 188 height 114
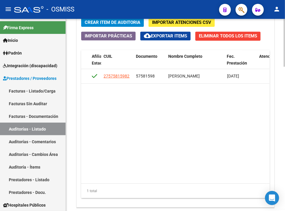
scroll to position [0, 514]
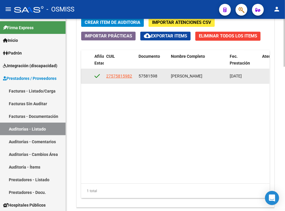
drag, startPoint x: 152, startPoint y: 77, endPoint x: 135, endPoint y: 75, distance: 16.8
click at [135, 75] on div "351761 B15 - Boreal $ 10.000,00 $ 10.000,00 $ 0,00 $ 0,00 $ 0,00 AUD. CM 275758…" at bounding box center [44, 76] width 955 height 15
copy div "57581598"
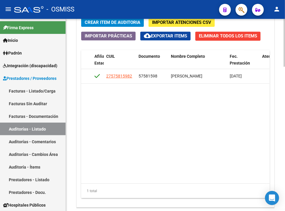
drag, startPoint x: 285, startPoint y: 51, endPoint x: 233, endPoint y: 122, distance: 87.4
click at [233, 122] on datatable-body "351761 B15 - Boreal $ 10.000,00 $ 10.000,00 $ 0,00 $ 0,00 $ 0,00 AUD. CM 275758…" at bounding box center [175, 126] width 188 height 114
drag, startPoint x: 283, startPoint y: 95, endPoint x: 204, endPoint y: 91, distance: 79.0
click at [207, 91] on datatable-body "351761 B15 - Boreal $ 10.000,00 $ 10.000,00 $ 0,00 $ 0,00 $ 0,00 AUD. CM 275758…" at bounding box center [175, 126] width 188 height 114
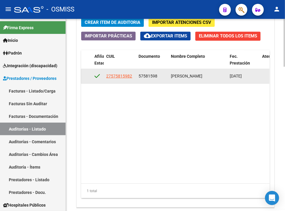
drag, startPoint x: 152, startPoint y: 78, endPoint x: 136, endPoint y: 76, distance: 16.0
click at [136, 76] on datatable-body-cell "57581598" at bounding box center [152, 76] width 32 height 14
copy span "57581598"
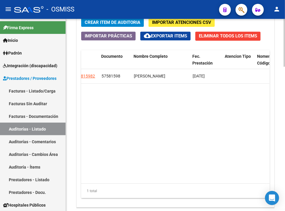
scroll to position [0, 553]
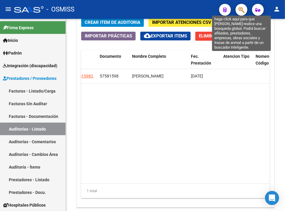
click at [244, 6] on icon "button" at bounding box center [242, 9] width 6 height 7
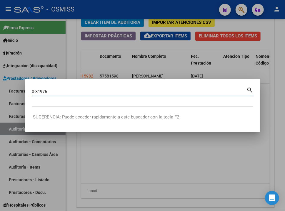
type input "0-31976"
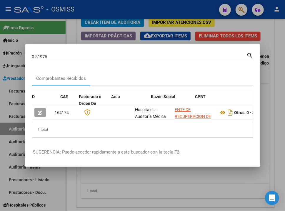
scroll to position [0, 331]
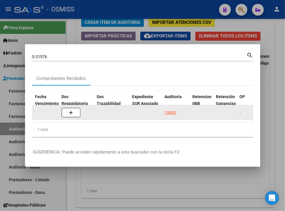
click at [168, 109] on div "19843" at bounding box center [171, 112] width 12 height 7
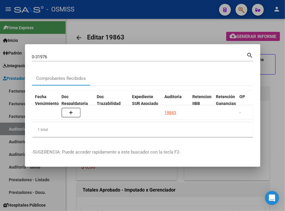
click at [156, 29] on div at bounding box center [142, 105] width 285 height 211
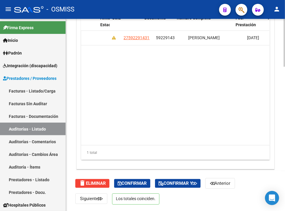
scroll to position [0, 534]
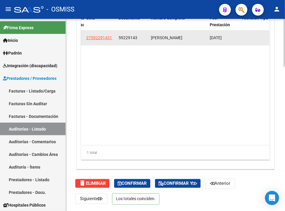
drag, startPoint x: 132, startPoint y: 36, endPoint x: 118, endPoint y: 36, distance: 14.1
click at [118, 36] on datatable-body-cell "59229143" at bounding box center [132, 38] width 32 height 14
copy span "59229143"
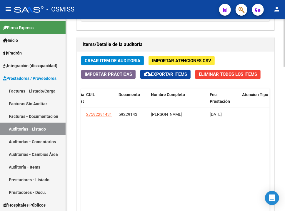
scroll to position [502, 0]
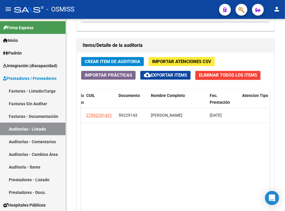
click at [243, 6] on span "button" at bounding box center [242, 10] width 6 height 12
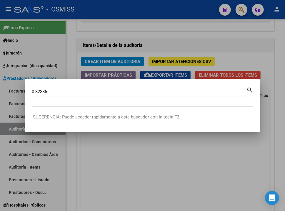
type input "0-32385"
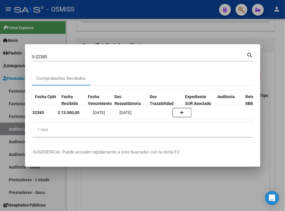
scroll to position [0, 280]
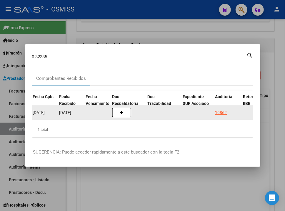
click at [214, 110] on datatable-body-cell "19862" at bounding box center [227, 112] width 28 height 14
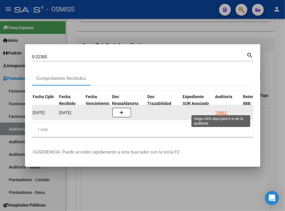
click at [218, 109] on div "19862" at bounding box center [221, 112] width 12 height 7
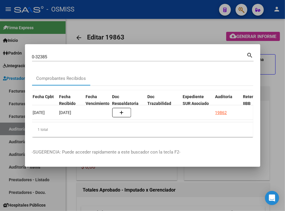
click at [179, 32] on div at bounding box center [142, 105] width 285 height 211
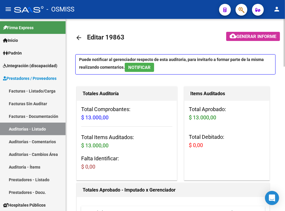
click at [170, 29] on mat-toolbar-row "arrow_back Editar 19863" at bounding box center [145, 37] width 140 height 19
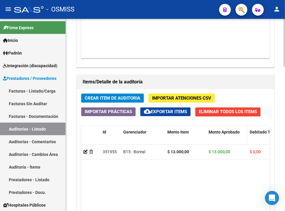
scroll to position [384, 0]
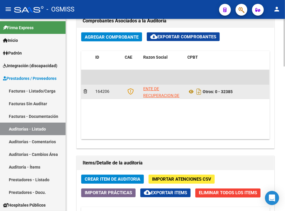
drag, startPoint x: 243, startPoint y: 93, endPoint x: 217, endPoint y: 95, distance: 26.0
click at [217, 95] on div "Otros: 0 - 32385" at bounding box center [229, 91] width 84 height 9
copy strong "0 - 32385"
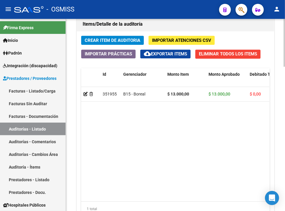
scroll to position [431, 0]
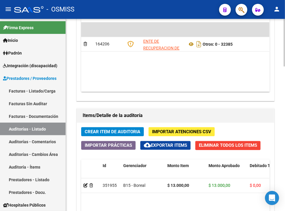
click at [226, 80] on datatable-body "$ 13.000,00 164206 ENTE DE RECUPERACION DE FONDOS PARA EL FORTALECIMIENTO DEL S…" at bounding box center [175, 56] width 188 height 69
click at [211, 76] on datatable-body "$ 13.000,00 164206 ENTE DE RECUPERACION DE FONDOS PARA EL FORTALECIMIENTO DEL S…" at bounding box center [175, 56] width 188 height 69
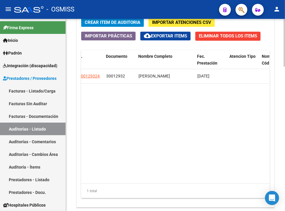
scroll to position [0, 538]
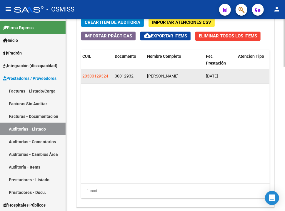
drag, startPoint x: 138, startPoint y: 81, endPoint x: 112, endPoint y: 76, distance: 26.0
click at [112, 76] on datatable-body-cell "30012932" at bounding box center [128, 76] width 32 height 14
copy span "30012932"
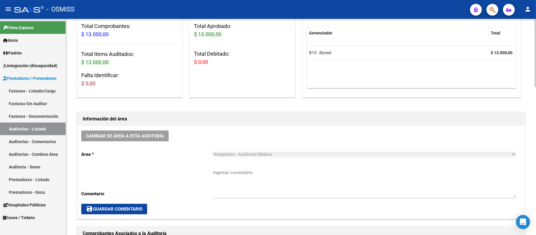
scroll to position [0, 0]
